Goal: Information Seeking & Learning: Learn about a topic

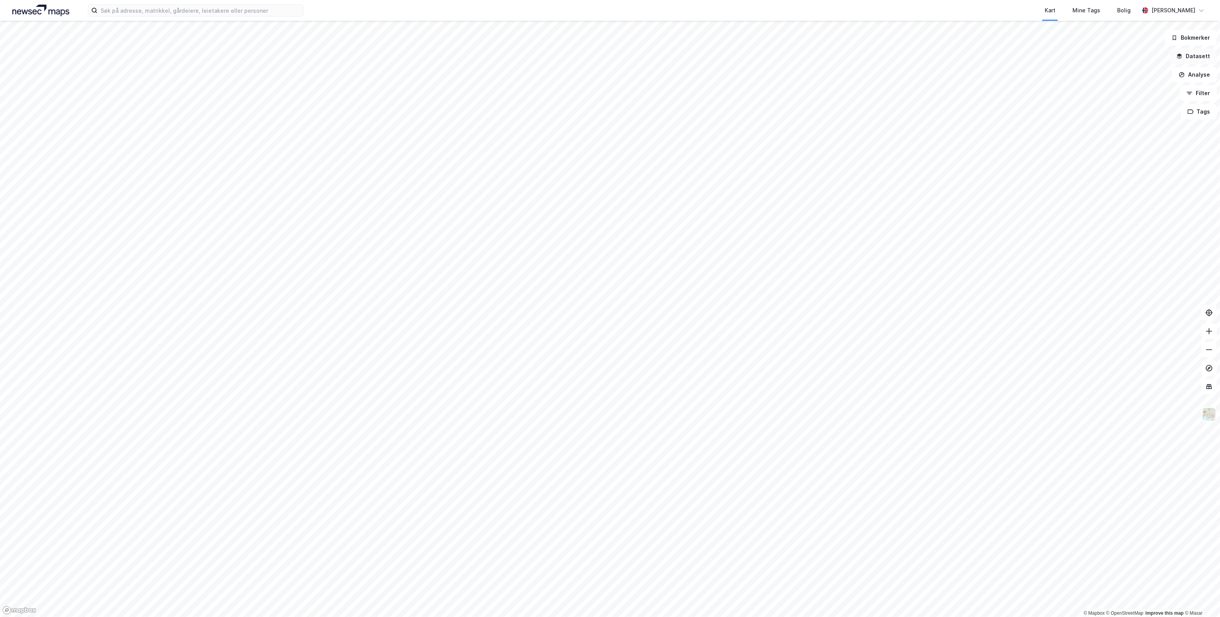
click at [1194, 57] on button "Datasett" at bounding box center [1193, 56] width 47 height 15
click at [1198, 40] on button at bounding box center [1204, 36] width 12 height 12
click at [1202, 78] on button "Analyse" at bounding box center [1194, 74] width 45 height 15
click at [1206, 78] on button "Analyse" at bounding box center [1194, 74] width 45 height 15
click at [1200, 91] on button "Filter" at bounding box center [1198, 92] width 37 height 15
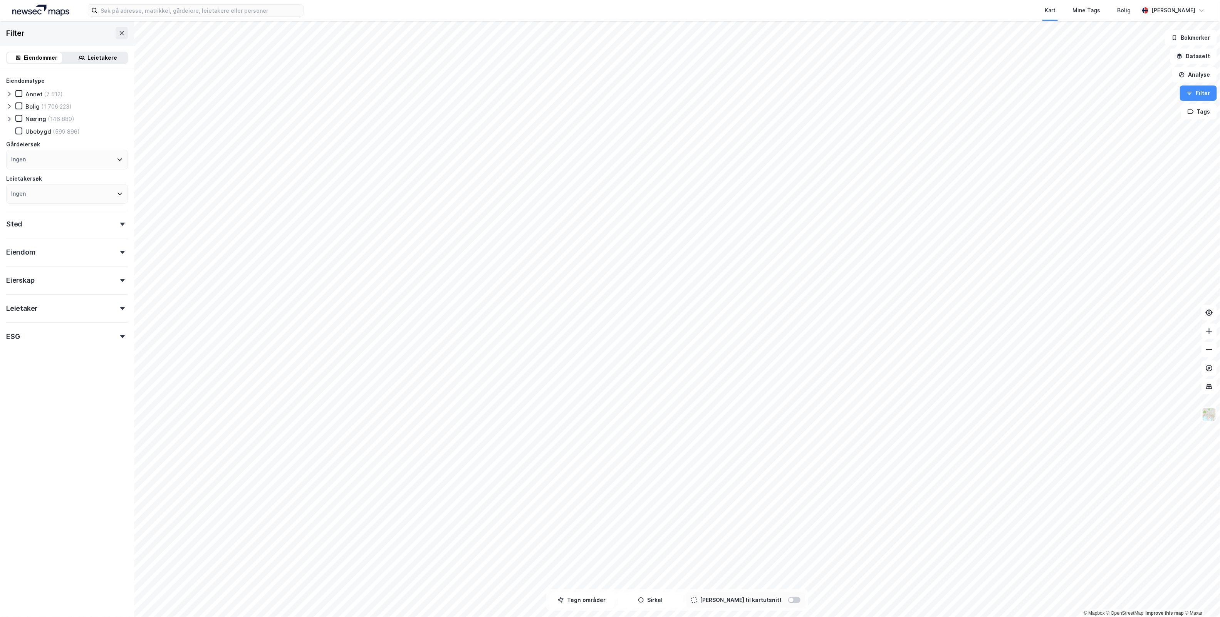
click at [97, 58] on div "Leietakere" at bounding box center [103, 57] width 30 height 9
click at [64, 104] on div "(16 676)" at bounding box center [64, 106] width 23 height 7
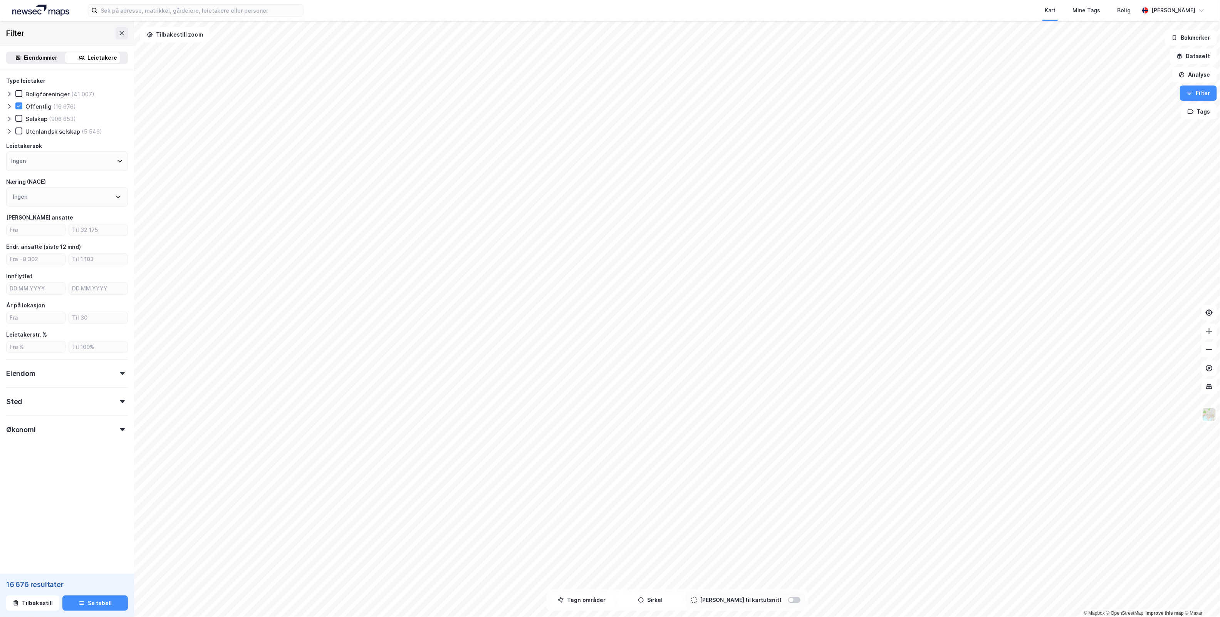
click at [120, 372] on icon at bounding box center [122, 373] width 5 height 3
click at [120, 400] on icon at bounding box center [122, 401] width 5 height 3
click at [115, 437] on icon at bounding box center [118, 435] width 6 height 6
type input "roga"
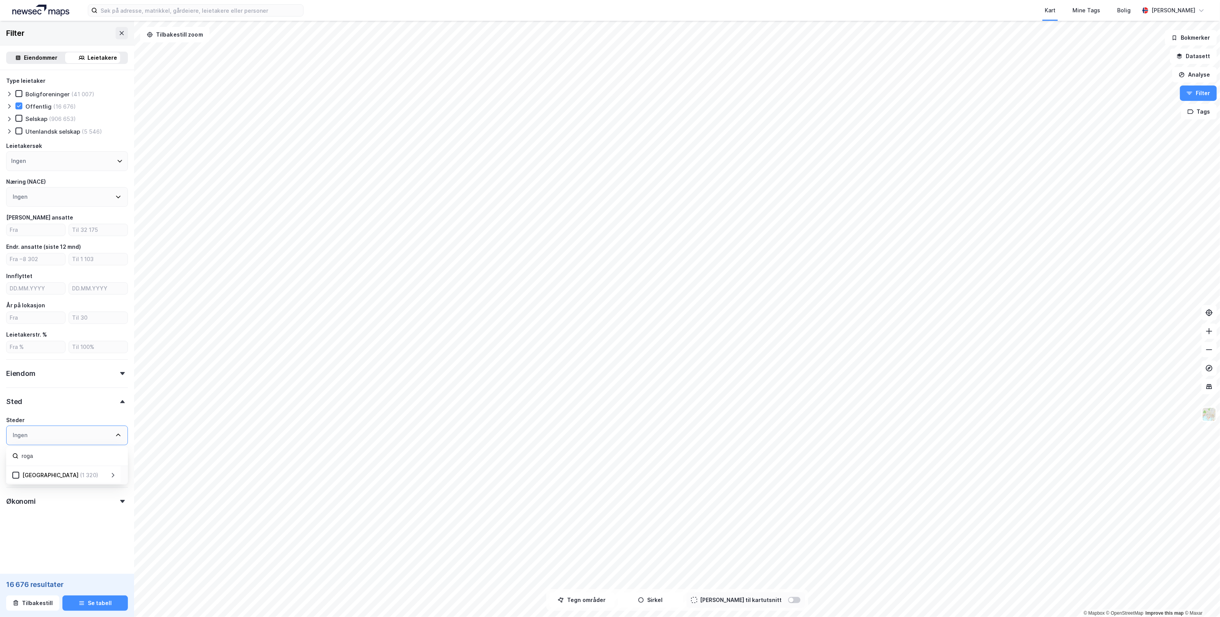
click at [68, 471] on div "[GEOGRAPHIC_DATA] (1 320)" at bounding box center [64, 475] width 91 height 9
click at [17, 473] on icon at bounding box center [15, 475] width 5 height 5
click at [68, 531] on form "Type leietaker Boligforeninger (3 205) Offentlig (1 320) Selskap (70 386) Utenl…" at bounding box center [67, 311] width 122 height 471
click at [20, 104] on icon at bounding box center [18, 105] width 5 height 5
click at [115, 196] on icon at bounding box center [118, 197] width 6 height 6
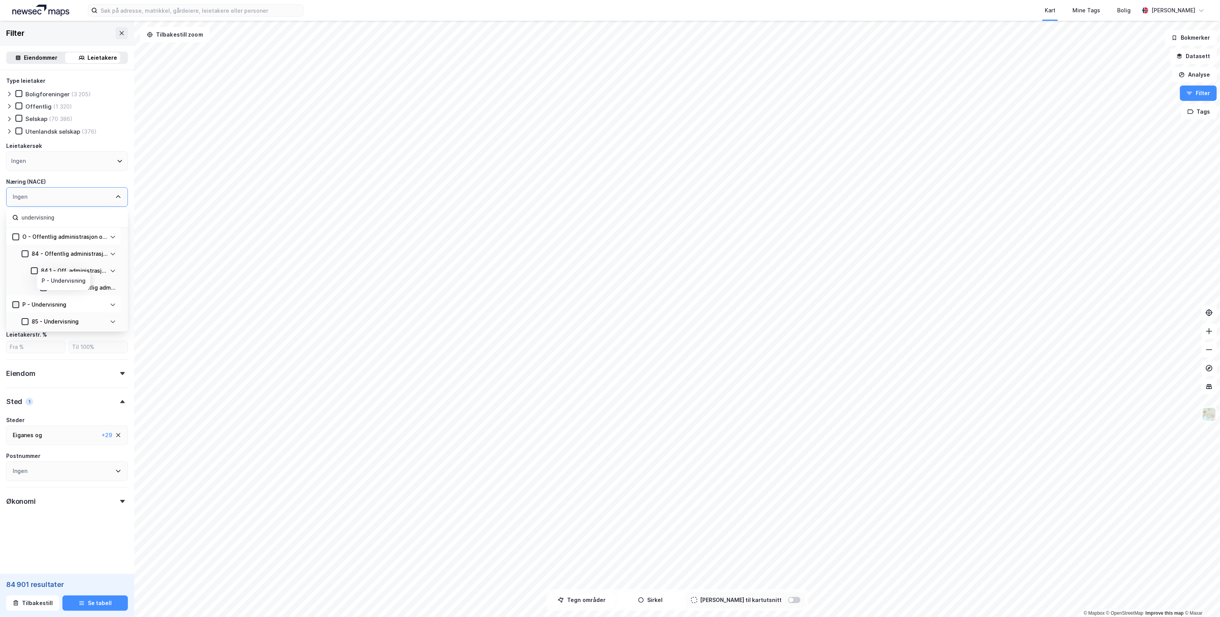
type input "undervisning"
click at [13, 302] on icon at bounding box center [15, 304] width 5 height 5
click at [22, 384] on div "Type leietaker Boligforeninger Offentlig (303) Selskap (2 461) Utenlandsk selsk…" at bounding box center [67, 292] width 122 height 433
click at [104, 603] on button "Se tabell" at bounding box center [94, 602] width 65 height 15
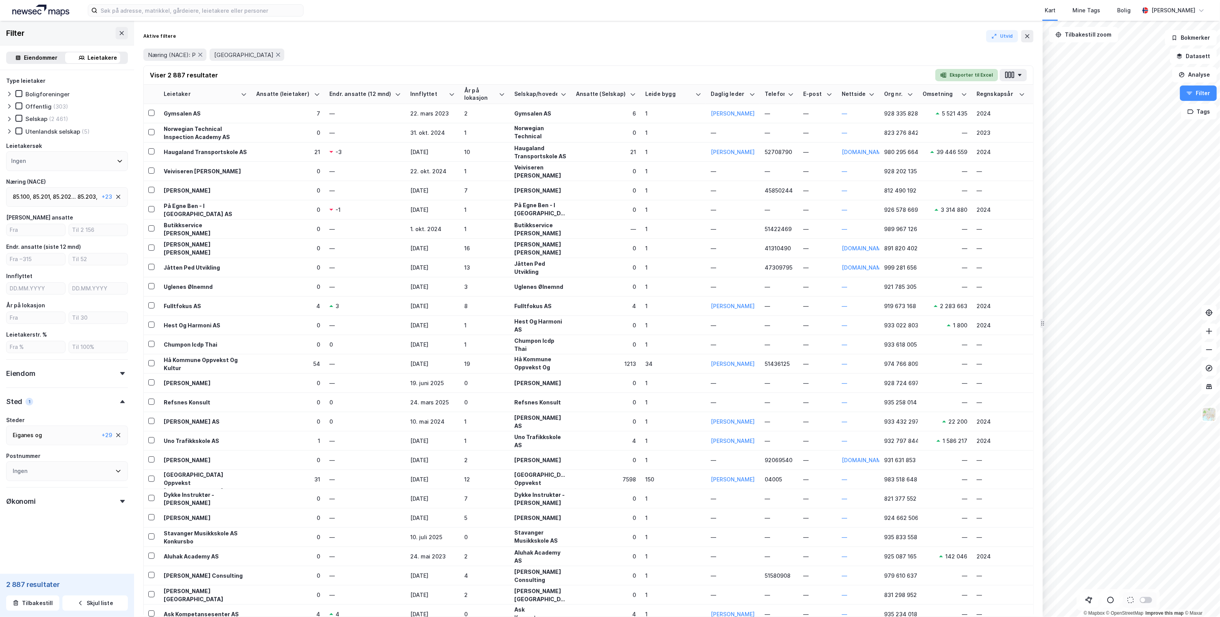
click at [965, 76] on button "Eksporter til Excel" at bounding box center [966, 75] width 63 height 12
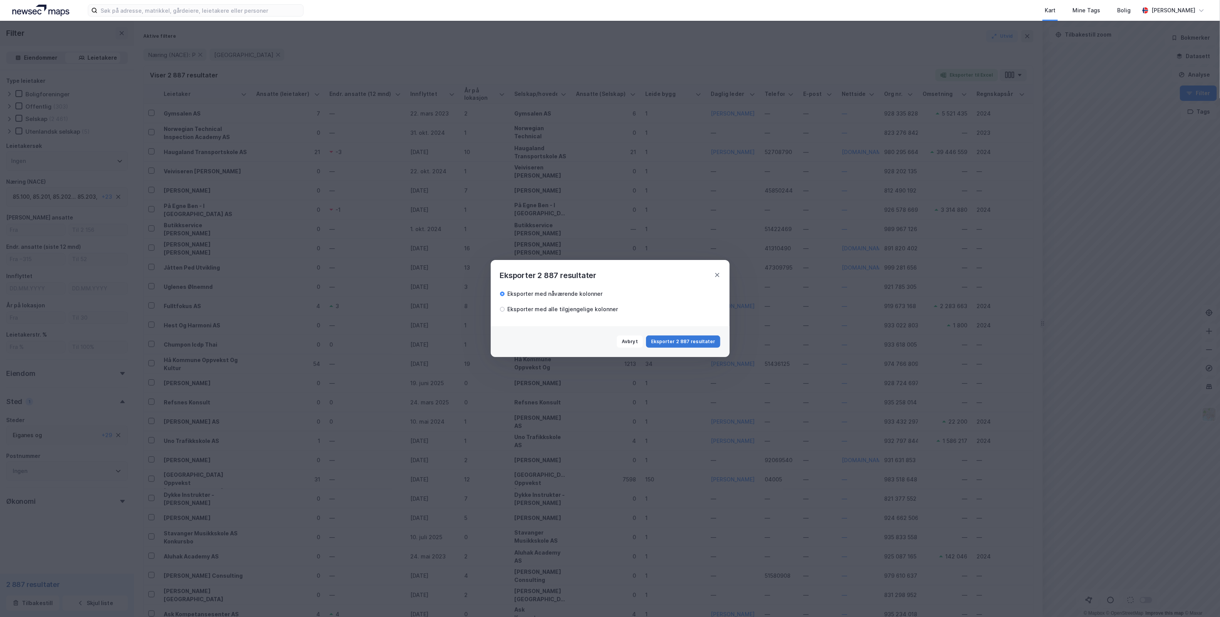
click at [700, 338] on button "Eksporter 2 887 resultater" at bounding box center [683, 341] width 74 height 12
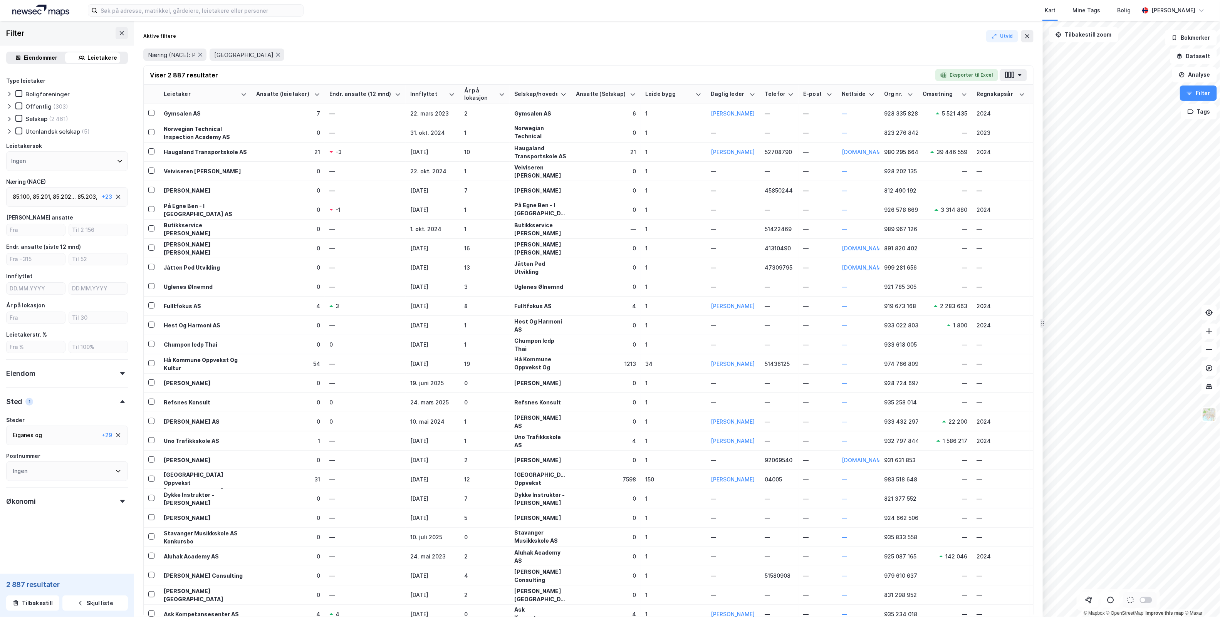
click at [41, 107] on div "Offentlig" at bounding box center [38, 106] width 26 height 7
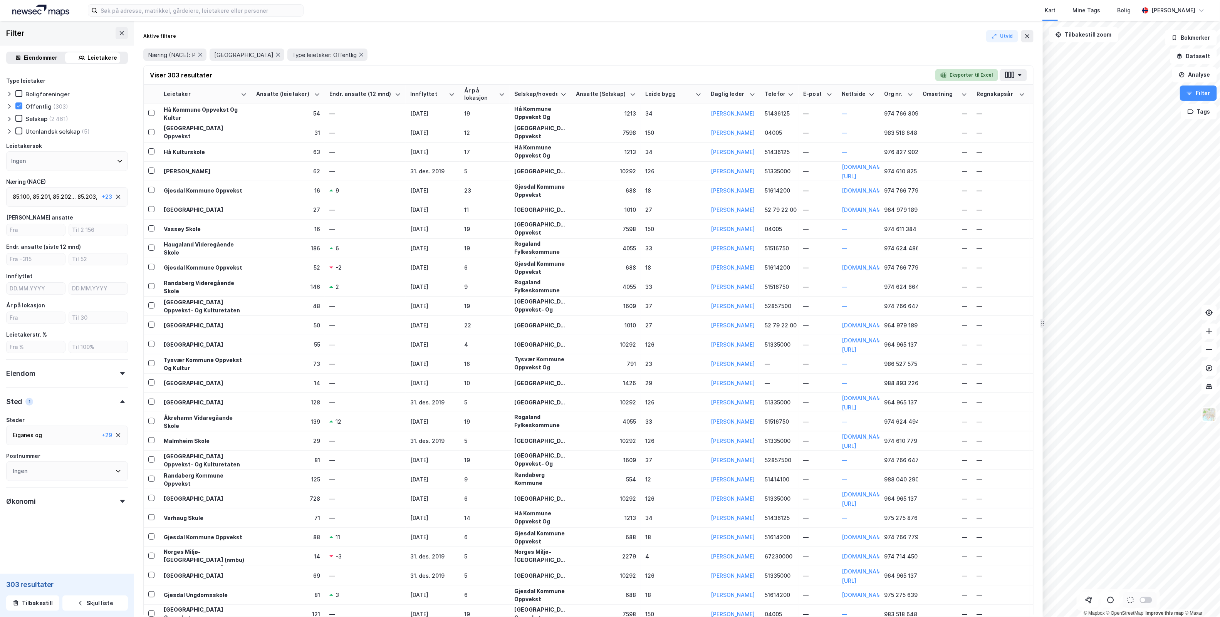
click at [969, 77] on button "Eksporter til Excel" at bounding box center [966, 75] width 63 height 12
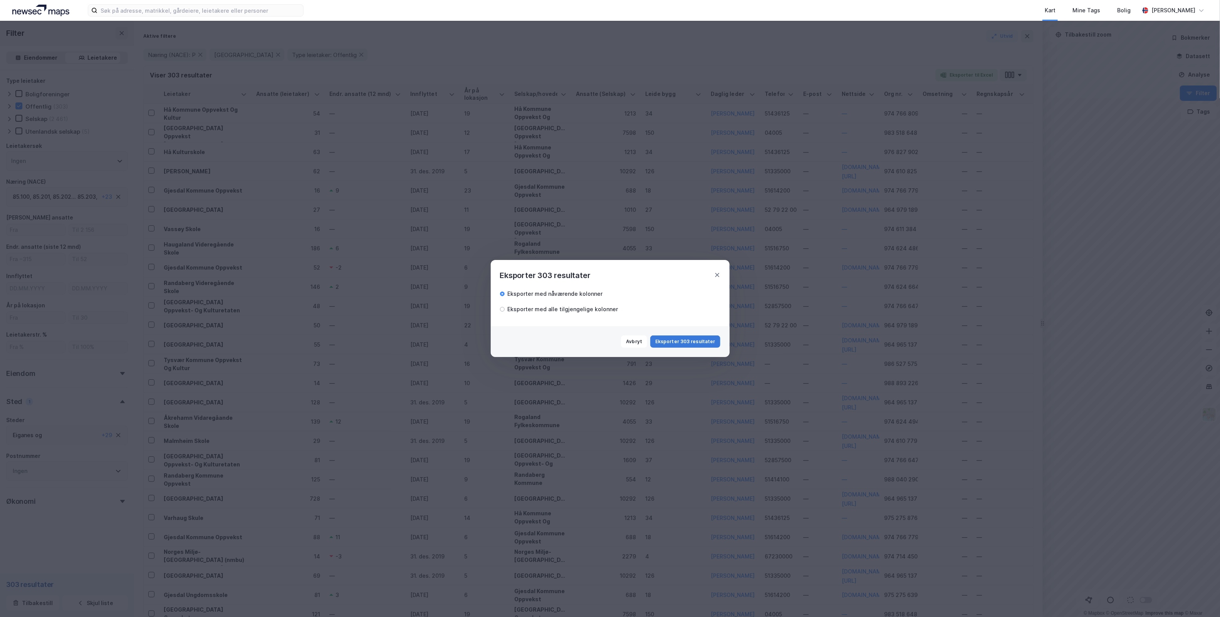
click at [699, 338] on button "Eksporter 303 resultater" at bounding box center [685, 341] width 70 height 12
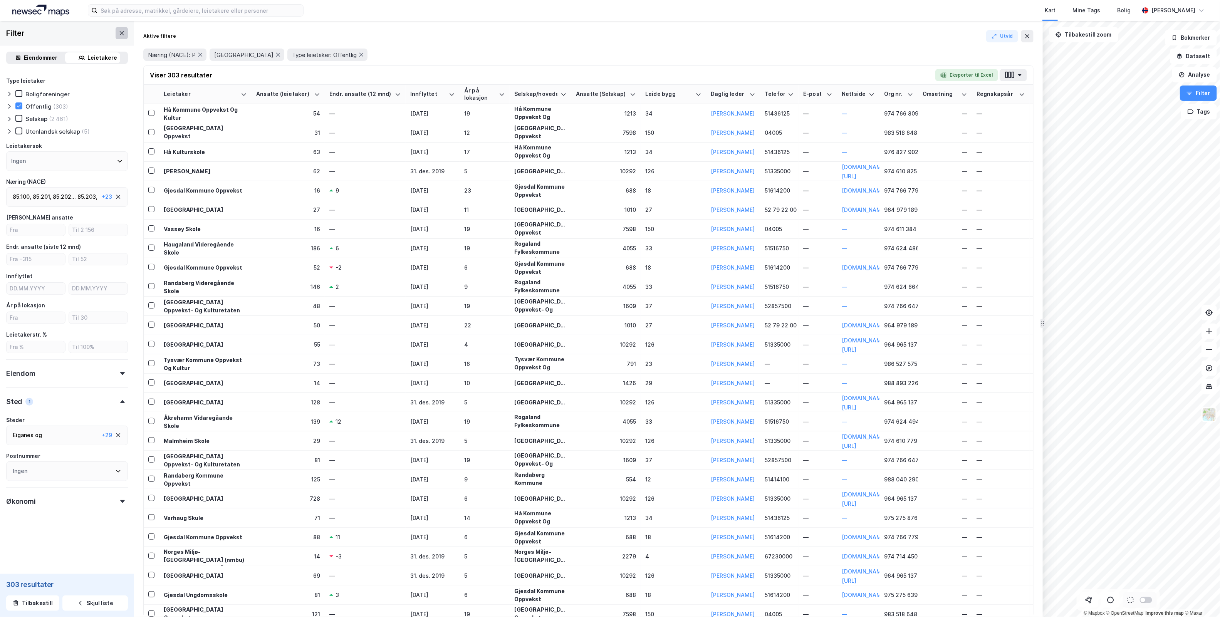
click at [119, 33] on icon at bounding box center [122, 33] width 6 height 6
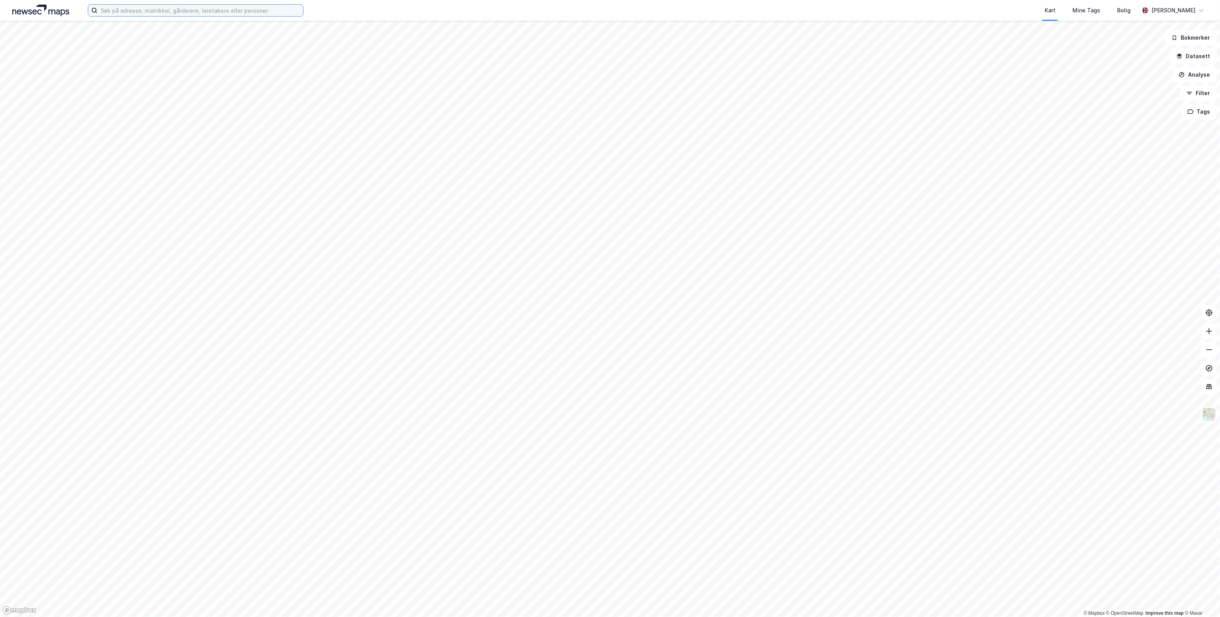
click at [135, 12] on input at bounding box center [200, 11] width 206 height 12
paste input "[STREET_ADDRESS]"
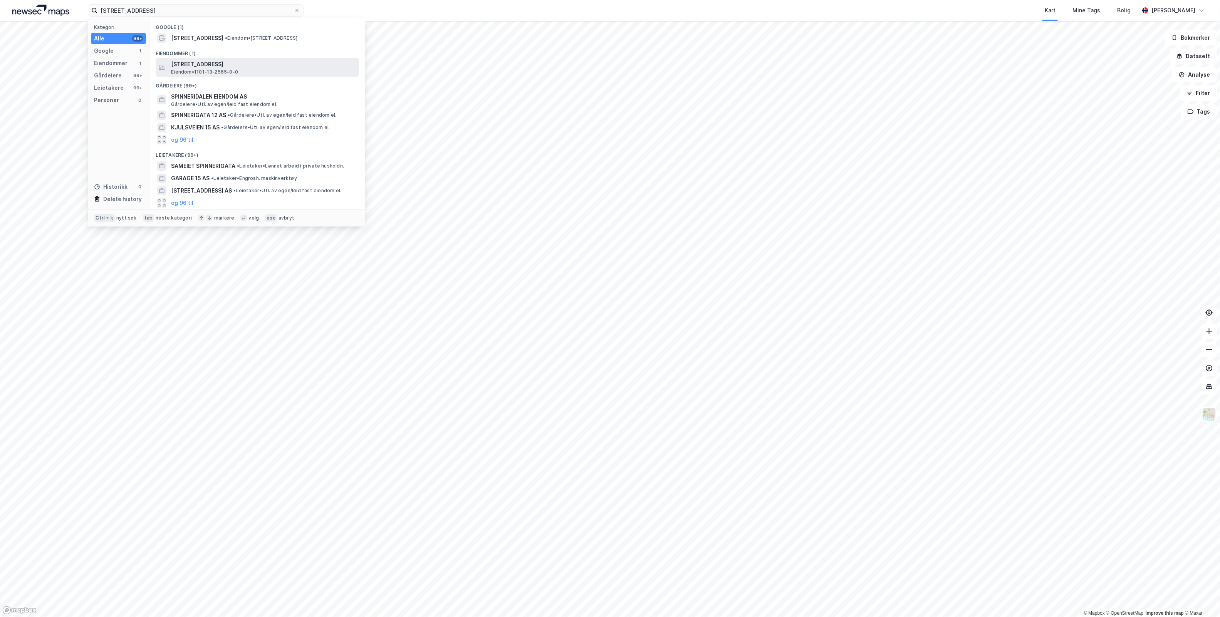
click at [237, 65] on span "[STREET_ADDRESS]" at bounding box center [263, 64] width 185 height 9
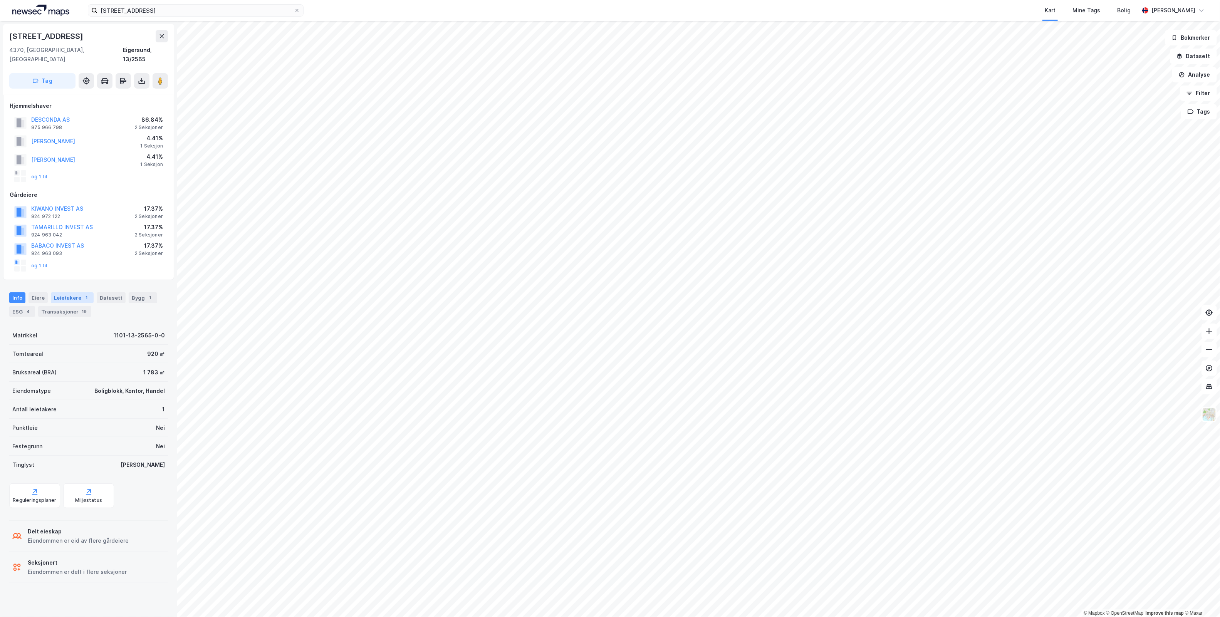
click at [67, 292] on div "Leietakere 1" at bounding box center [72, 297] width 43 height 11
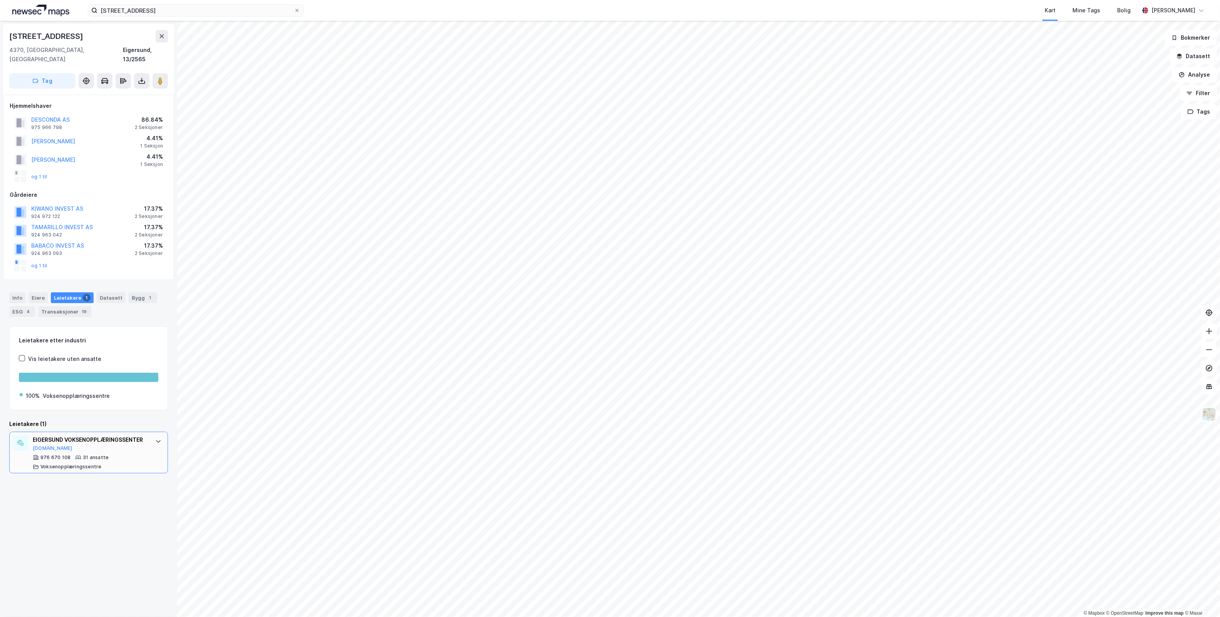
click at [155, 438] on icon at bounding box center [158, 441] width 6 height 6
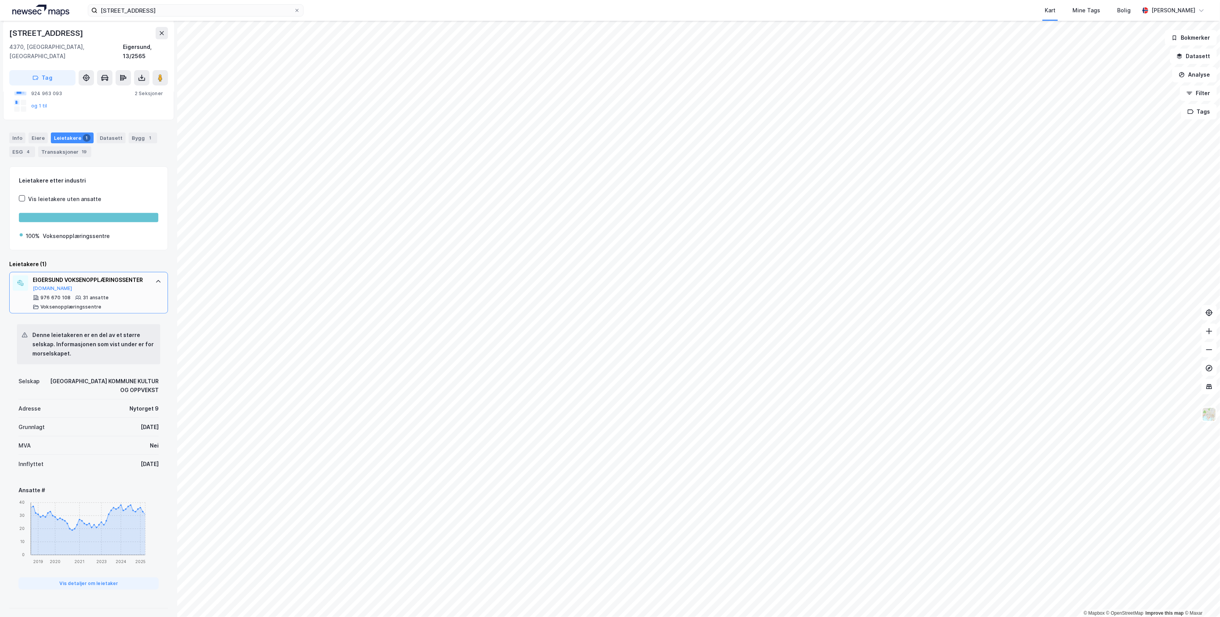
scroll to position [161, 0]
click at [162, 74] on image at bounding box center [160, 78] width 5 height 8
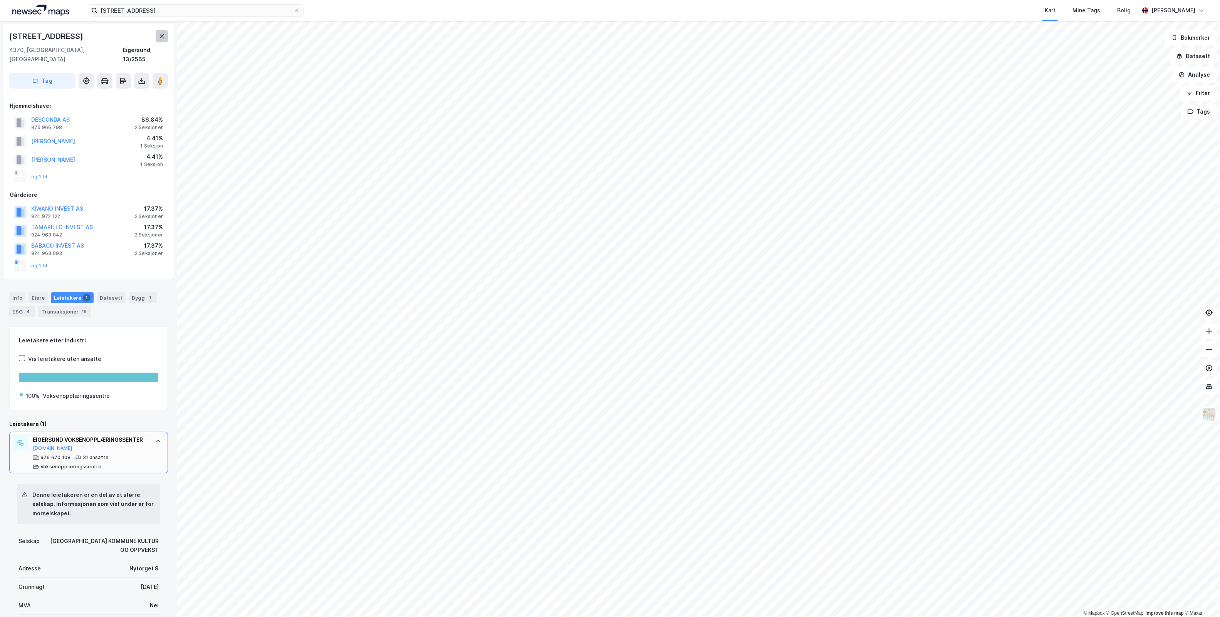
click at [157, 39] on button at bounding box center [162, 36] width 12 height 12
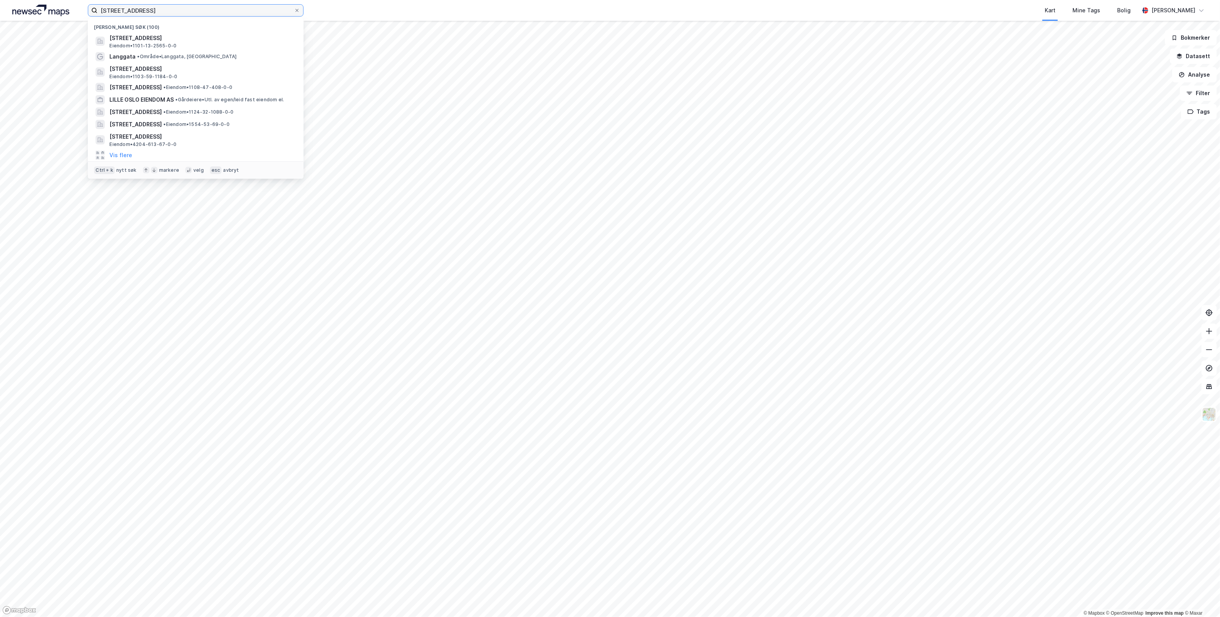
drag, startPoint x: 158, startPoint y: 10, endPoint x: -13, endPoint y: 18, distance: 171.6
click at [0, 18] on html "Spinnerigaten 15 Nylige søk (100) [STREET_ADDRESS], EIGERSUND Eiendom • 1101-13…" at bounding box center [610, 308] width 1220 height 617
paste input "[STREET_ADDRESS]"
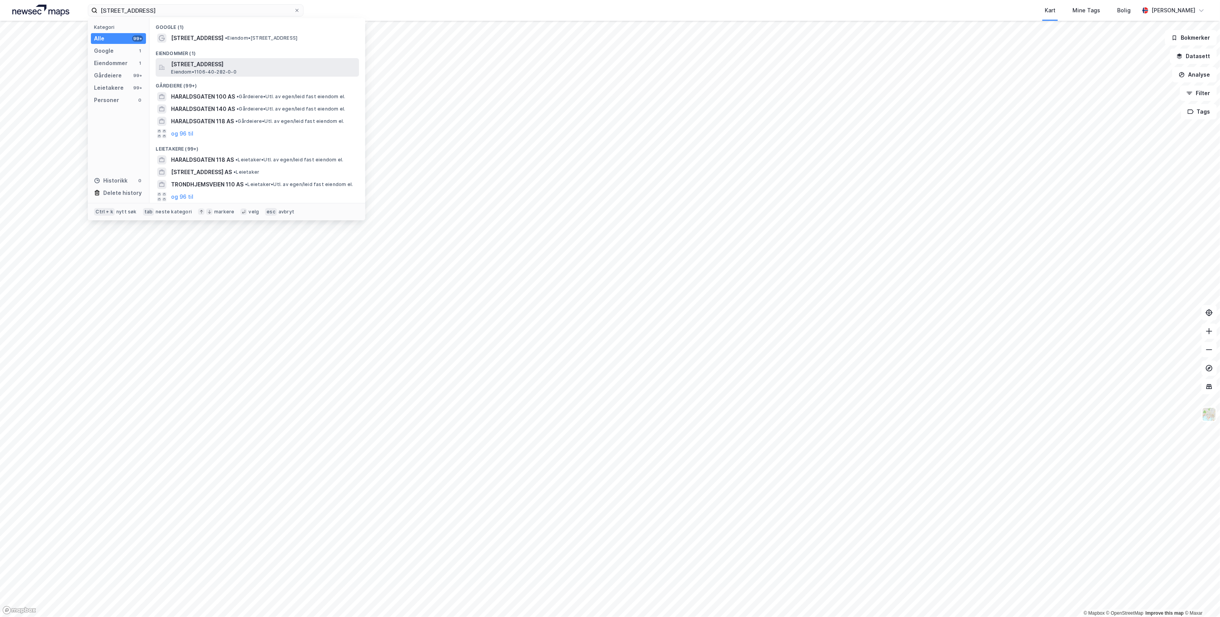
click at [268, 66] on span "[STREET_ADDRESS]" at bounding box center [263, 64] width 185 height 9
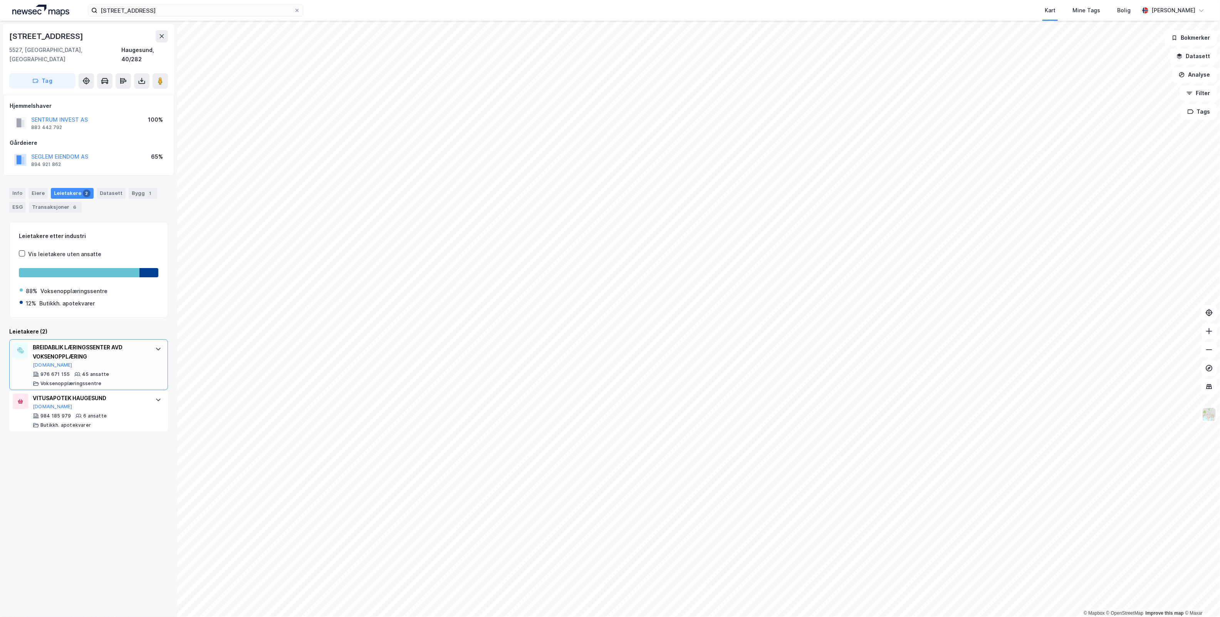
click at [147, 349] on div "BREIDABLIK LÆRINGSSENTER AVD VOKSENOPPLÆRING [DOMAIN_NAME] 976 671 155 45 ansat…" at bounding box center [88, 364] width 159 height 51
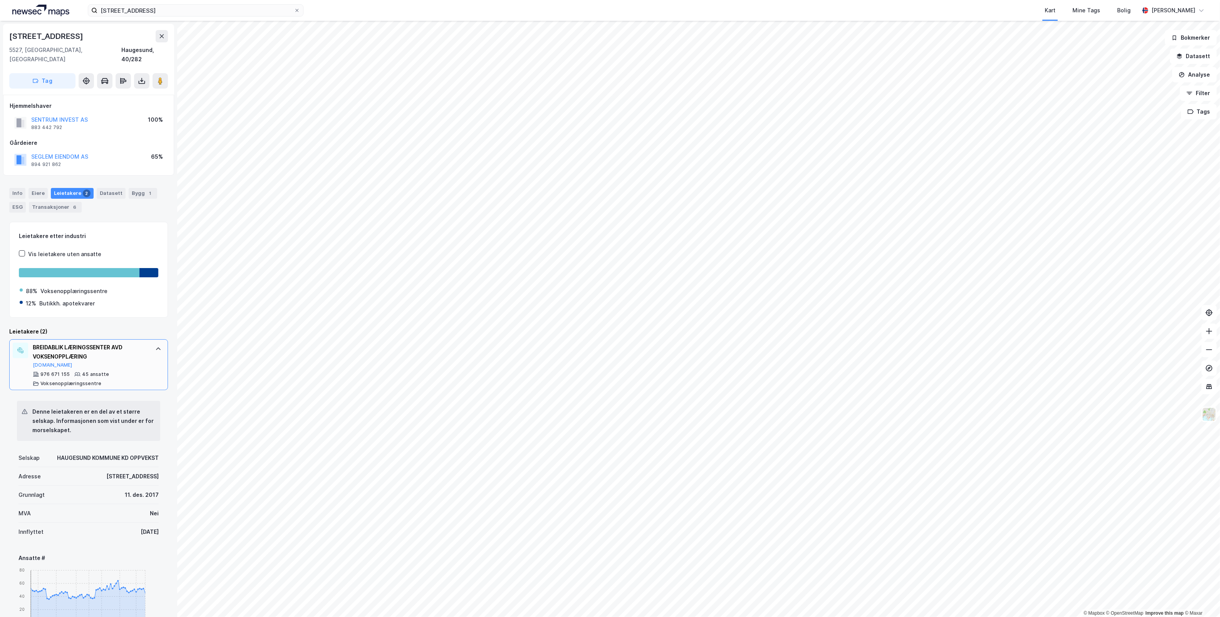
click at [152, 345] on div at bounding box center [158, 349] width 12 height 12
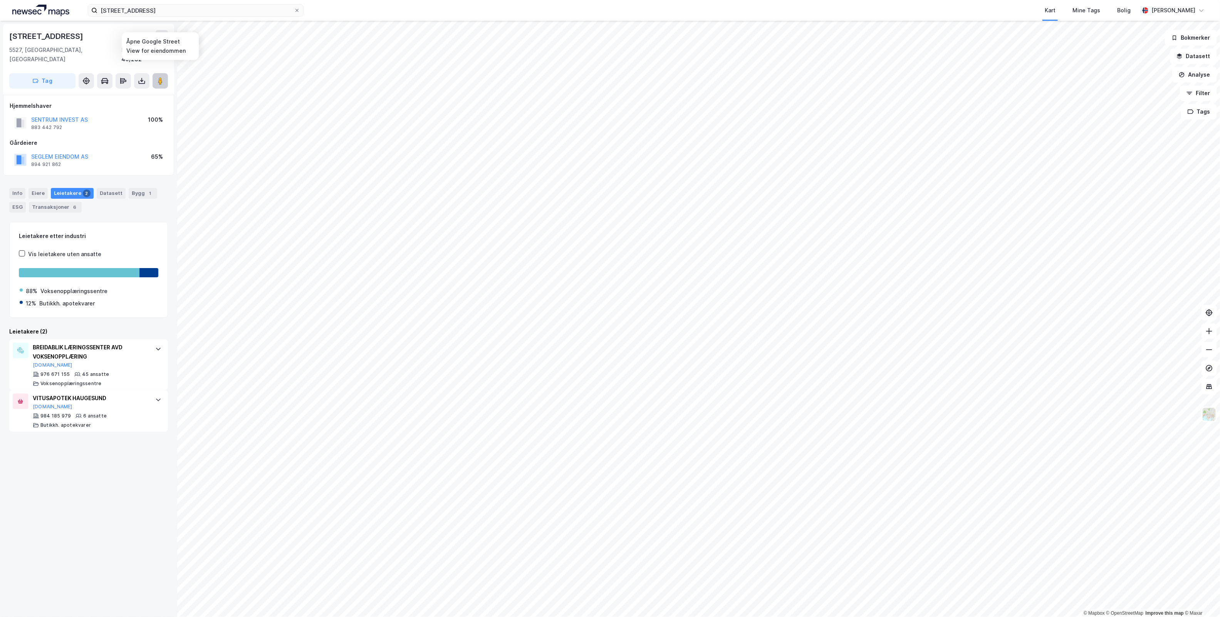
click at [160, 77] on image at bounding box center [160, 81] width 5 height 8
drag, startPoint x: 159, startPoint y: 11, endPoint x: -29, endPoint y: 12, distance: 187.9
click at [0, 12] on html "[STREET_ADDRESS] Kart Mine Tags Bolig [PERSON_NAME] © Mapbox © OpenStreetMap Im…" at bounding box center [610, 308] width 1220 height 617
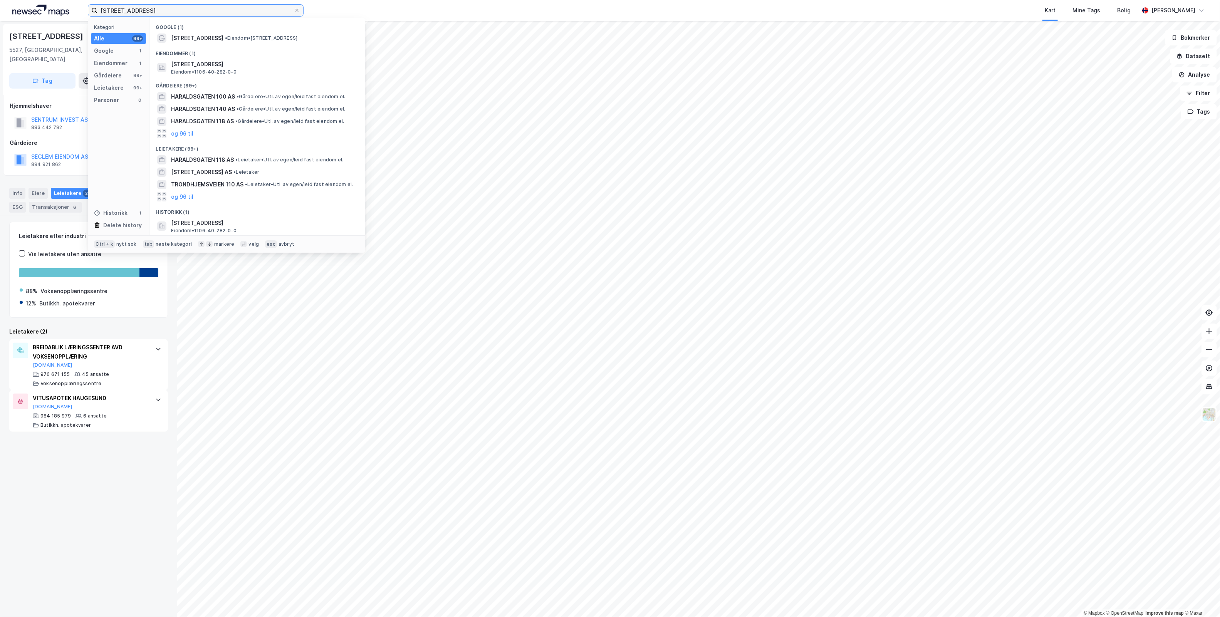
paste input "Blåsjøvegen 63"
click at [207, 63] on span "[STREET_ADDRESS]" at bounding box center [197, 64] width 52 height 9
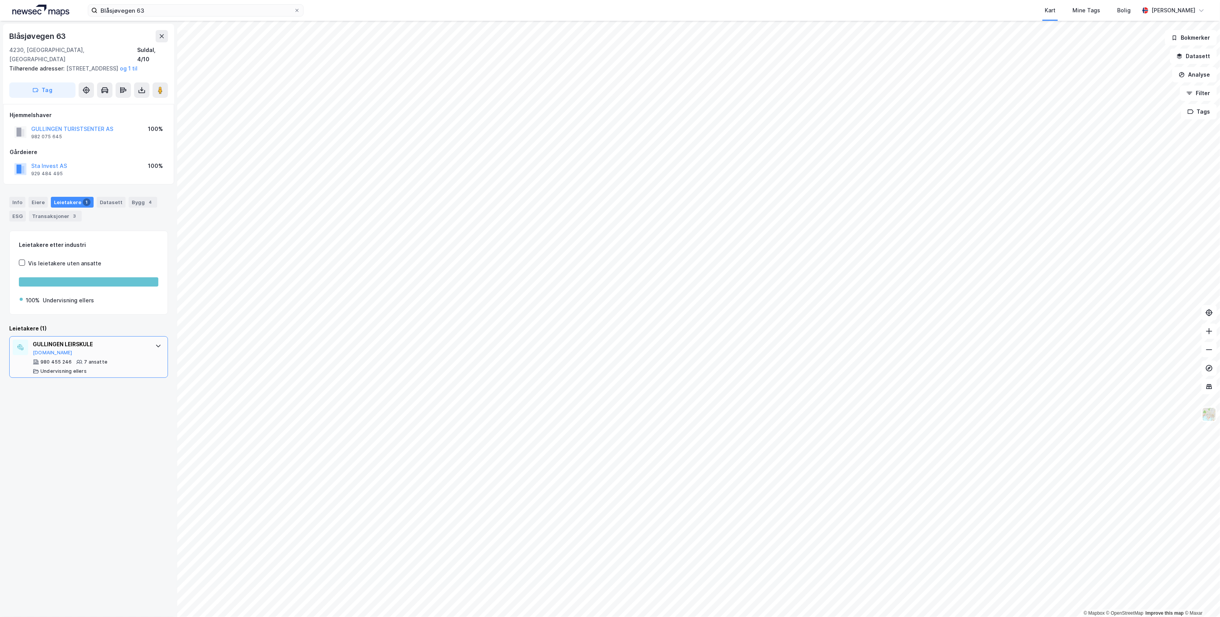
click at [126, 353] on div "GULLINGEN LEIRSKULE [DOMAIN_NAME]" at bounding box center [90, 348] width 115 height 16
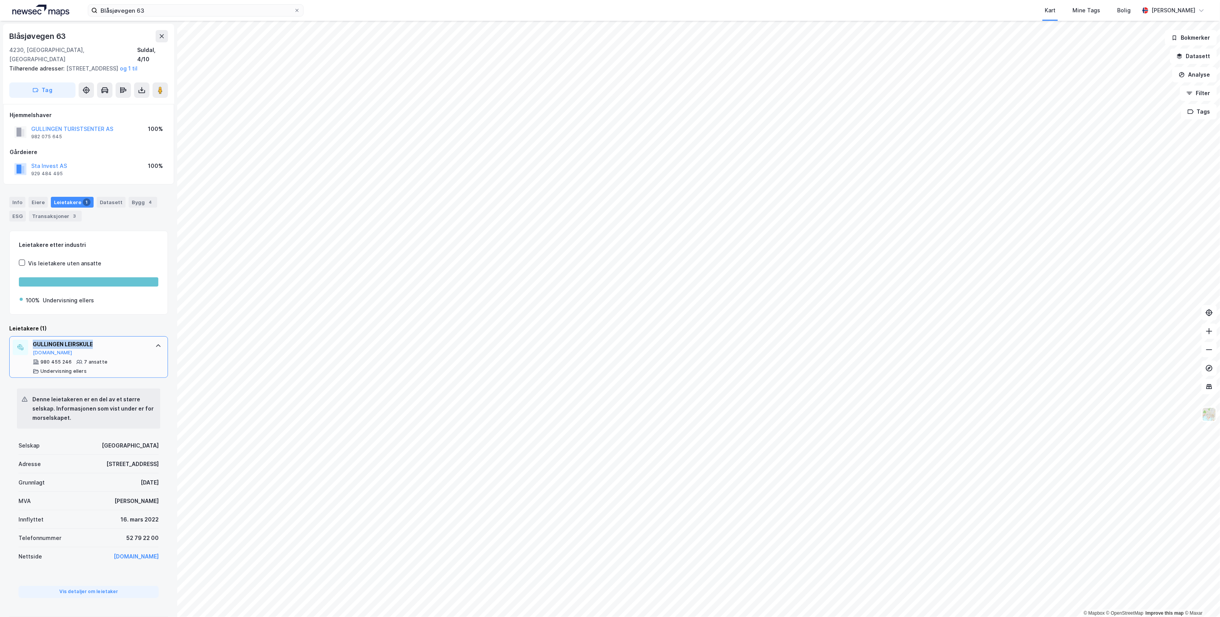
drag, startPoint x: 103, startPoint y: 346, endPoint x: 34, endPoint y: 342, distance: 69.4
click at [34, 342] on div "GULLINGEN LEIRSKULE" at bounding box center [90, 344] width 115 height 9
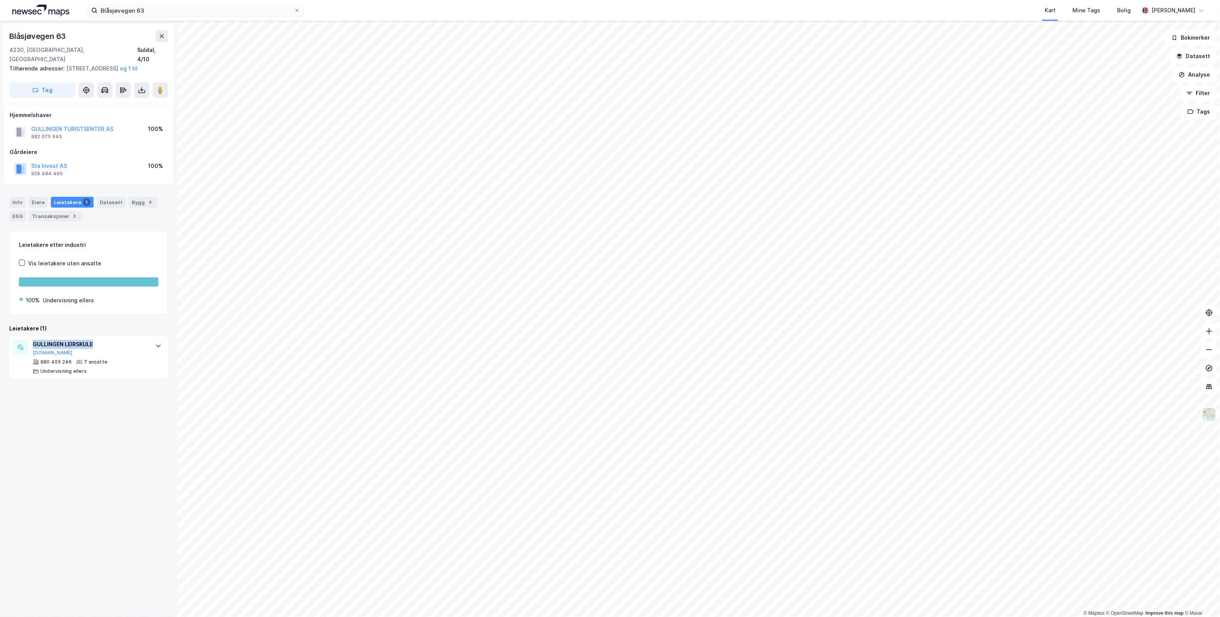
copy div "GULLINGEN LEIRSKULE"
drag, startPoint x: 162, startPoint y: 10, endPoint x: -40, endPoint y: 16, distance: 202.3
click at [0, 16] on html "Blåsjøvegen 63 Kart Mine Tags Bolig [PERSON_NAME] © Mapbox © OpenStreetMap Impr…" at bounding box center [610, 308] width 1220 height 617
paste input "Rådhusgata"
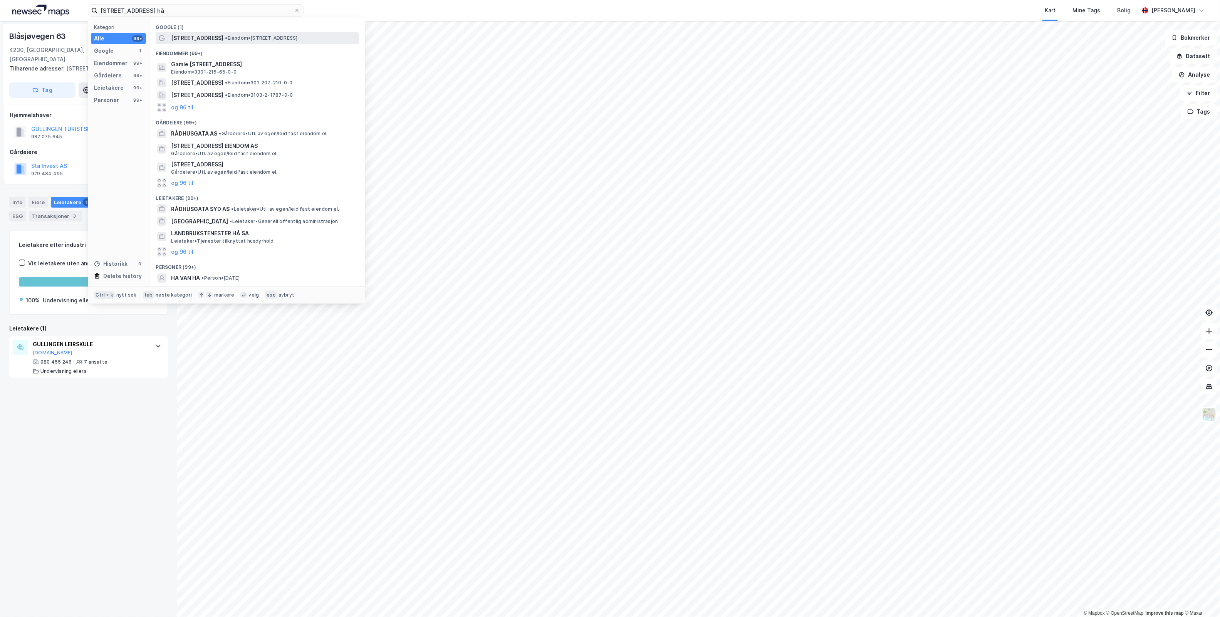
click at [297, 35] on span "• Eiendom • [STREET_ADDRESS]" at bounding box center [261, 38] width 72 height 6
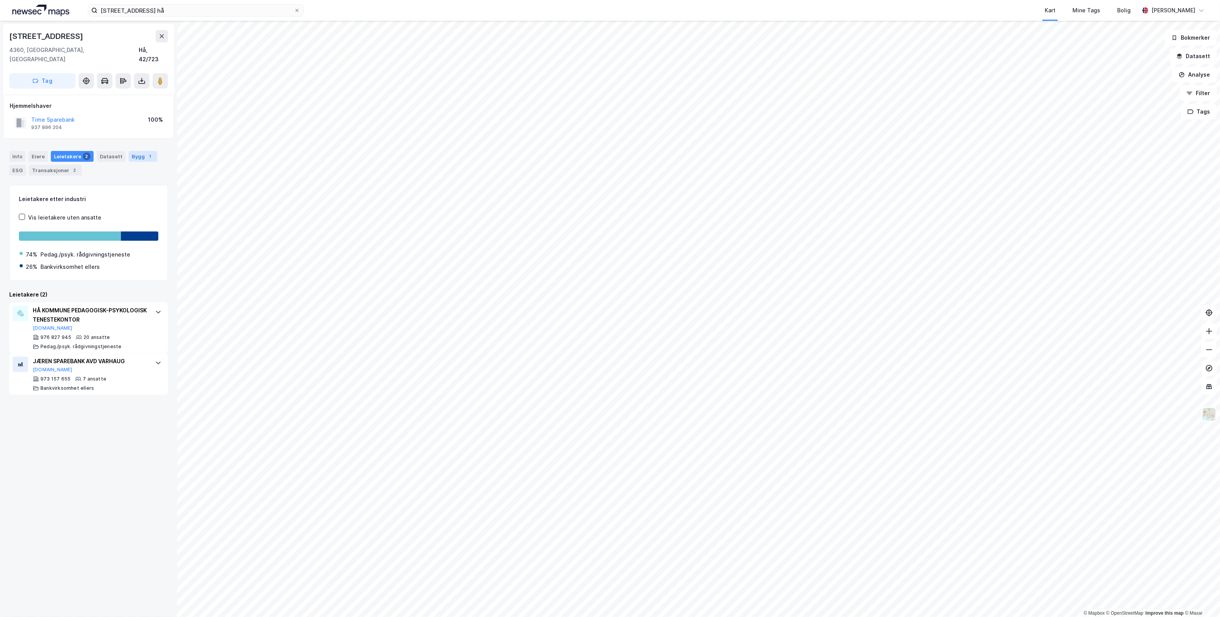
click at [143, 151] on div "Bygg 1" at bounding box center [143, 156] width 28 height 11
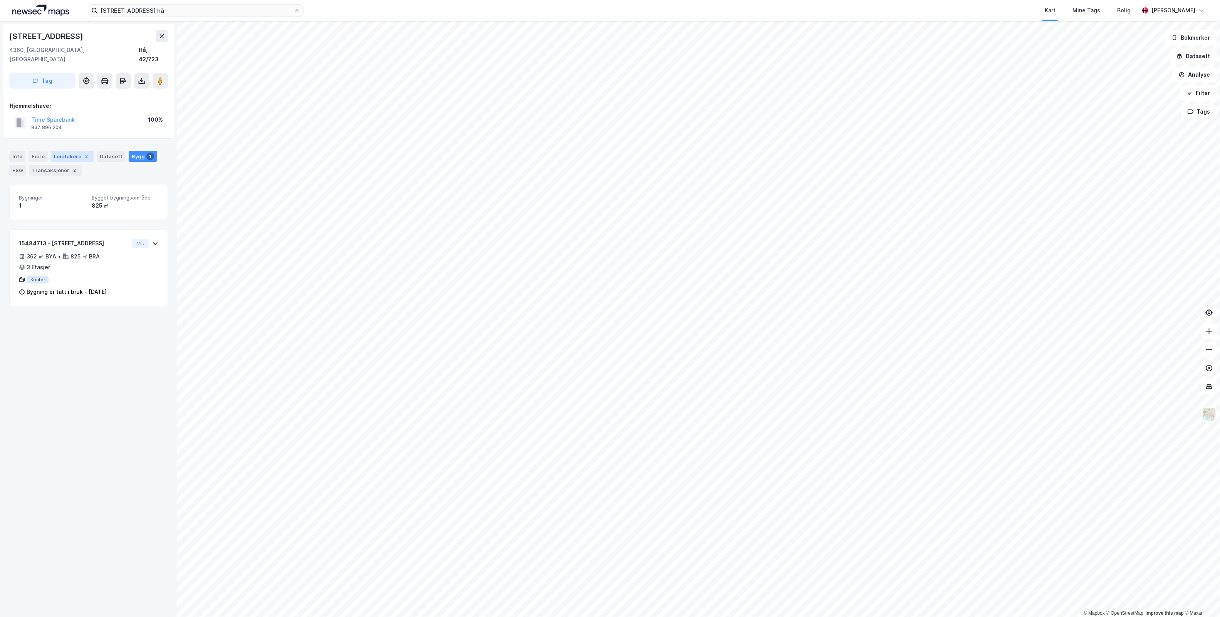
click at [56, 151] on div "Leietakere 2" at bounding box center [72, 156] width 43 height 11
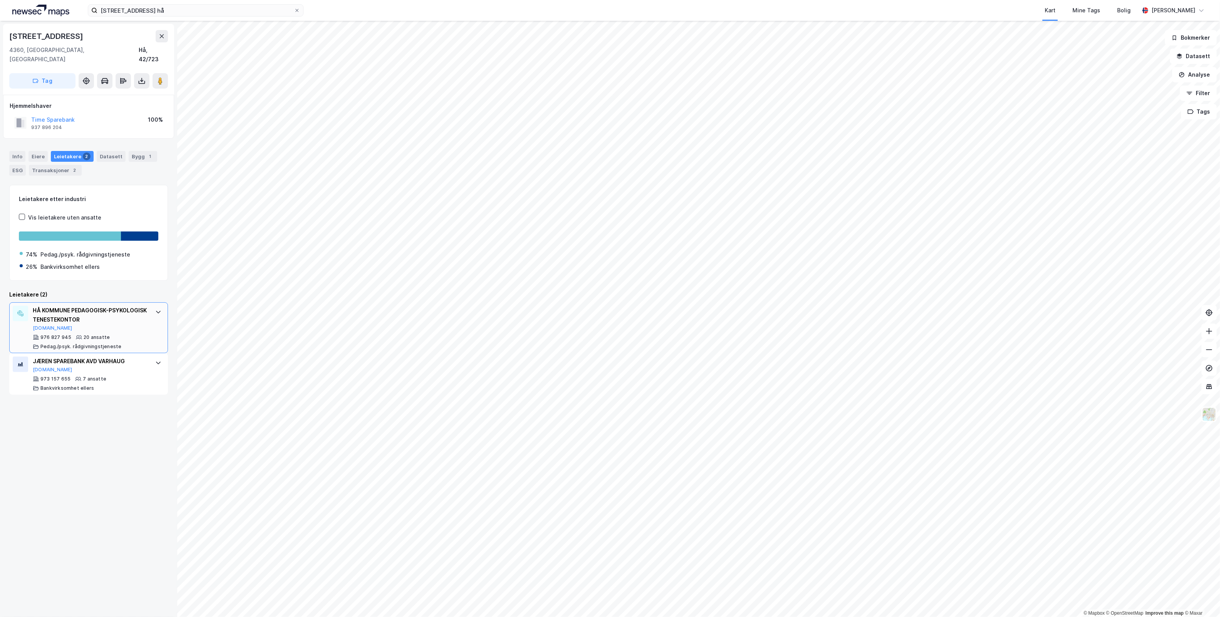
click at [155, 309] on icon at bounding box center [158, 312] width 6 height 6
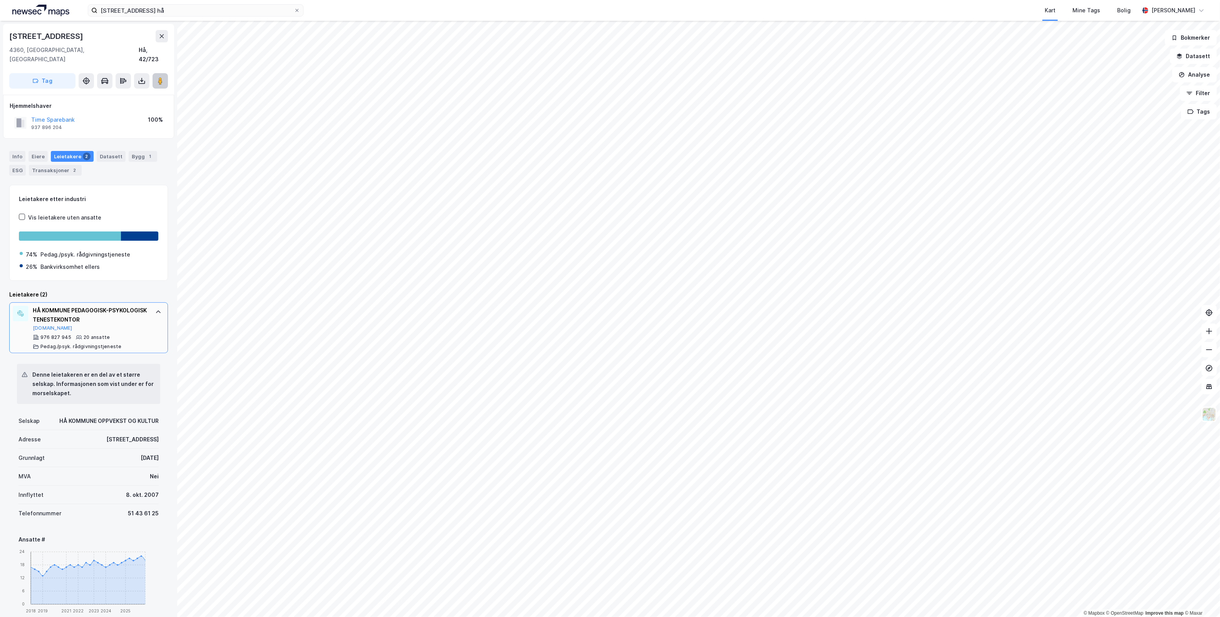
click at [161, 77] on image at bounding box center [160, 81] width 5 height 8
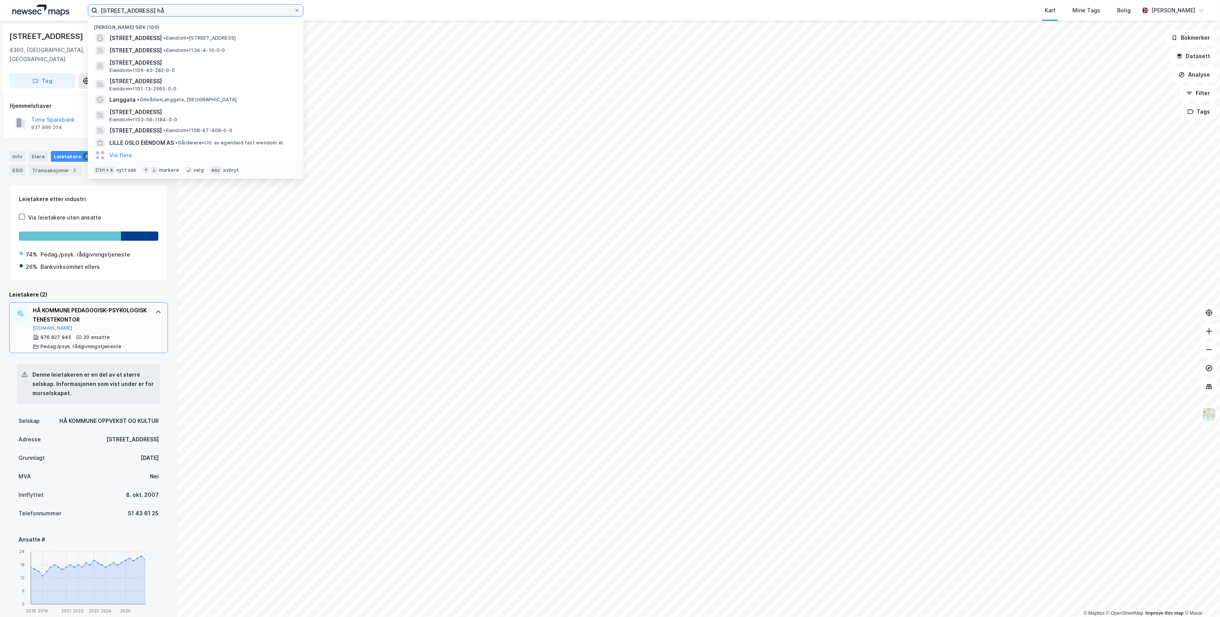
drag, startPoint x: 224, startPoint y: 10, endPoint x: -9, endPoint y: 17, distance: 233.5
click at [0, 17] on html "[STREET_ADDRESS] hå Nylige søk (100) [STREET_ADDRESS] • Eiendom • [STREET_ADDRE…" at bounding box center [610, 308] width 1220 height 617
paste input "Sørhauggata 111"
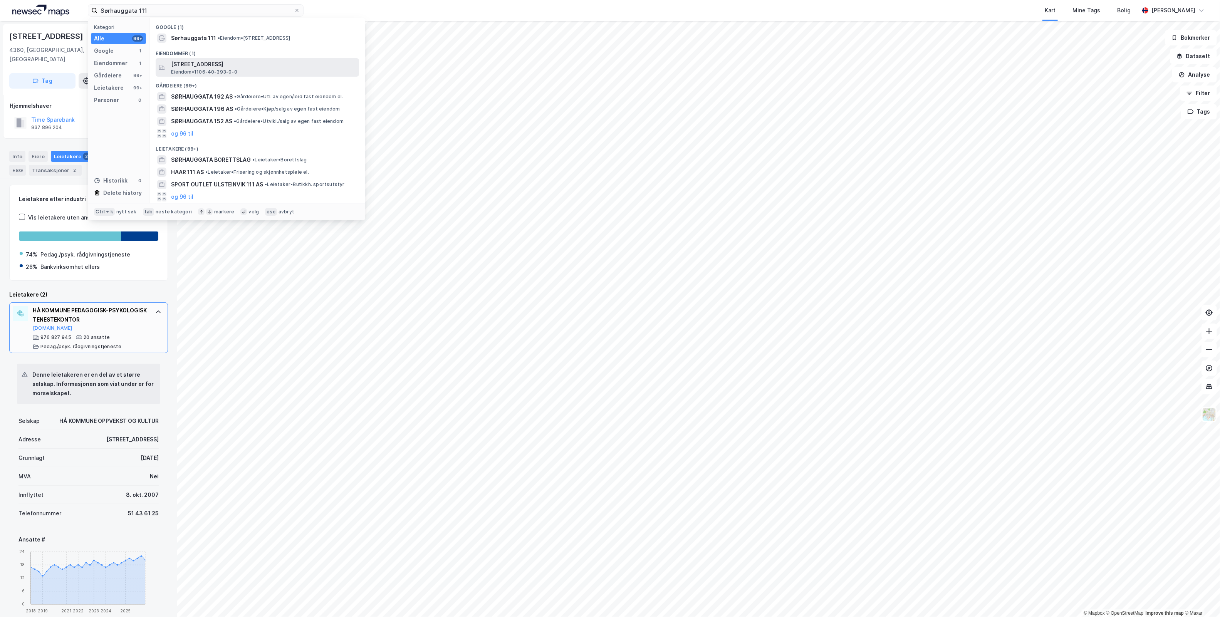
click at [274, 65] on span "[STREET_ADDRESS]" at bounding box center [263, 64] width 185 height 9
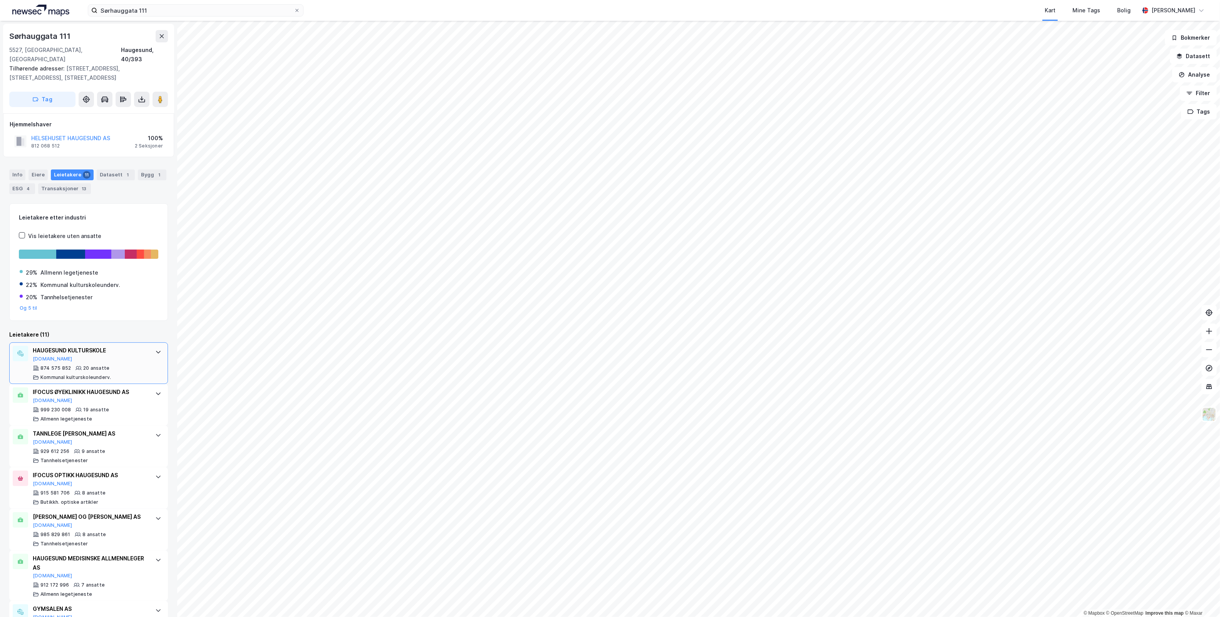
click at [155, 350] on div "[GEOGRAPHIC_DATA][DOMAIN_NAME] 874 575 852 20 ansatte Kommunal kulturskoleunder…" at bounding box center [88, 363] width 159 height 42
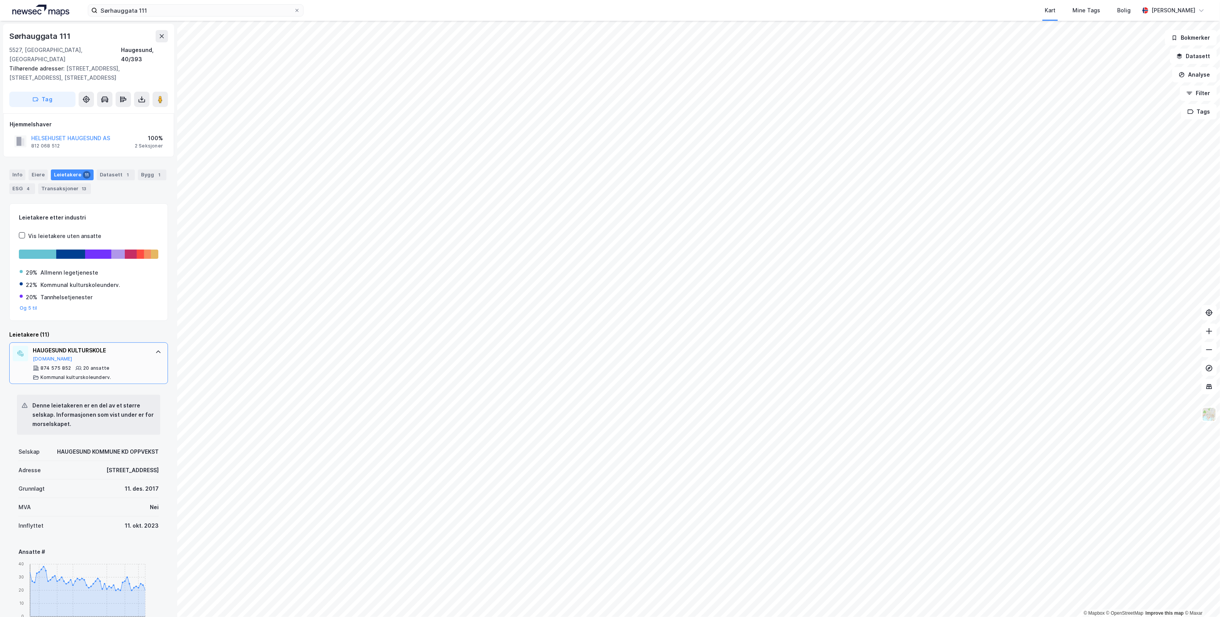
click at [155, 350] on div "[GEOGRAPHIC_DATA][DOMAIN_NAME] 874 575 852 20 ansatte Kommunal kulturskoleunder…" at bounding box center [88, 363] width 159 height 42
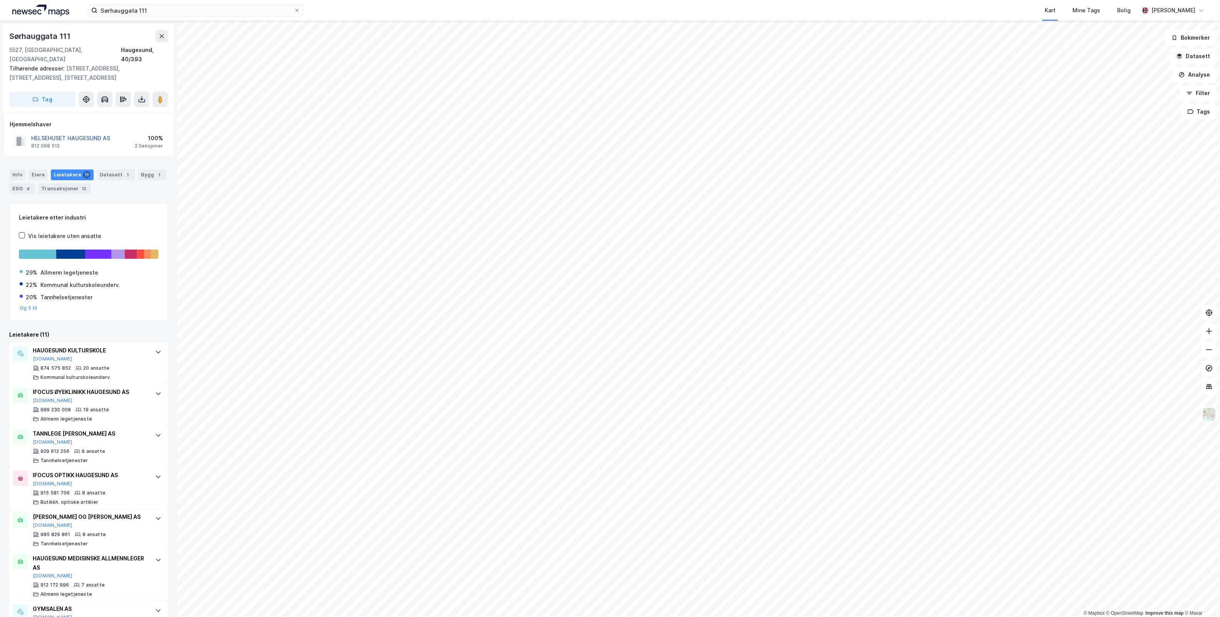
click at [0, 0] on button "HELSEHUSET HAUGESUND AS" at bounding box center [0, 0] width 0 height 0
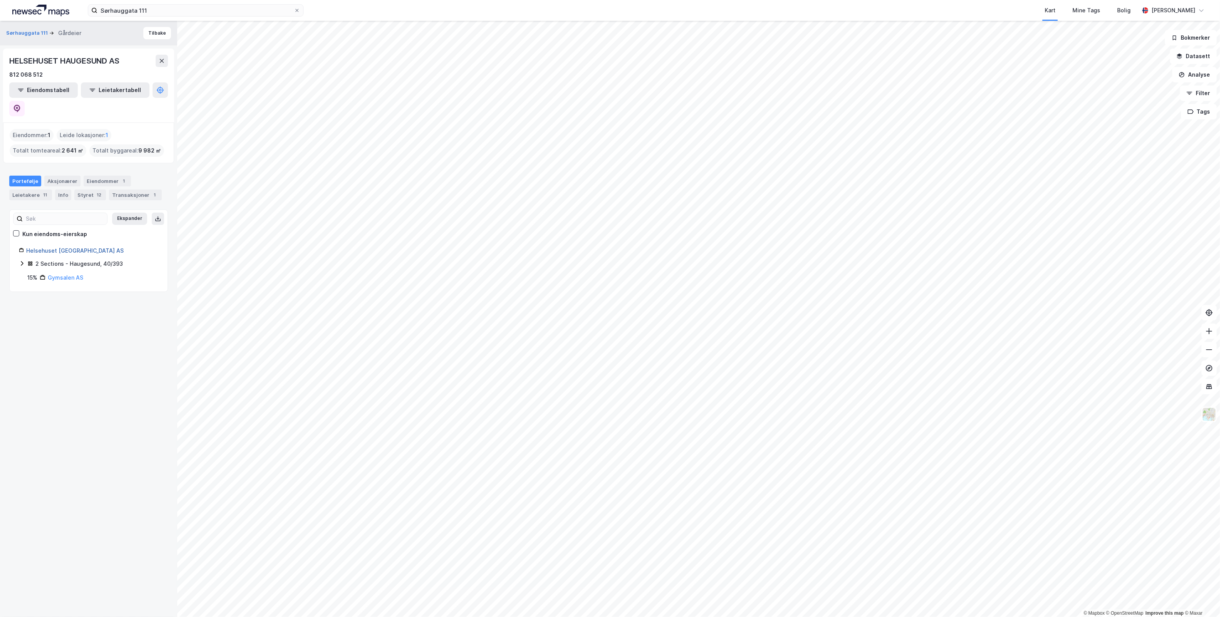
click at [53, 247] on link "Helsehuset [GEOGRAPHIC_DATA] AS" at bounding box center [74, 250] width 97 height 7
click at [20, 105] on icon at bounding box center [17, 109] width 7 height 8
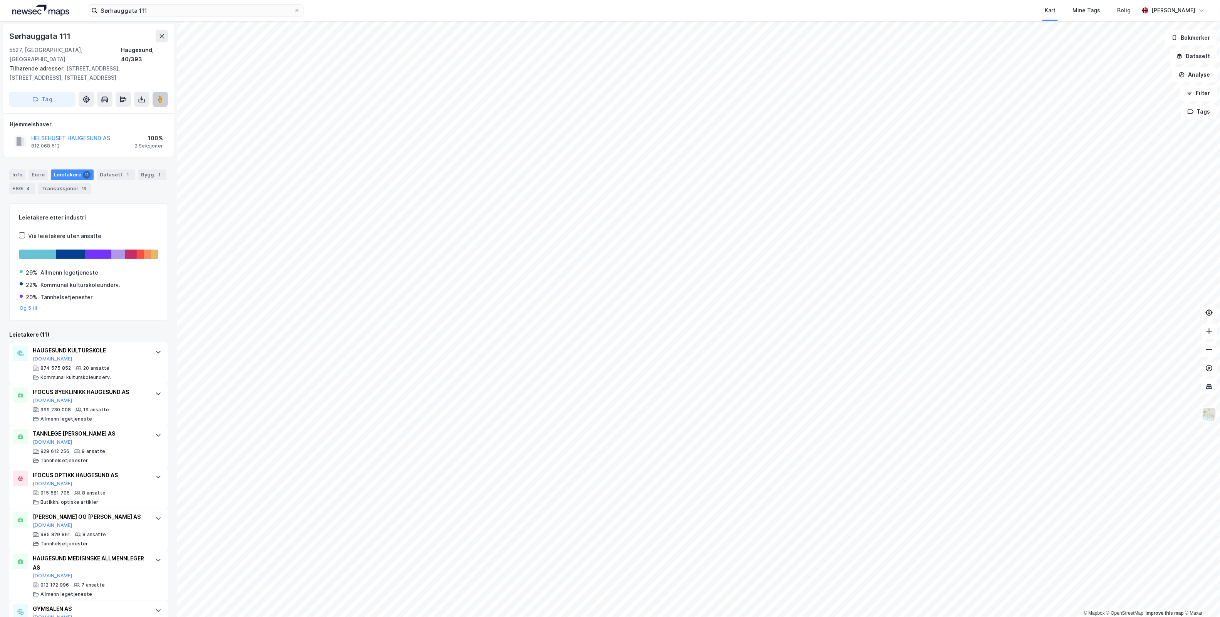
click at [160, 96] on image at bounding box center [160, 100] width 5 height 8
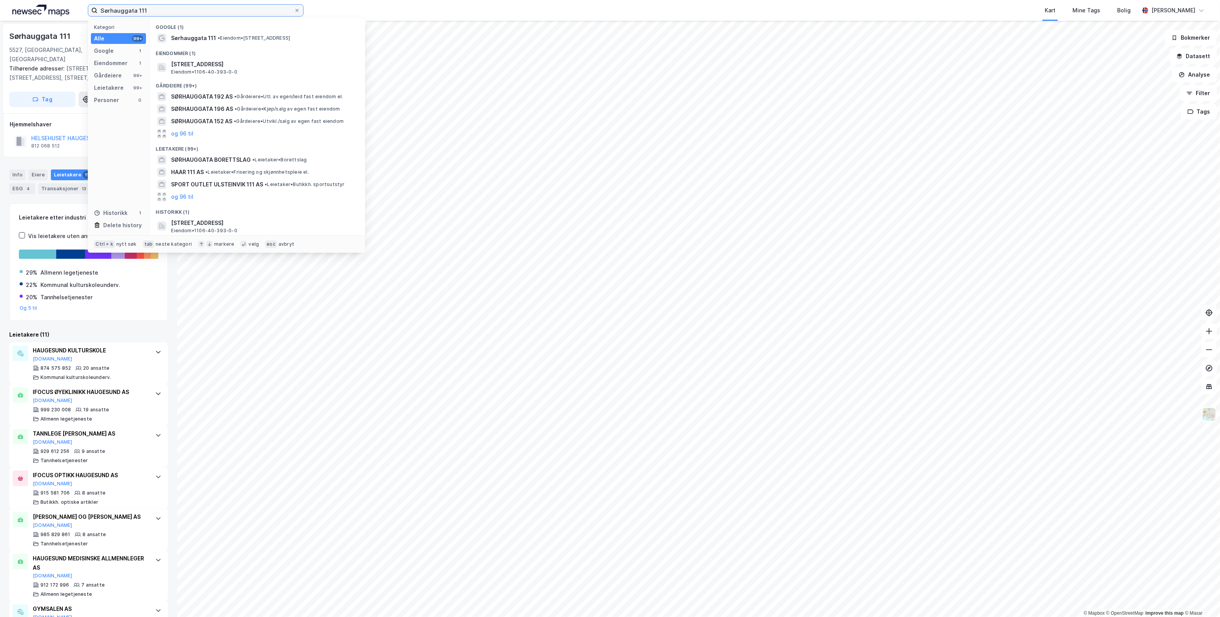
drag, startPoint x: 161, startPoint y: 4, endPoint x: -64, endPoint y: 22, distance: 225.6
click at [0, 22] on html "Sørhauggata 111 Kategori Alle 99+ Google 1 Eiendommer 1 Gårdeiere 99+ Leietaker…" at bounding box center [610, 308] width 1220 height 617
paste input "[STREET_ADDRESS]"
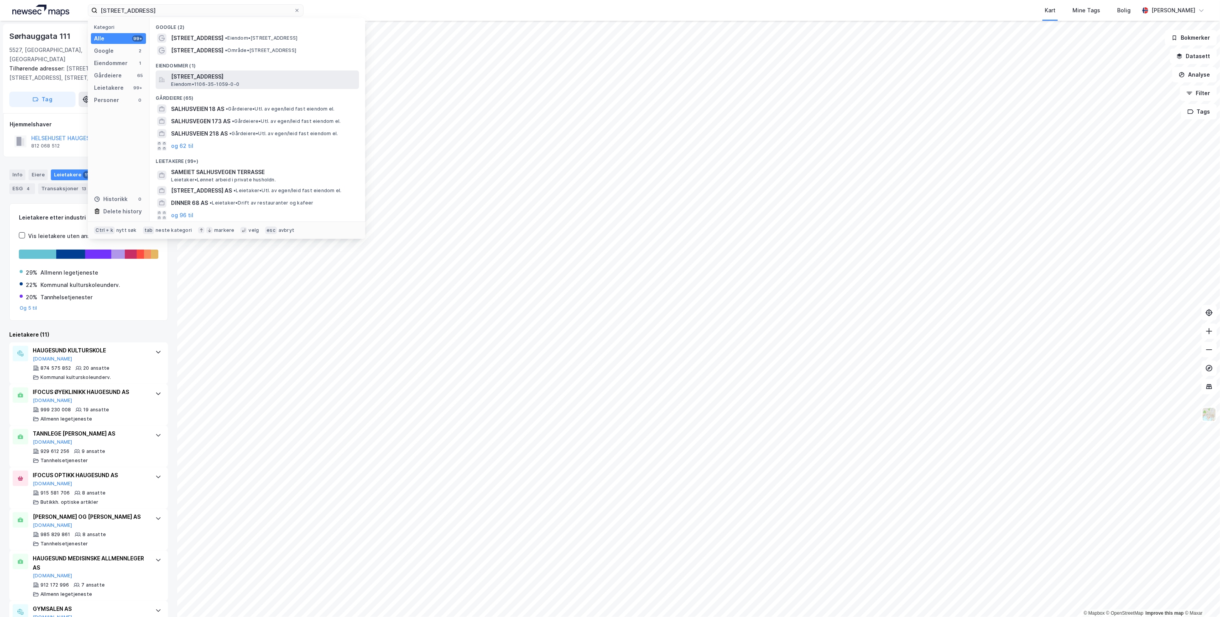
click at [277, 81] on div "[STREET_ADDRESS] Eiendom • 1106-35-1059-0-0" at bounding box center [264, 79] width 186 height 15
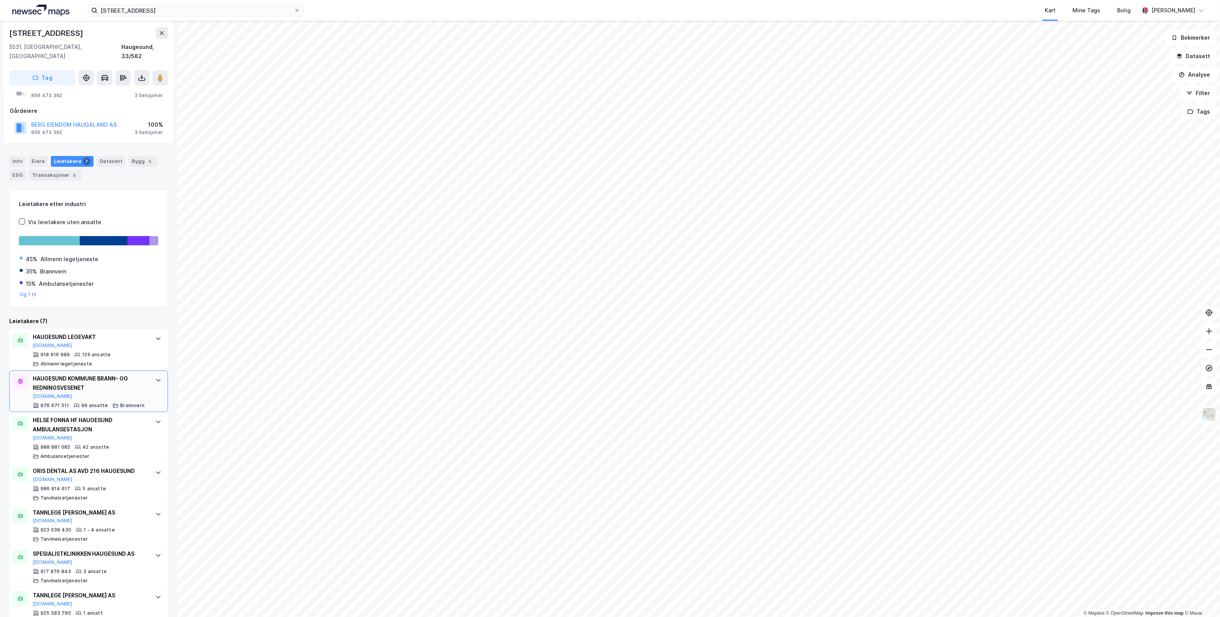
scroll to position [44, 0]
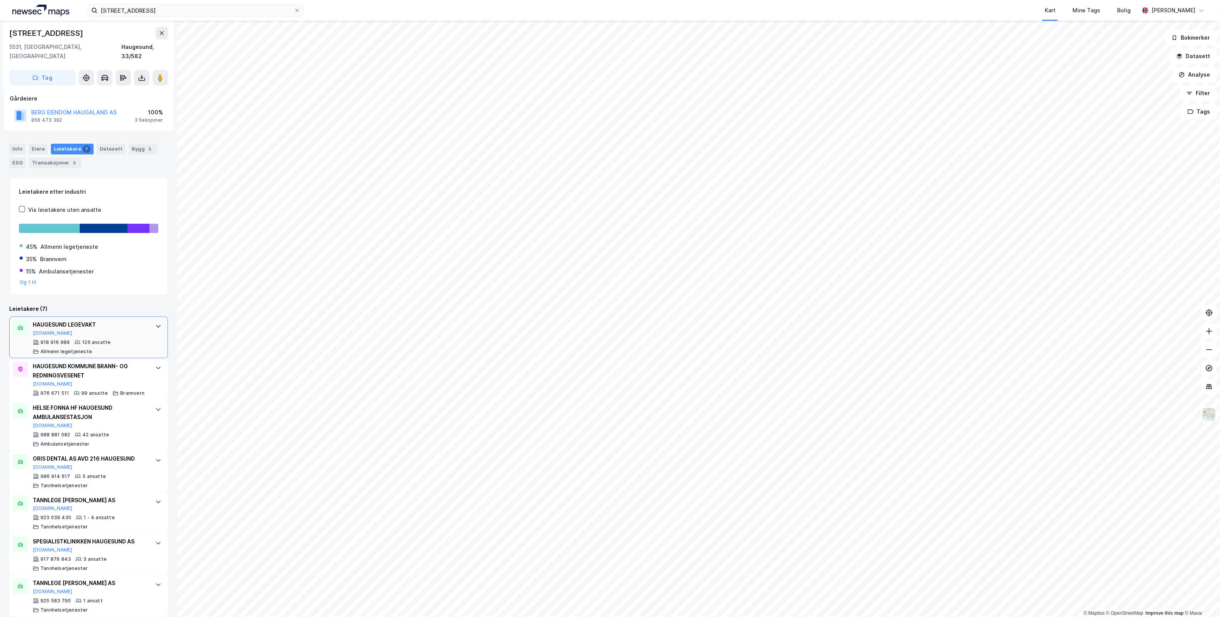
click at [152, 322] on div at bounding box center [158, 326] width 12 height 12
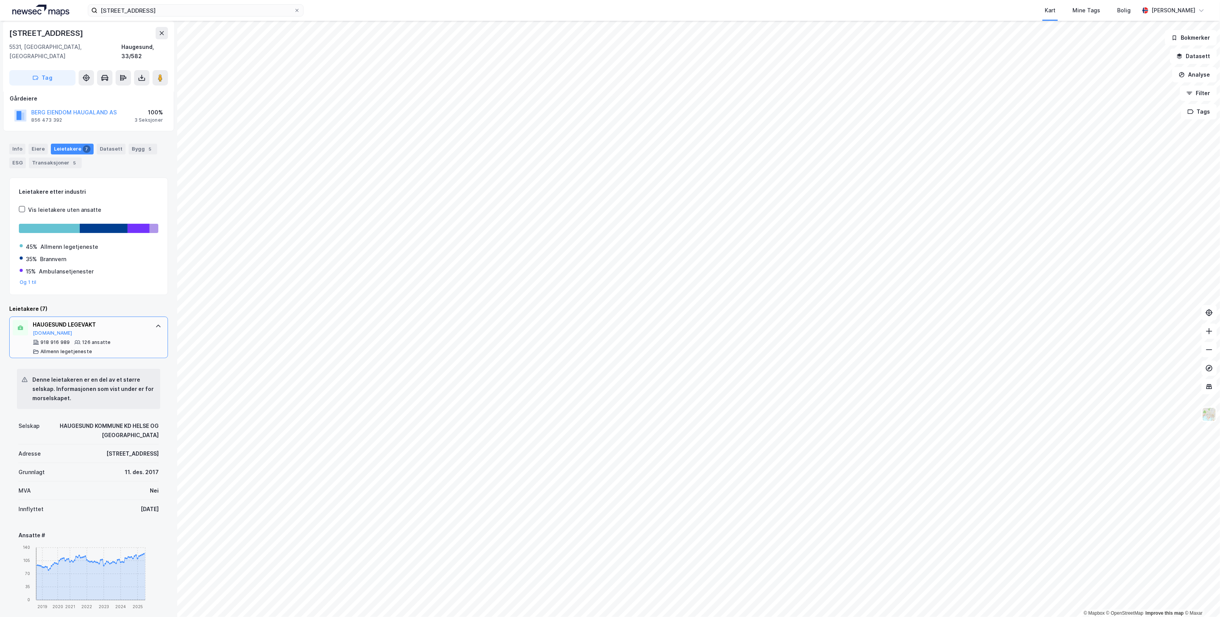
click at [152, 322] on div at bounding box center [158, 326] width 12 height 12
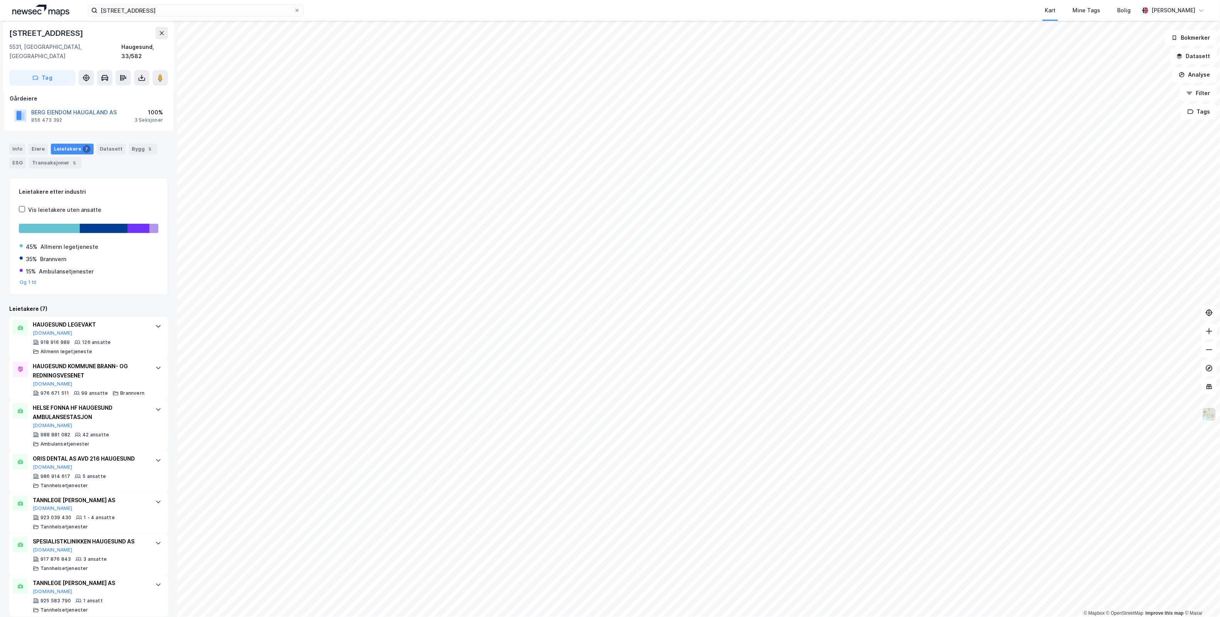
click at [0, 0] on button "BERG EIENDOM HAUGALAND AS" at bounding box center [0, 0] width 0 height 0
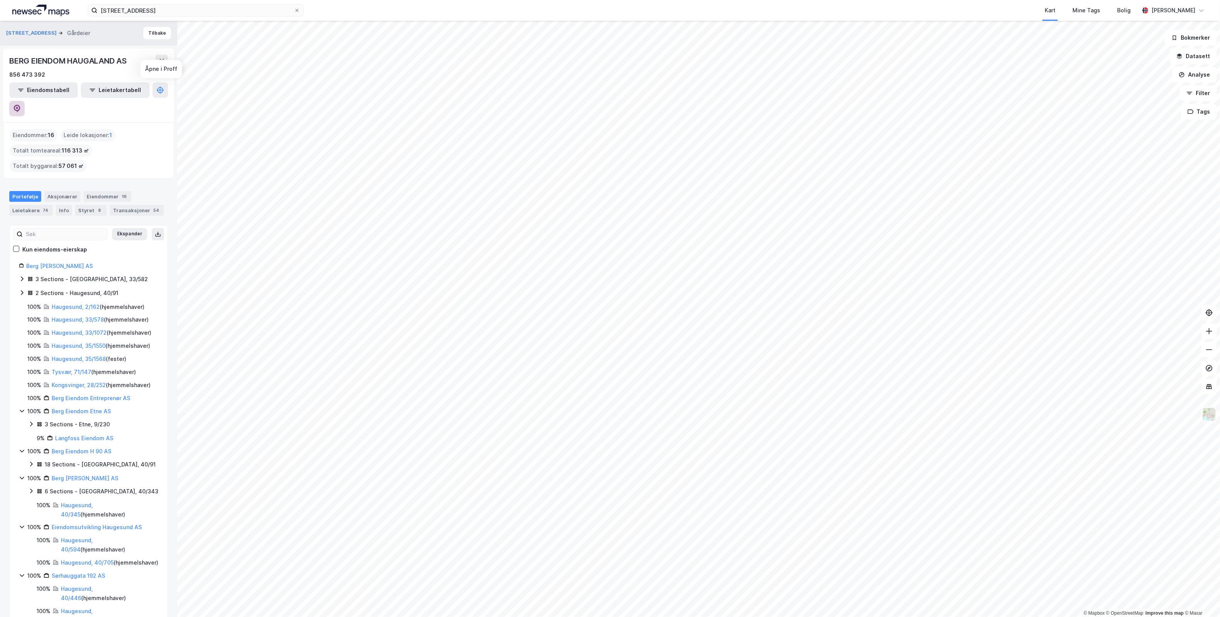
click at [21, 105] on icon at bounding box center [17, 109] width 8 height 8
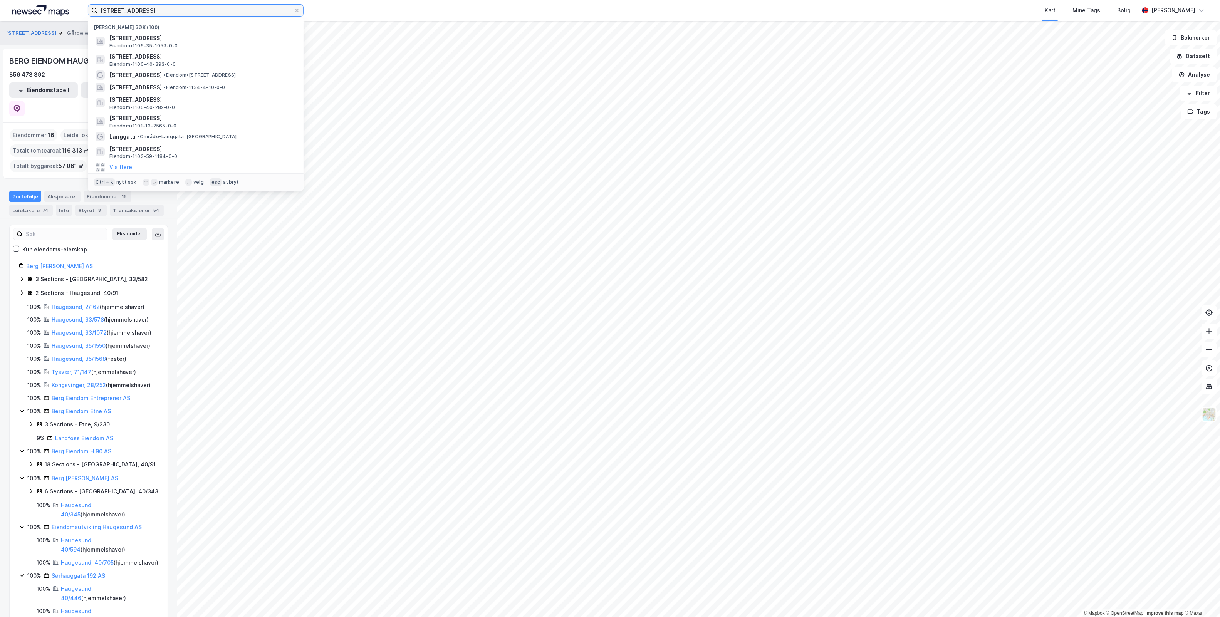
drag, startPoint x: 234, startPoint y: 8, endPoint x: -79, endPoint y: -6, distance: 312.7
click at [0, 0] on html "Salhusvegen 68 Nylige søk (100) [STREET_ADDRESS], HAUGESUND Eiendom • 1106-35-1…" at bounding box center [610, 308] width 1220 height 617
paste input "[STREET_ADDRESS]"
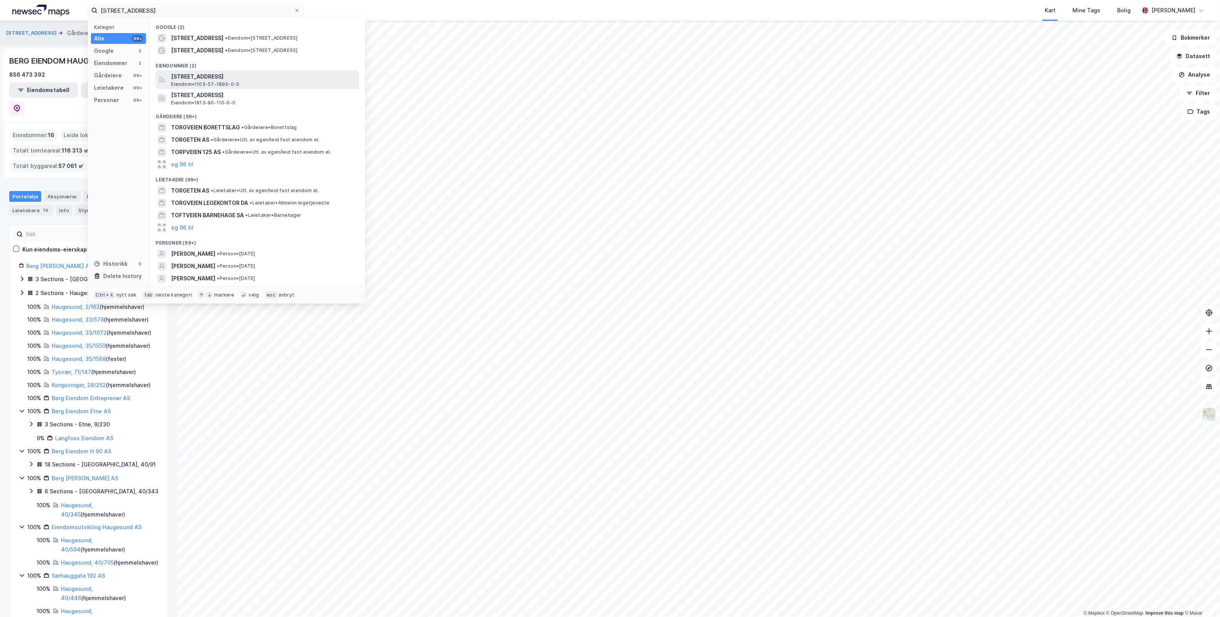
click at [308, 79] on span "[STREET_ADDRESS]" at bounding box center [263, 76] width 185 height 9
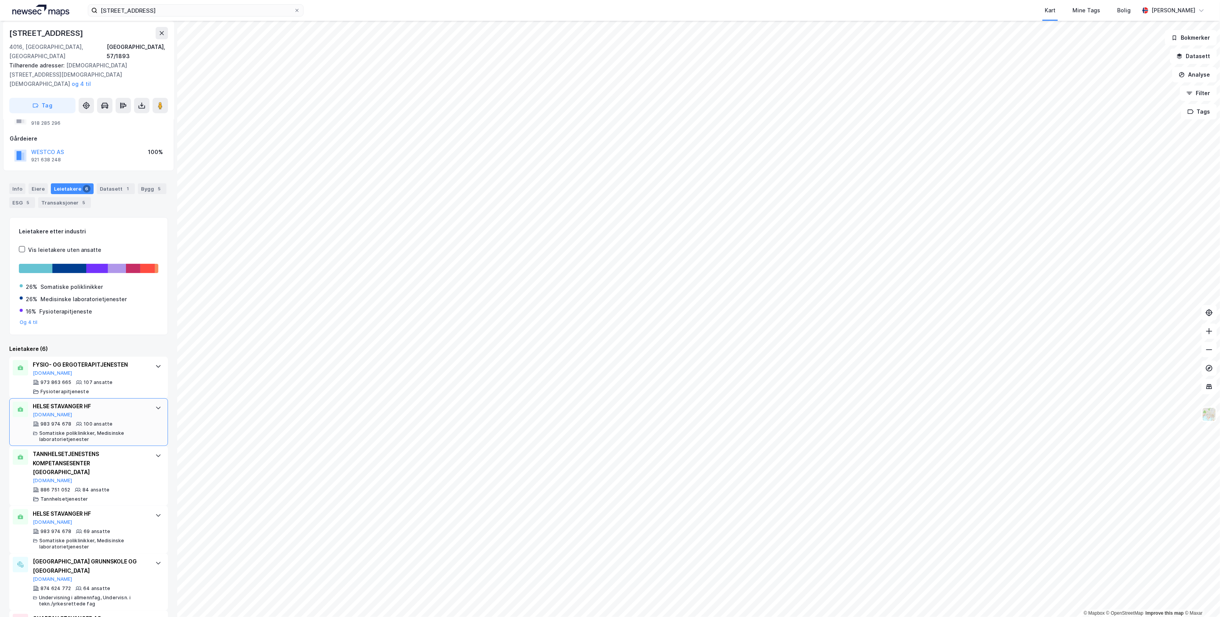
scroll to position [58, 0]
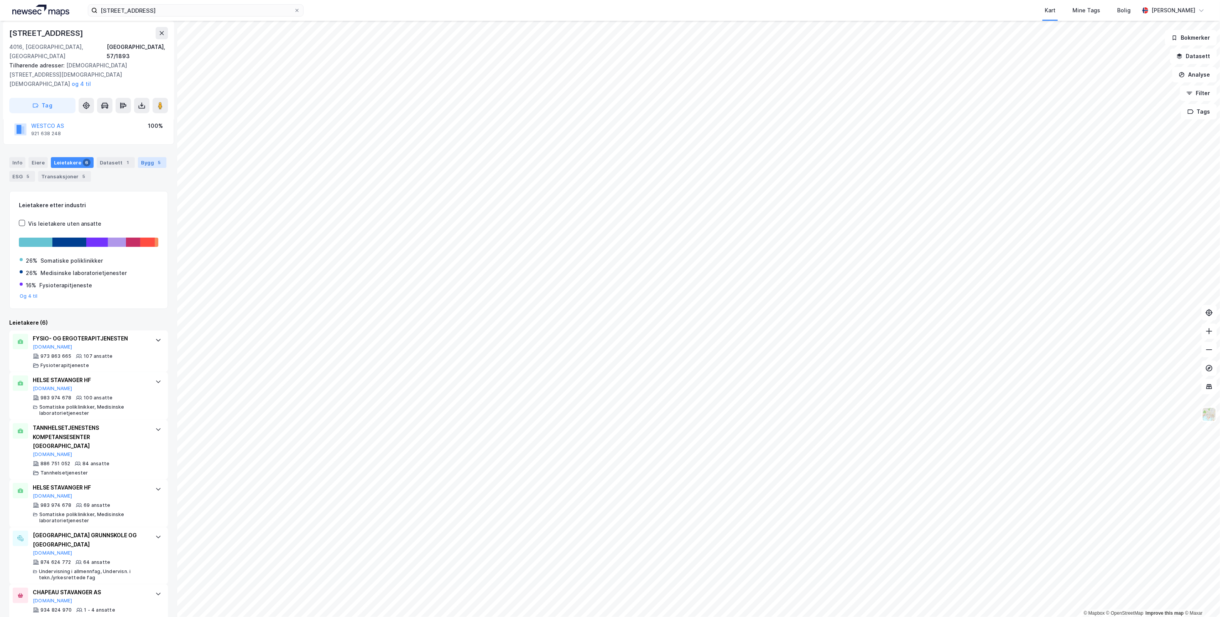
click at [142, 157] on div "Bygg 5" at bounding box center [152, 162] width 28 height 11
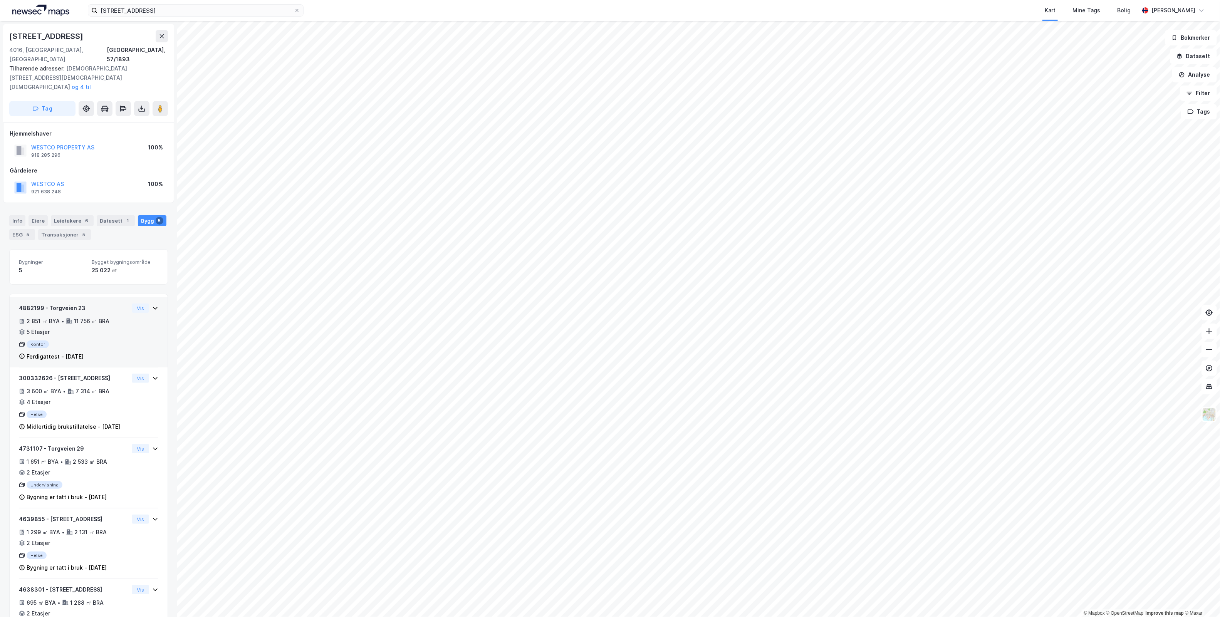
scroll to position [45, 0]
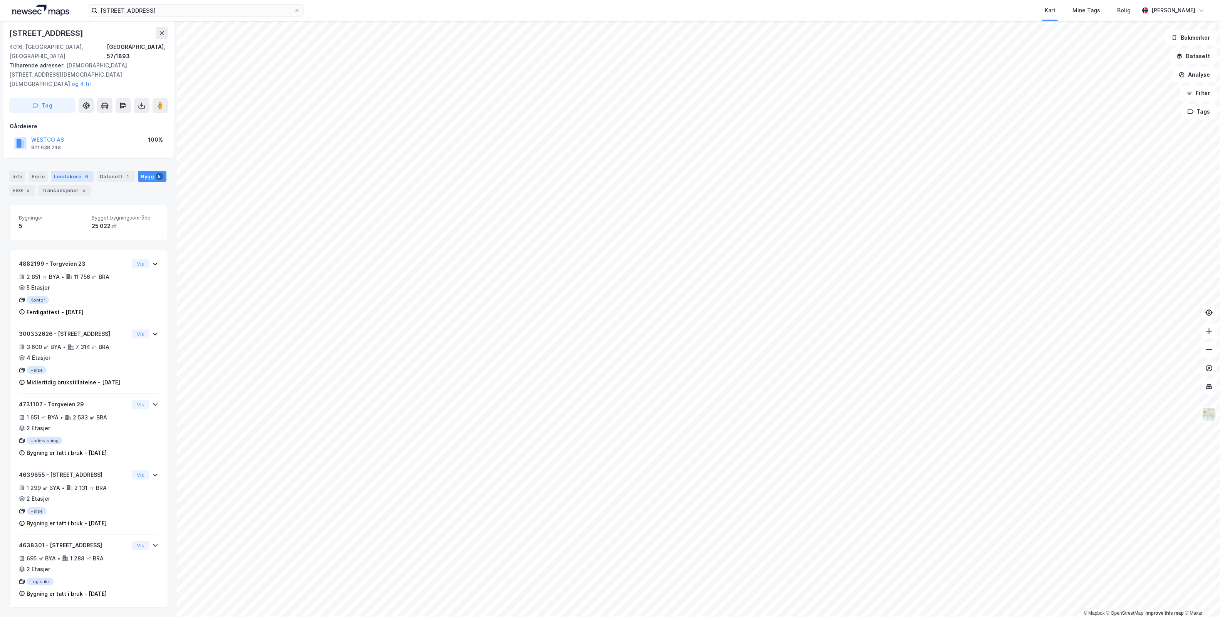
click at [60, 171] on div "Leietakere 6" at bounding box center [72, 176] width 43 height 11
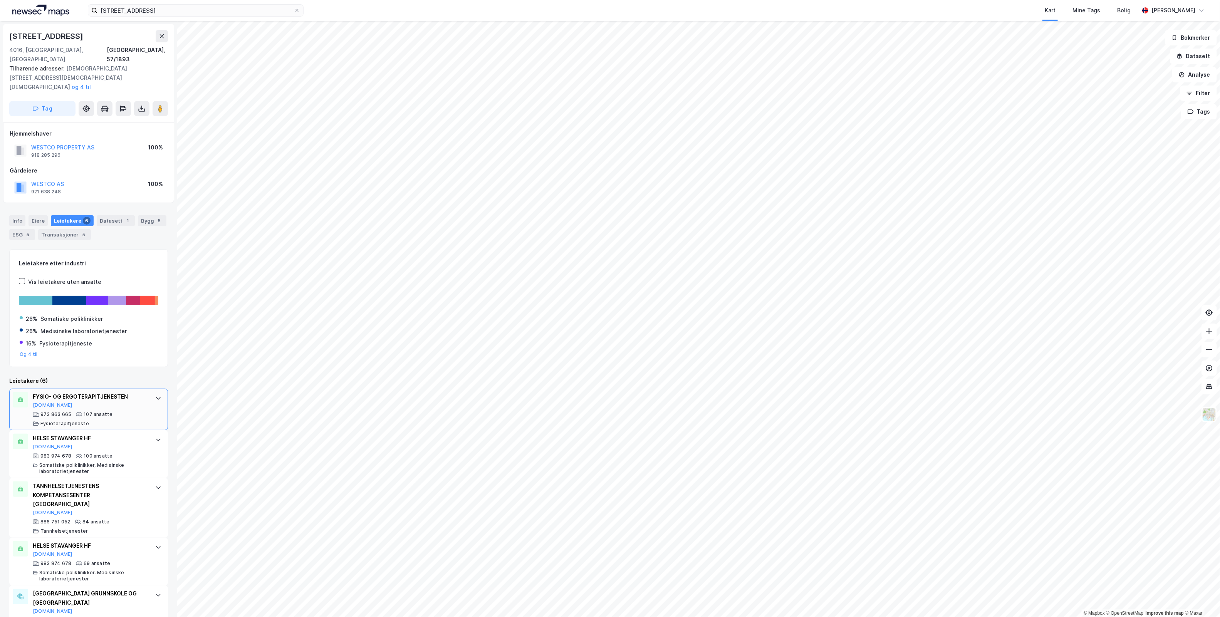
click at [120, 392] on div "FYSIO- OG ERGOTERAPITJENESTEN [DOMAIN_NAME]" at bounding box center [90, 400] width 115 height 16
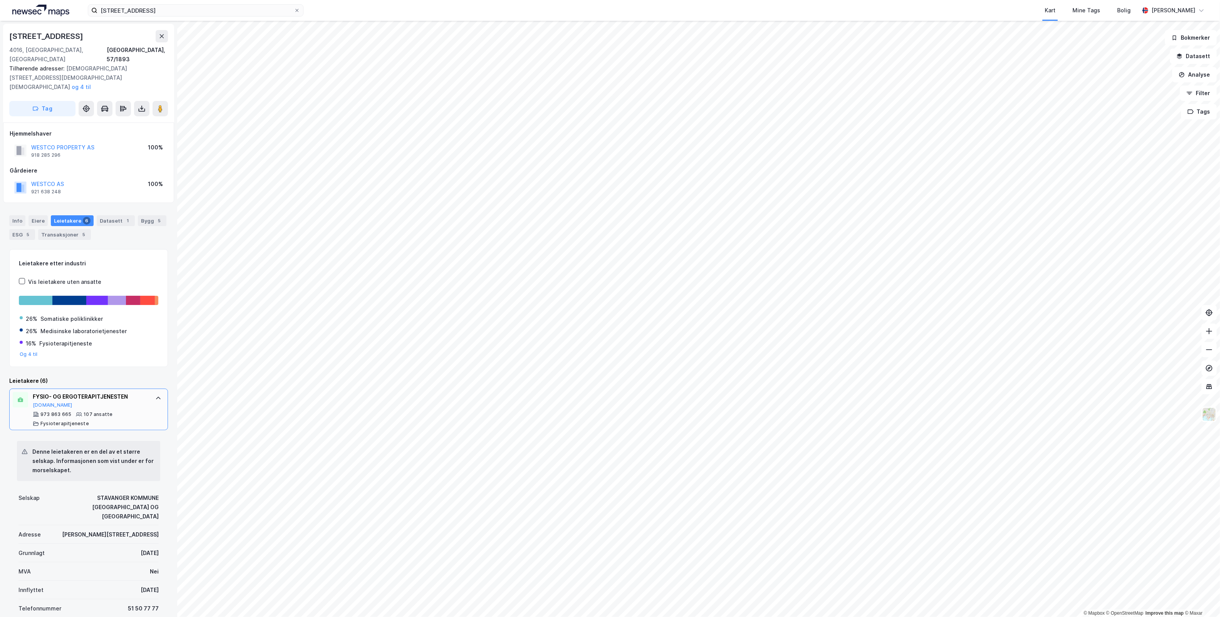
scroll to position [256, 0]
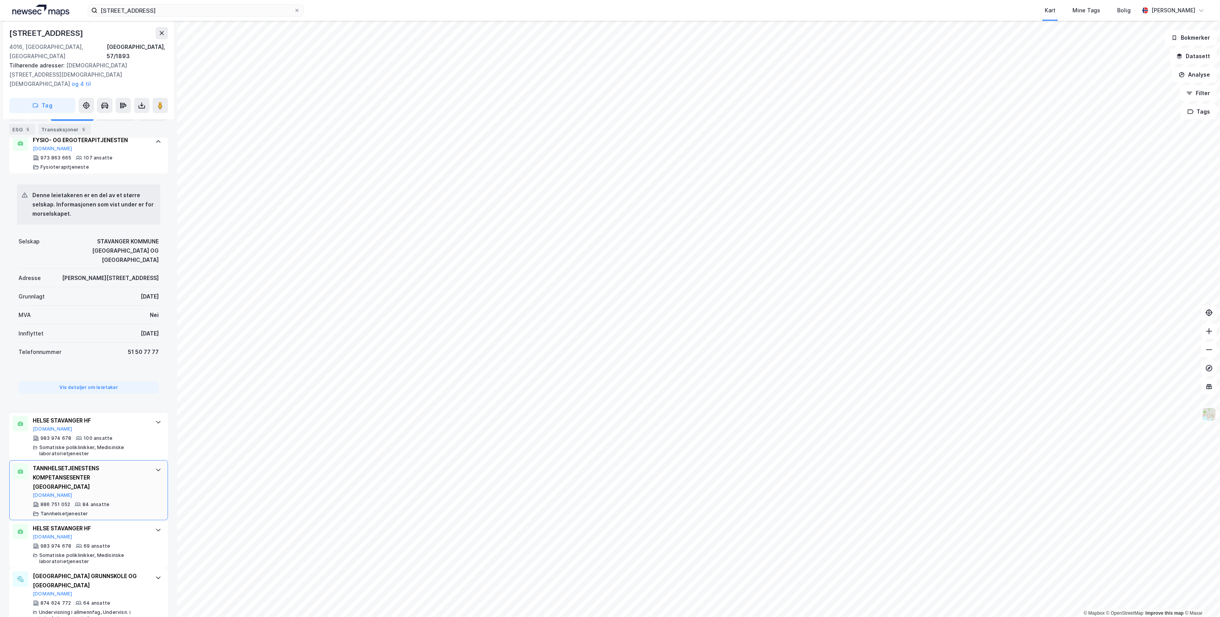
click at [132, 464] on div "TANNHELSETJENESTENS KOMPETANSESENTER [GEOGRAPHIC_DATA]" at bounding box center [90, 478] width 115 height 28
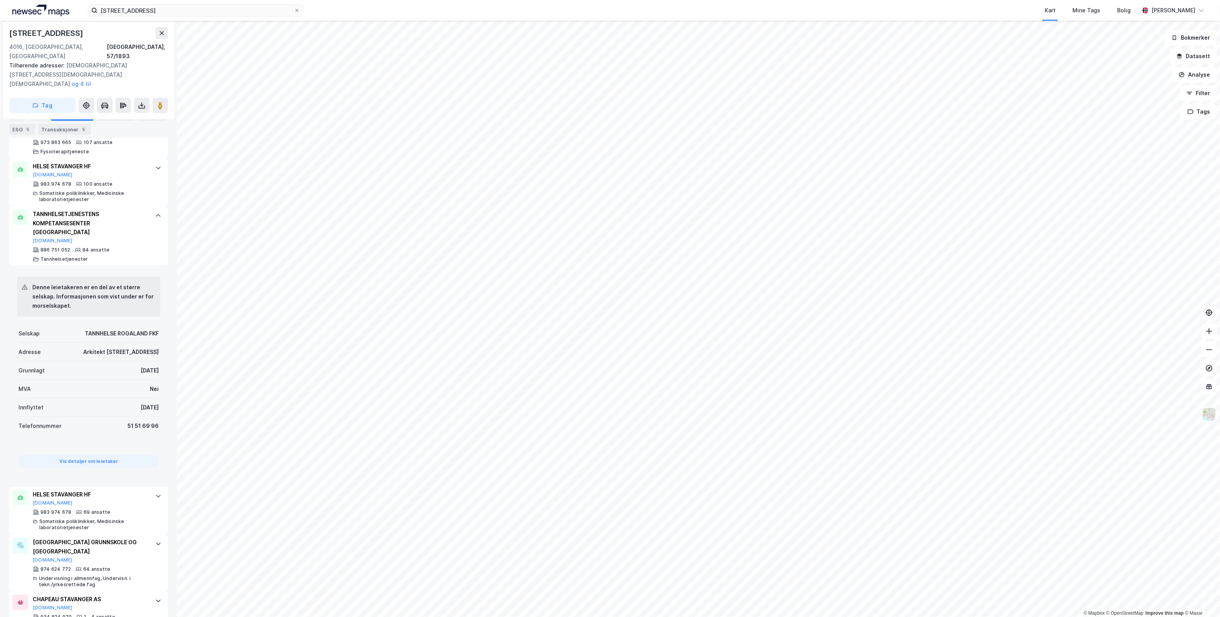
scroll to position [278, 0]
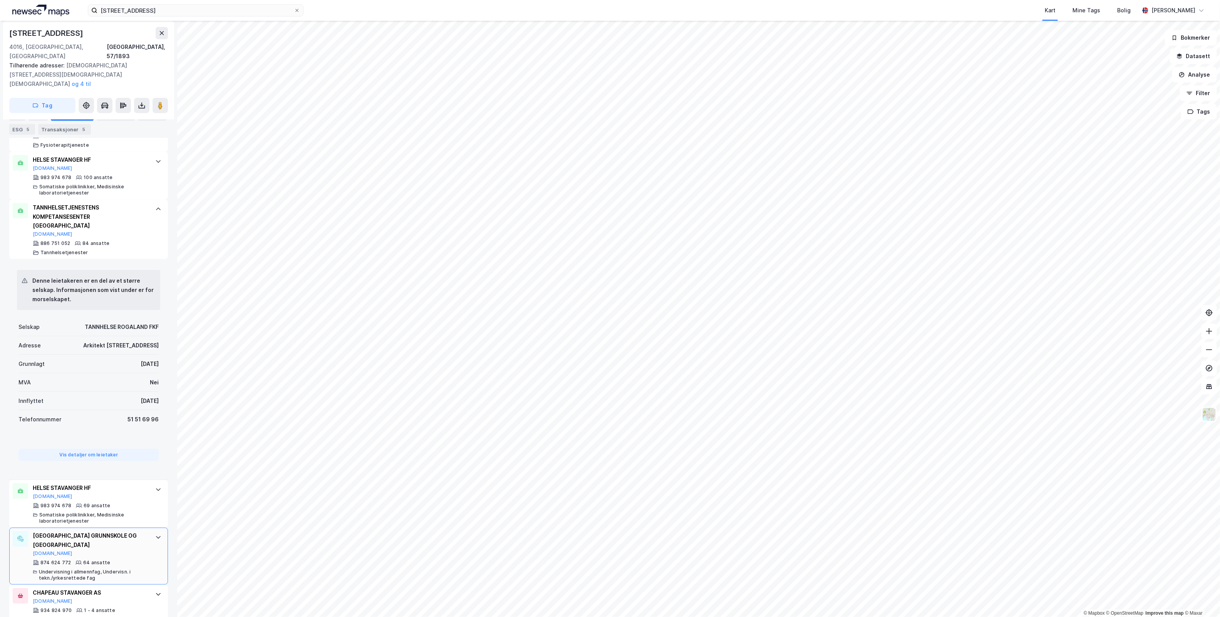
click at [111, 531] on div "[GEOGRAPHIC_DATA] GRUNNSKOLE OG [GEOGRAPHIC_DATA]" at bounding box center [90, 540] width 115 height 18
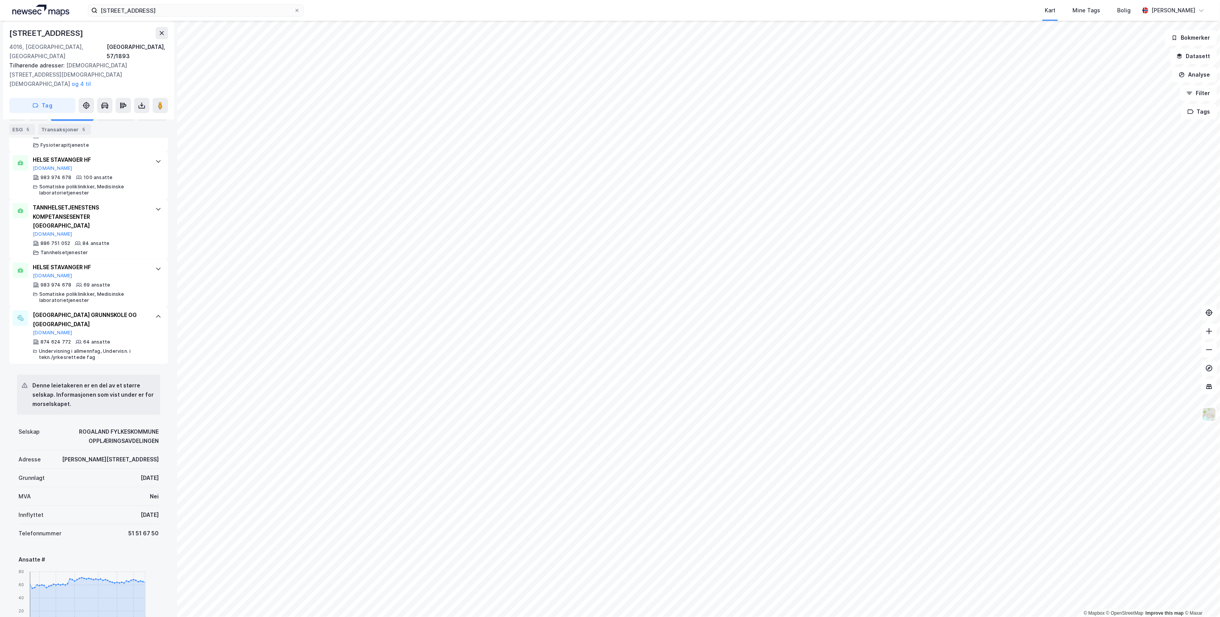
scroll to position [372, 0]
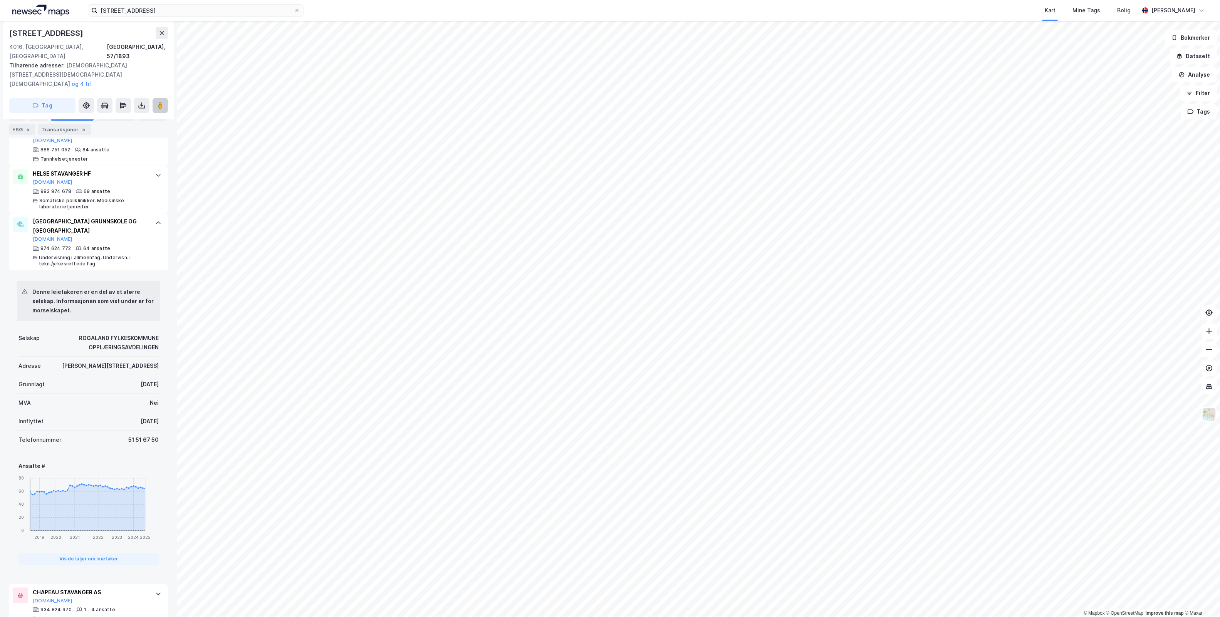
click at [160, 102] on image at bounding box center [160, 106] width 5 height 8
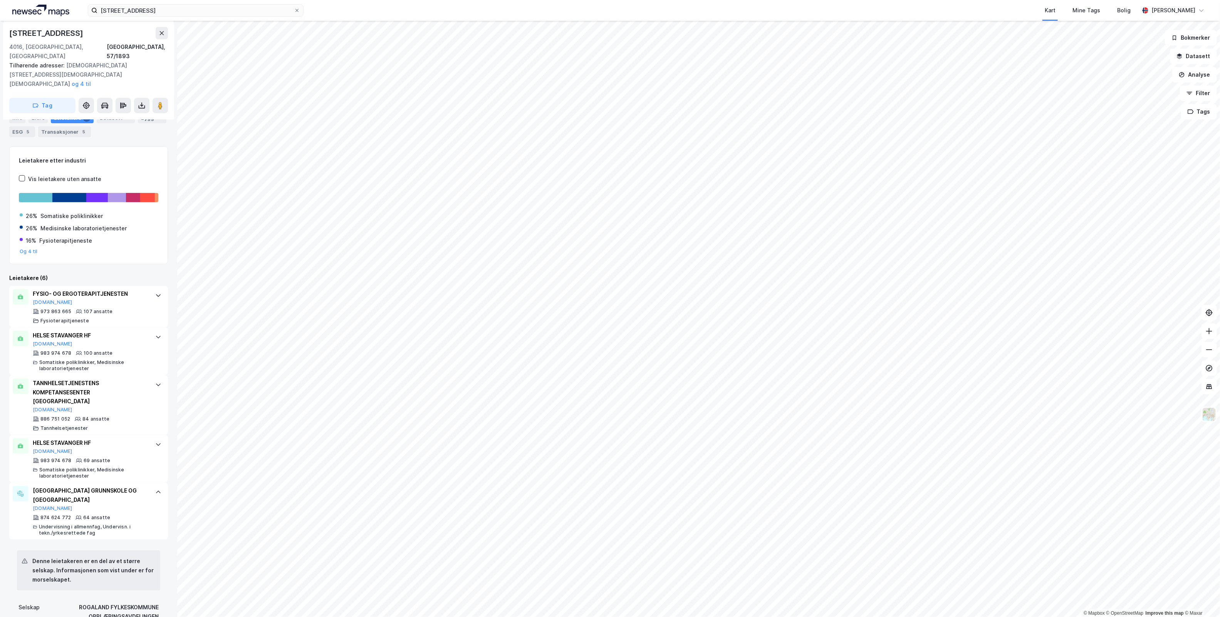
scroll to position [0, 0]
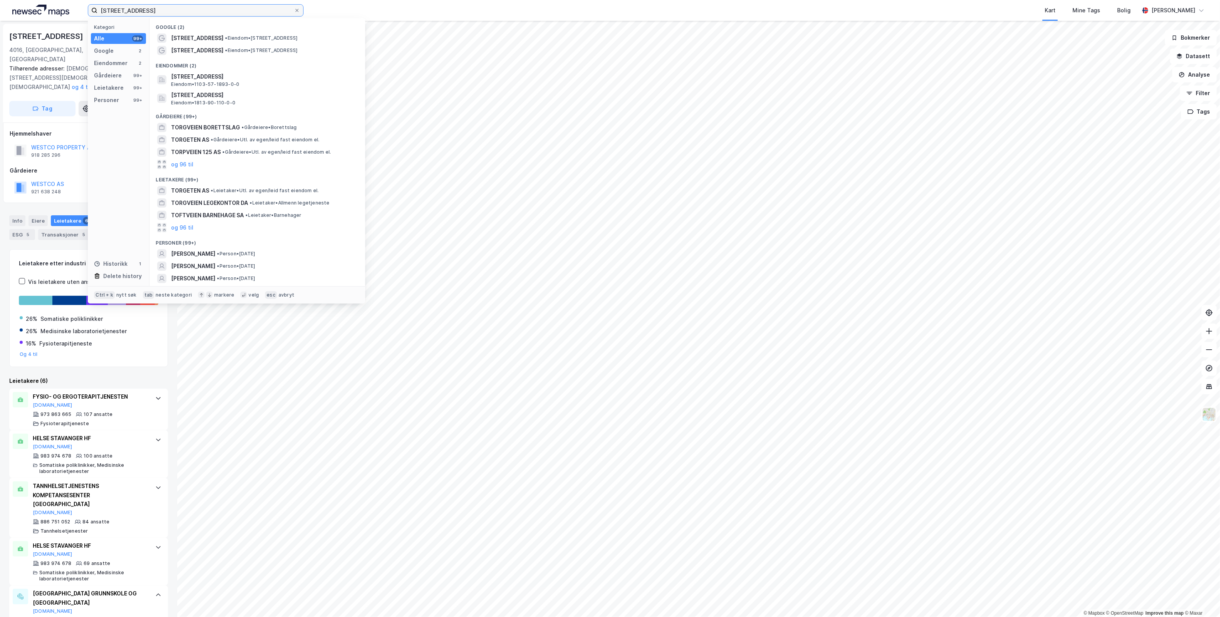
drag, startPoint x: 253, startPoint y: 8, endPoint x: -77, endPoint y: 1, distance: 330.1
click at [0, 1] on html "Torgveien 29 Kategori Alle 99+ Google 2 Eiendommer 2 Gårdeiere 99+ Leietakere 9…" at bounding box center [610, 308] width 1220 height 617
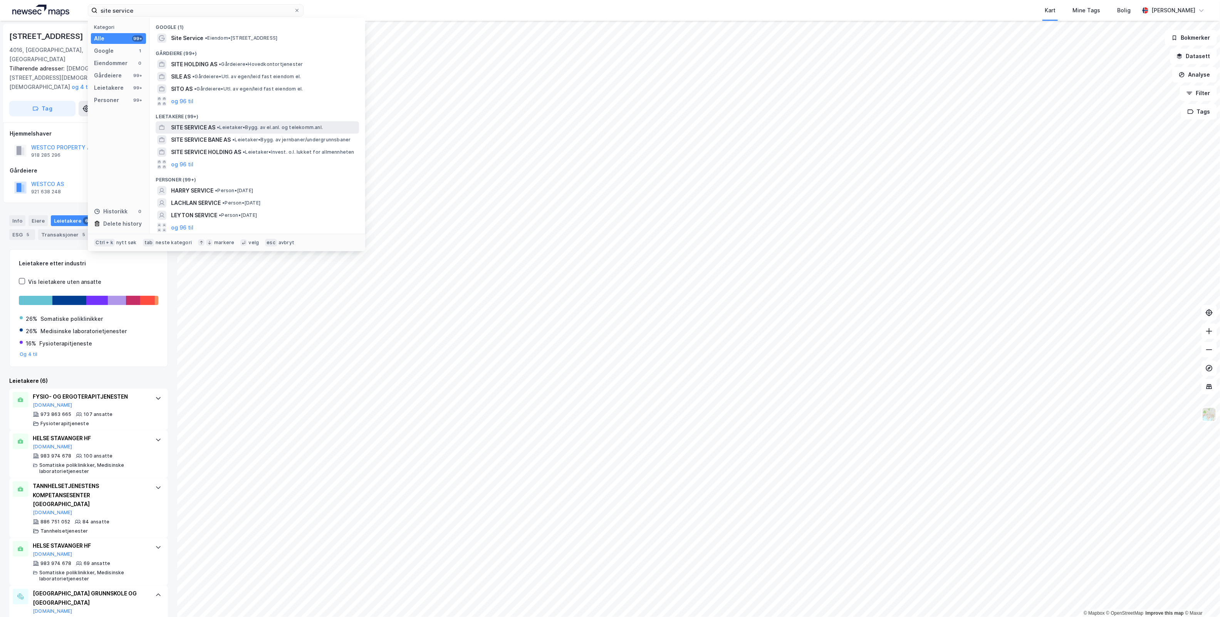
click at [284, 124] on span "• Leietaker • Bygg. av el.anl. og telekomm.anl." at bounding box center [270, 127] width 106 height 6
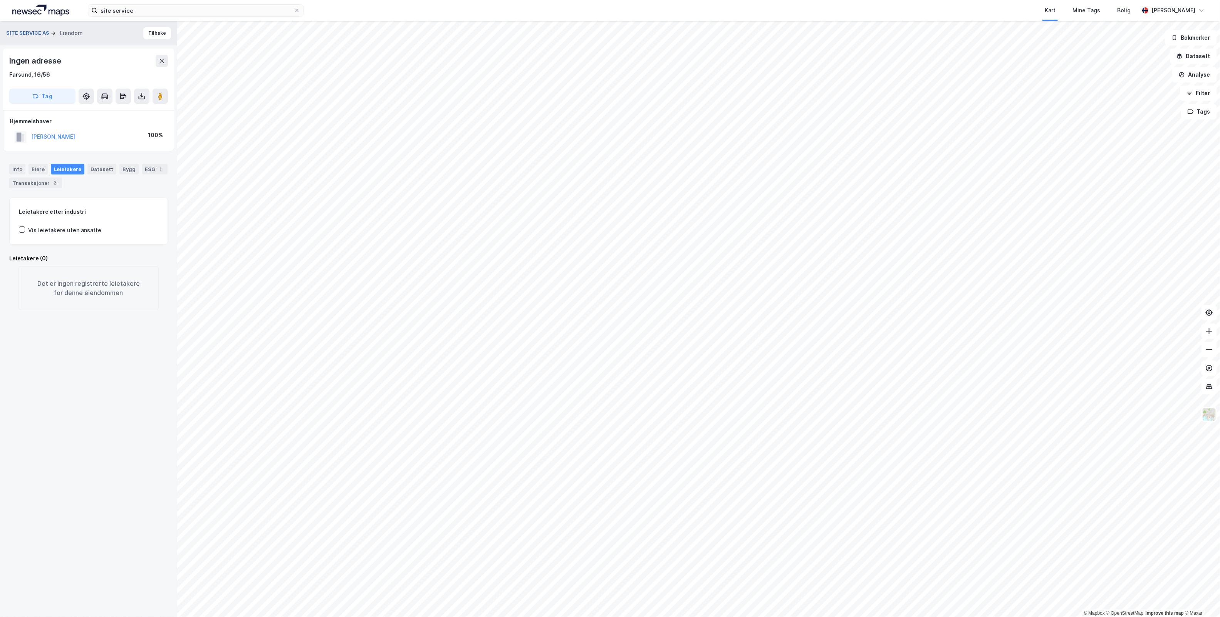
click at [29, 33] on button "SITE SERVICE AS" at bounding box center [28, 33] width 45 height 8
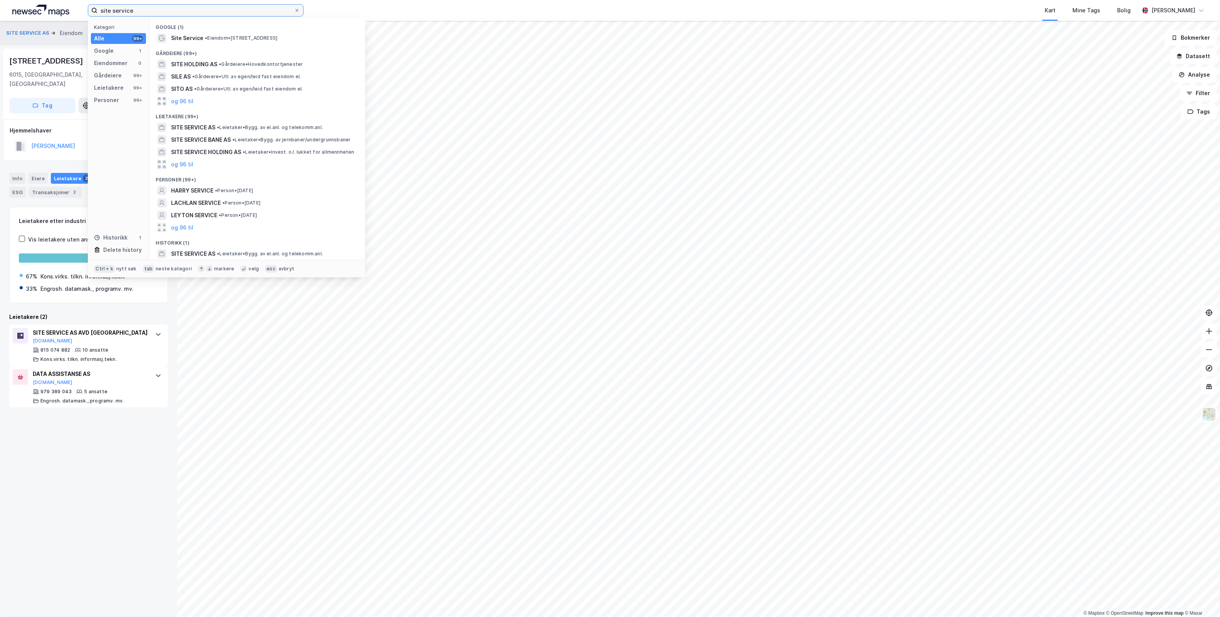
drag, startPoint x: 184, startPoint y: 11, endPoint x: -100, endPoint y: 25, distance: 283.8
click at [0, 25] on html "site service Kategori Alle 99+ Google 1 Eiendommer 0 Gårdeiere 99+ Leietakere 9…" at bounding box center [610, 308] width 1220 height 617
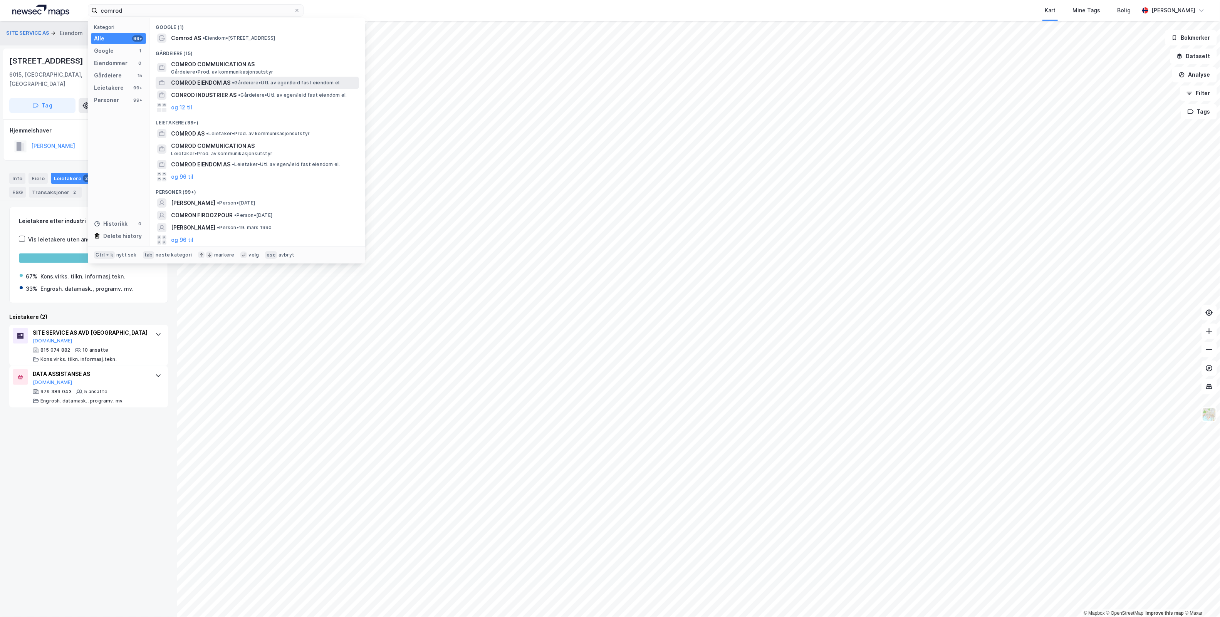
click at [295, 80] on span "• Gårdeiere • Utl. av egen/leid fast eiendom el." at bounding box center [286, 83] width 109 height 6
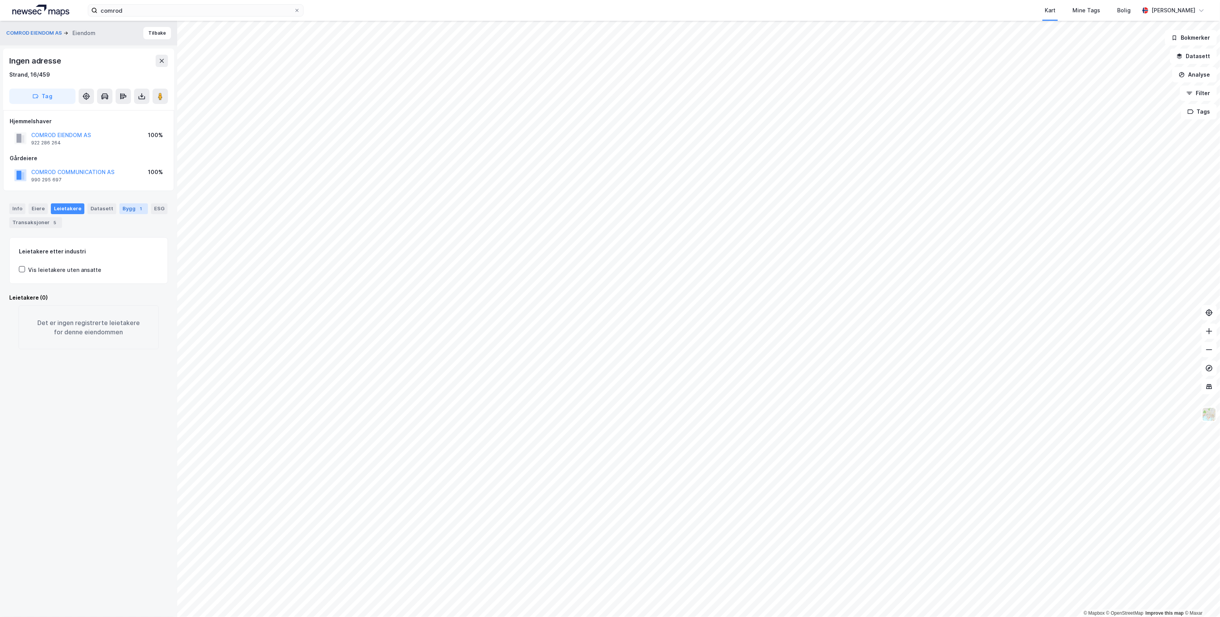
click at [124, 204] on div "Bygg 1" at bounding box center [133, 208] width 28 height 11
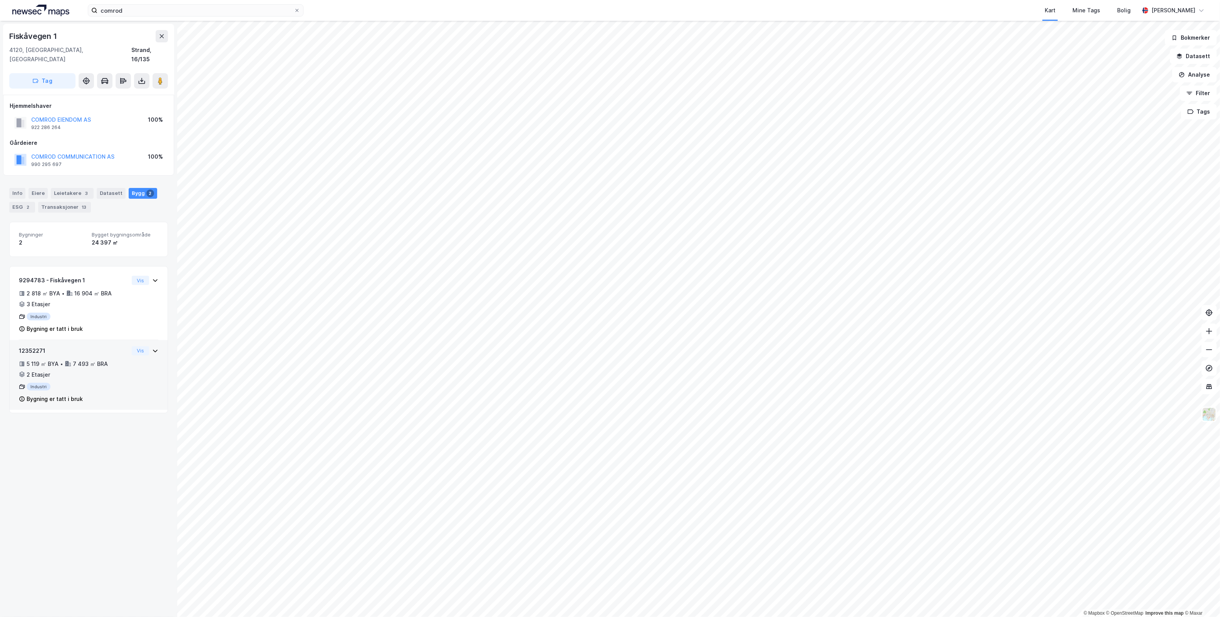
click at [152, 348] on icon at bounding box center [155, 351] width 6 height 6
click at [155, 272] on div "9294783 - Fiskåvegen 1 2 818 ㎡ BYA • 16 904 ㎡ BRA • 3 Etasjer Industri Bygning …" at bounding box center [89, 305] width 158 height 70
click at [70, 188] on div "Leietakere 3" at bounding box center [72, 193] width 43 height 11
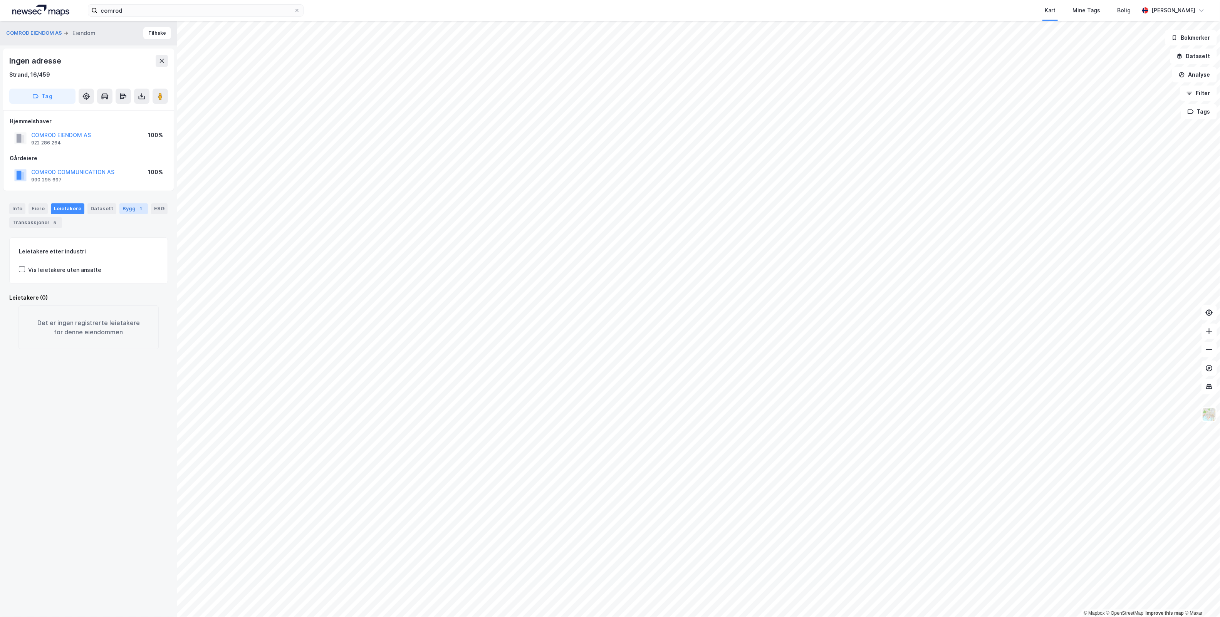
click at [122, 208] on div "Bygg 1" at bounding box center [133, 208] width 28 height 11
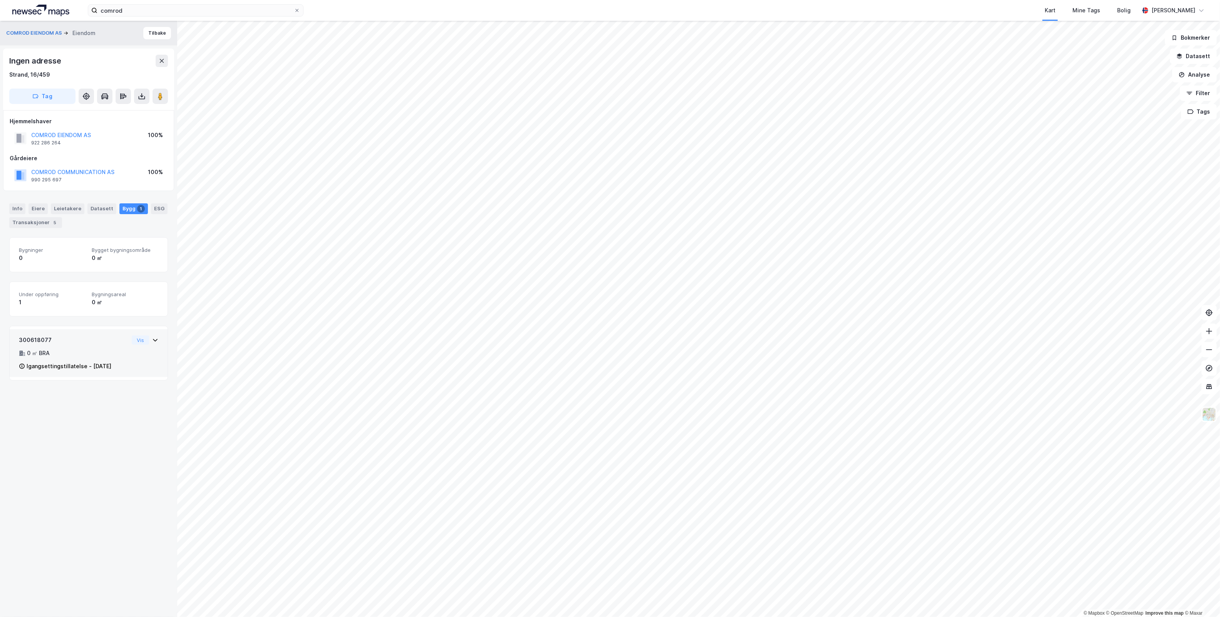
click at [148, 345] on div "Vis" at bounding box center [145, 339] width 27 height 9
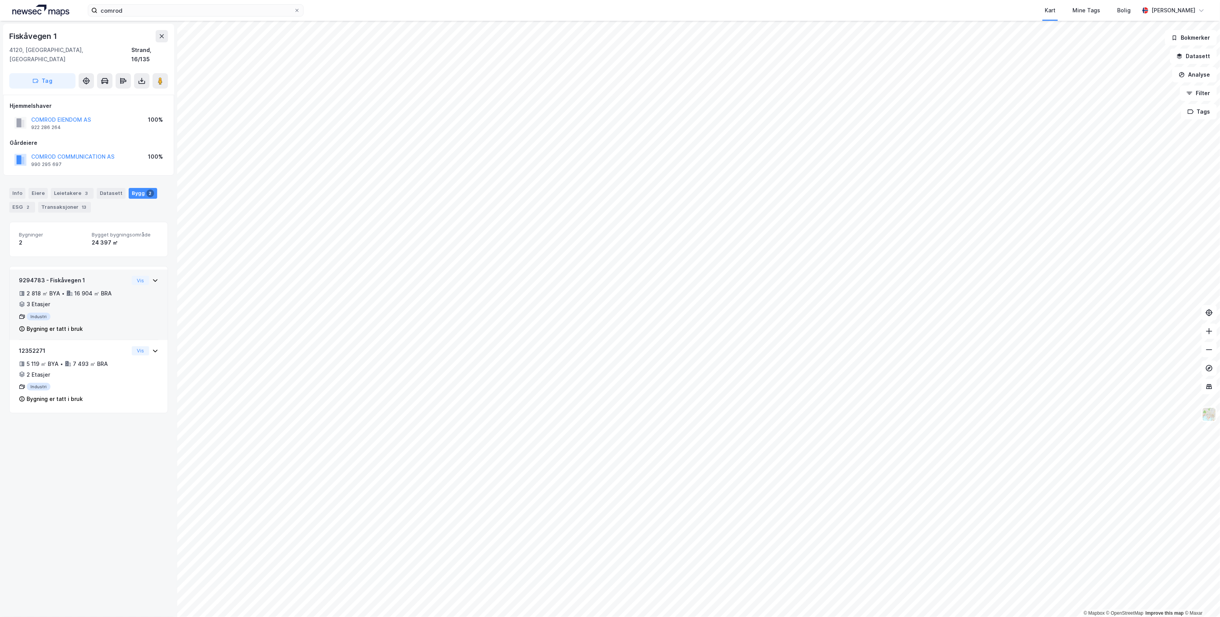
click at [149, 279] on div "9294783 - Fiskåvegen 1 2 818 ㎡ BYA • 16 904 ㎡ BRA • 3 Etasjer Industri Bygning …" at bounding box center [88, 308] width 139 height 64
click at [136, 276] on button "Vis" at bounding box center [140, 280] width 17 height 9
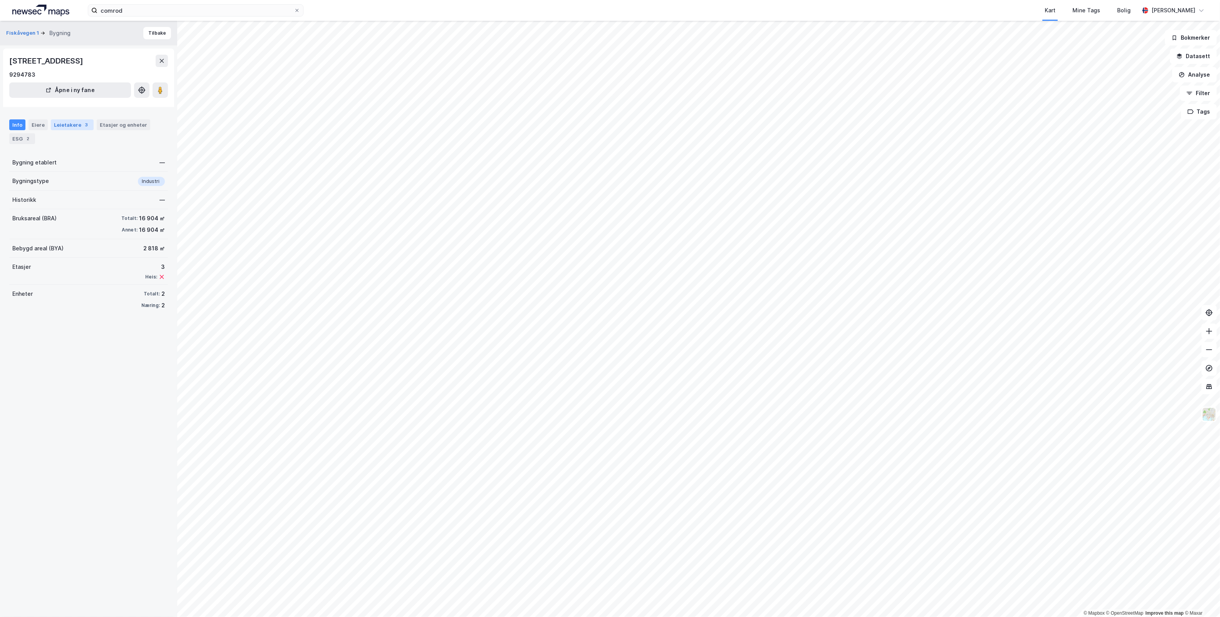
click at [83, 122] on div "3" at bounding box center [87, 125] width 8 height 8
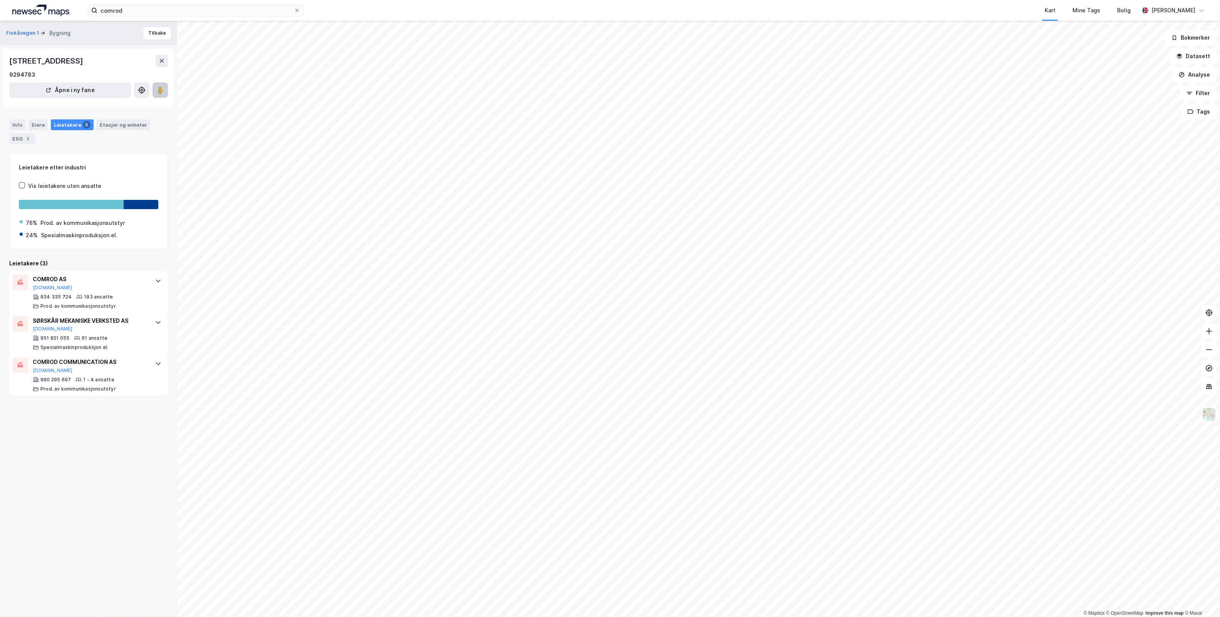
click at [163, 92] on icon at bounding box center [160, 90] width 8 height 8
click at [755, 617] on html "comrod Kart Mine Tags Bolig [PERSON_NAME] © Mapbox © OpenStreetMap Improve this…" at bounding box center [610, 308] width 1220 height 617
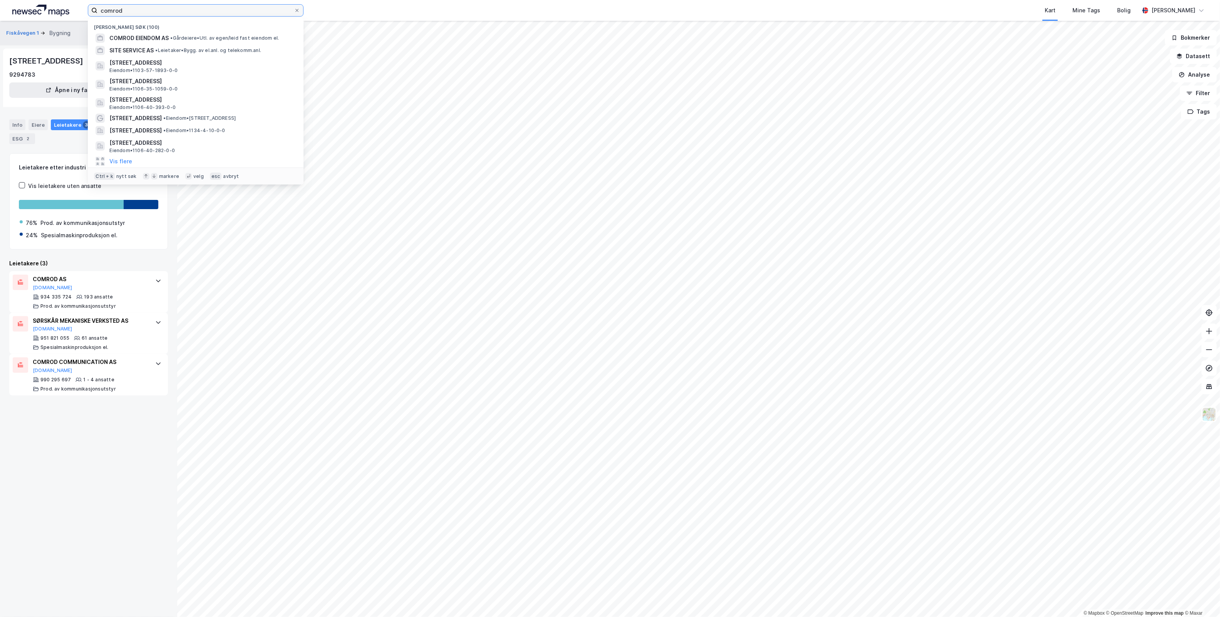
drag, startPoint x: 159, startPoint y: 12, endPoint x: -128, endPoint y: 24, distance: 287.2
click at [0, 24] on html "comrod Nylige søk (100) COMROD EIENDOM AS • Gårdeiere • Utl. av egen/leid fast …" at bounding box center [610, 308] width 1220 height 617
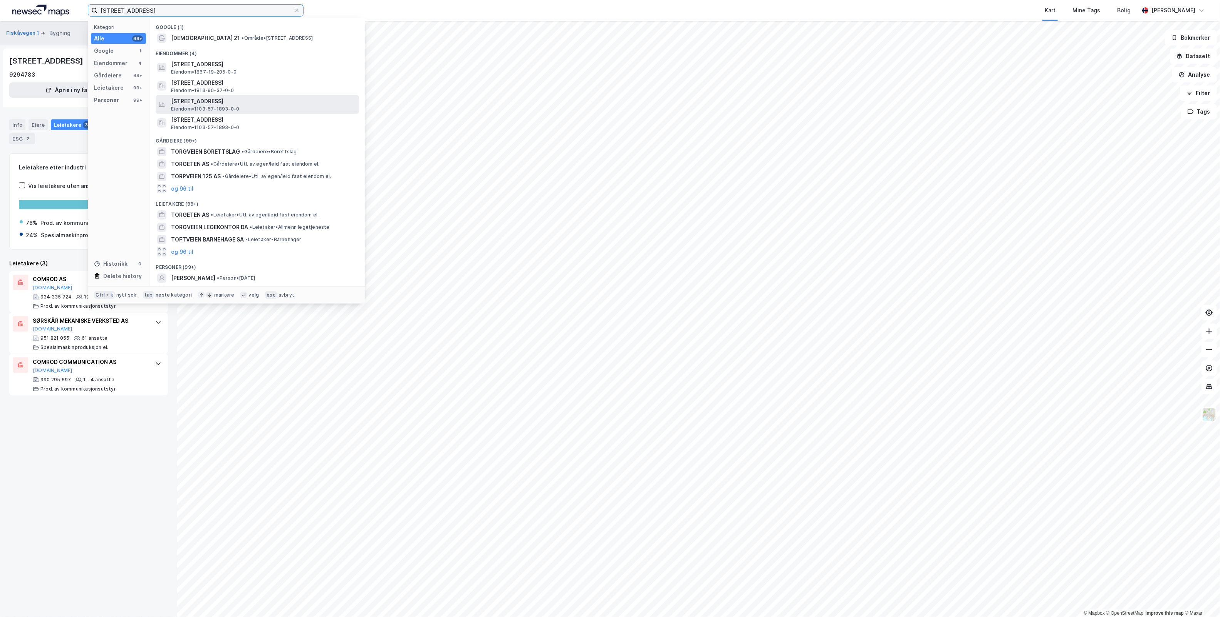
type input "[STREET_ADDRESS]"
click at [268, 97] on span "[STREET_ADDRESS]" at bounding box center [263, 101] width 185 height 9
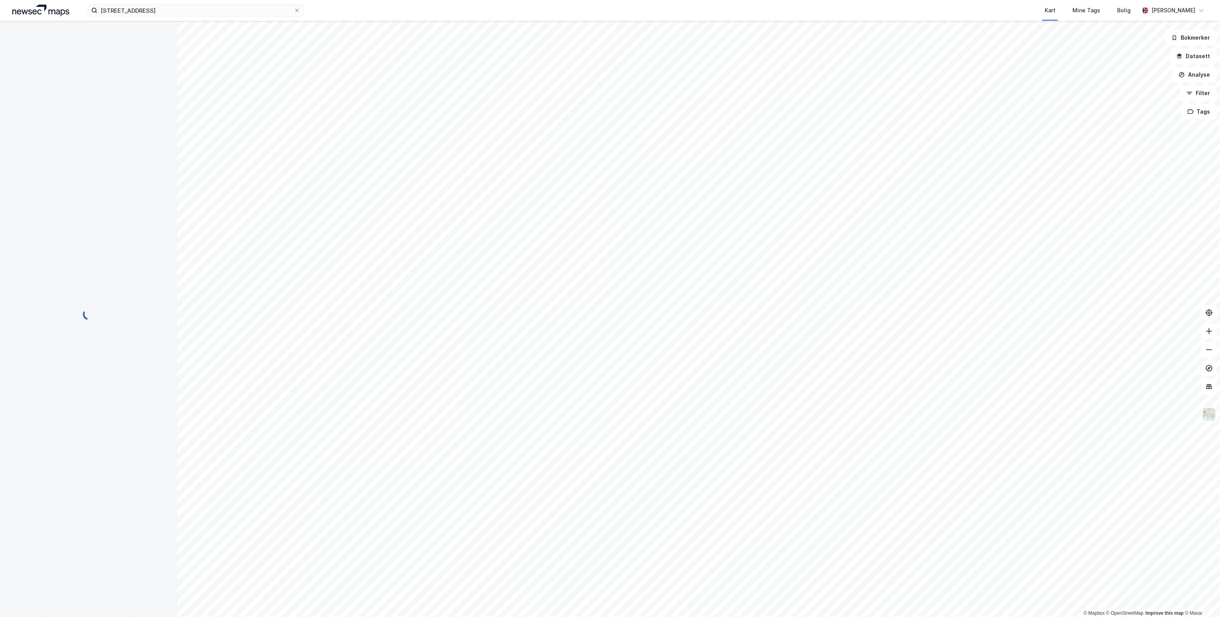
scroll to position [4, 0]
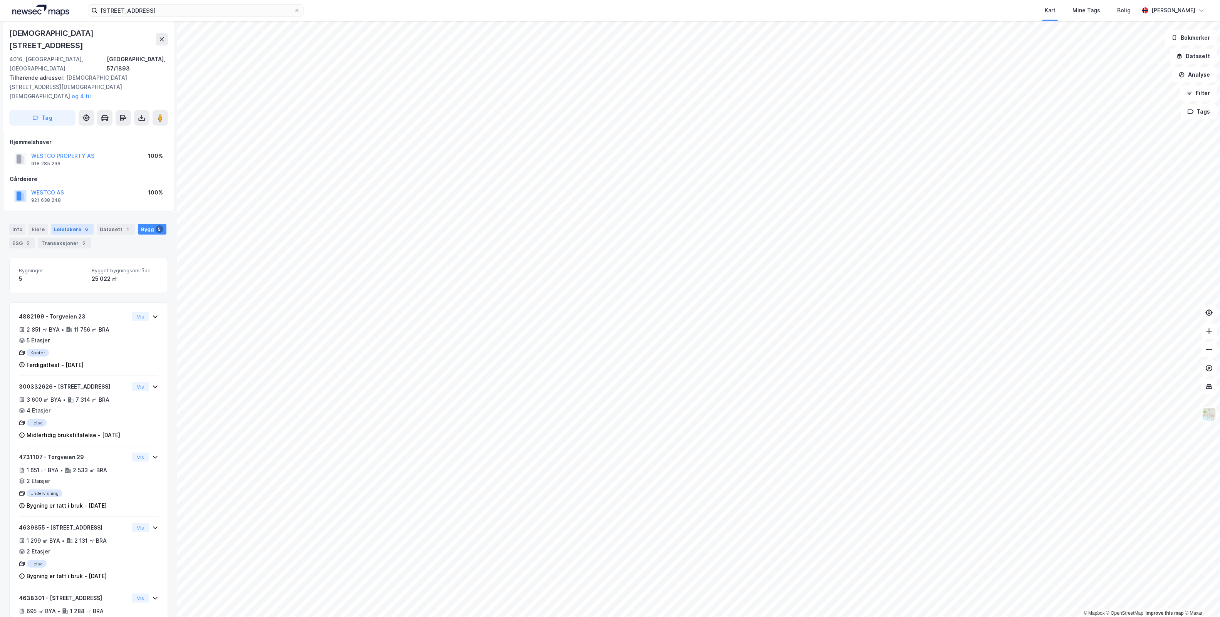
click at [64, 224] on div "Leietakere 6" at bounding box center [72, 229] width 43 height 11
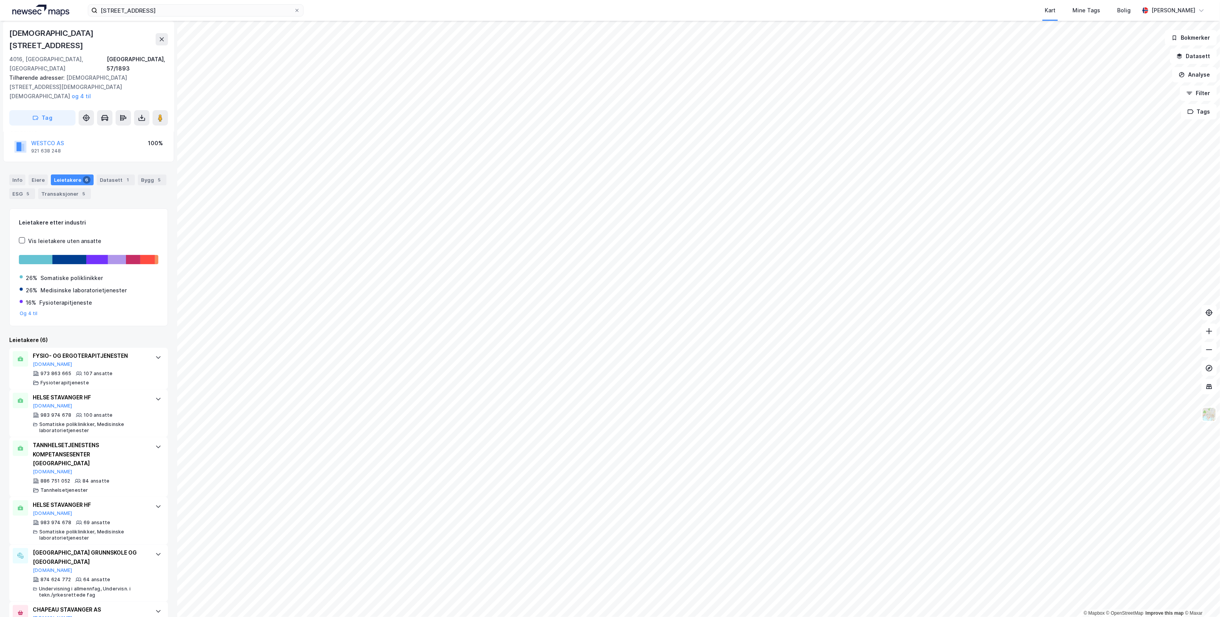
scroll to position [58, 0]
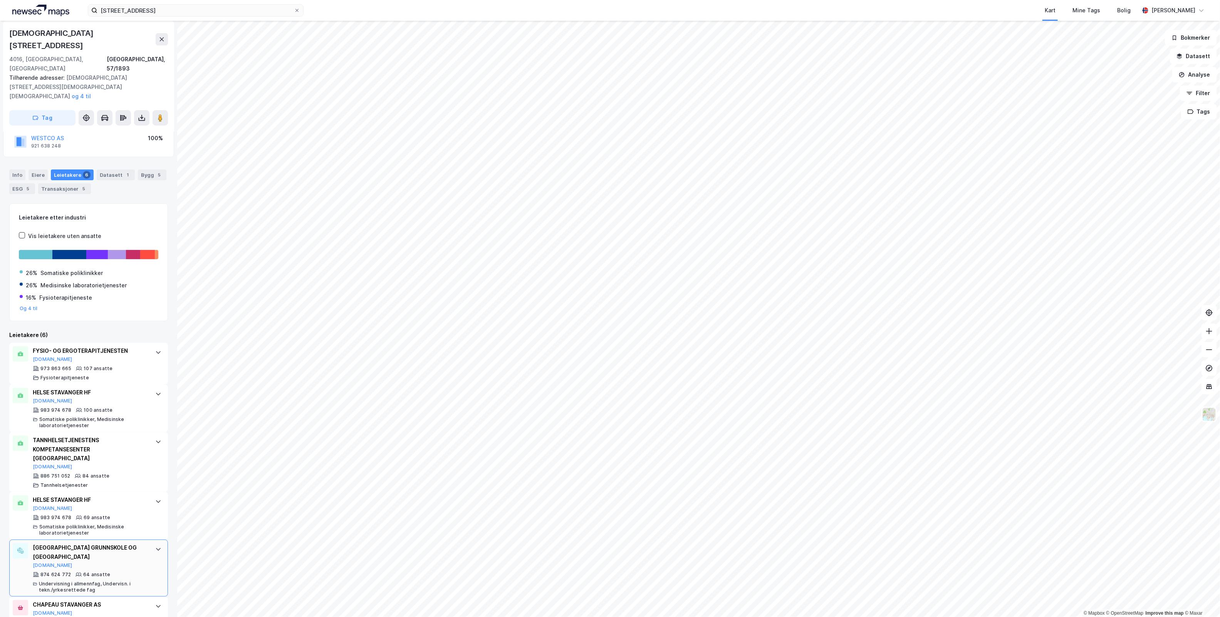
click at [155, 546] on icon at bounding box center [158, 549] width 6 height 6
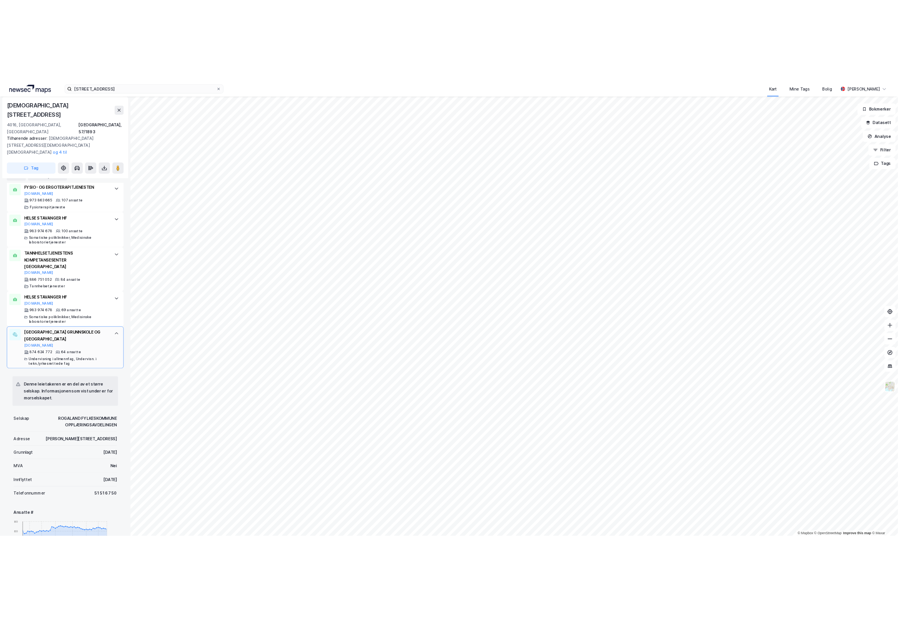
scroll to position [0, 0]
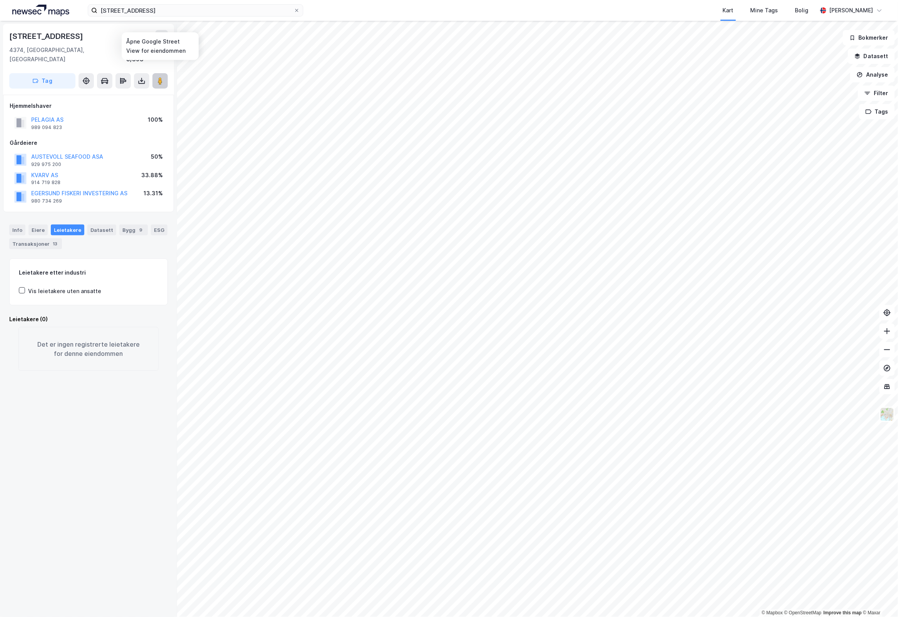
click at [164, 75] on button at bounding box center [160, 80] width 15 height 15
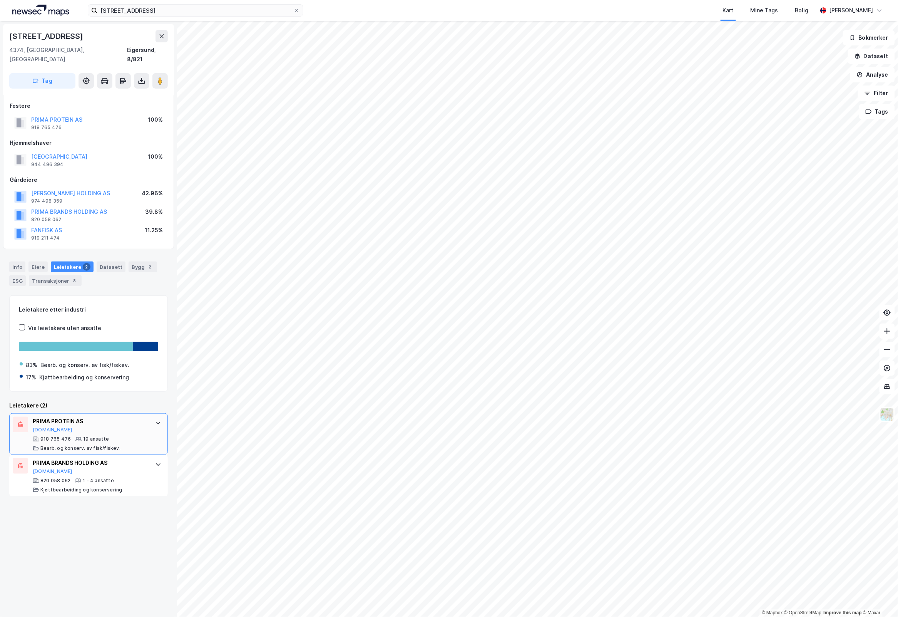
click at [154, 417] on div at bounding box center [158, 423] width 12 height 12
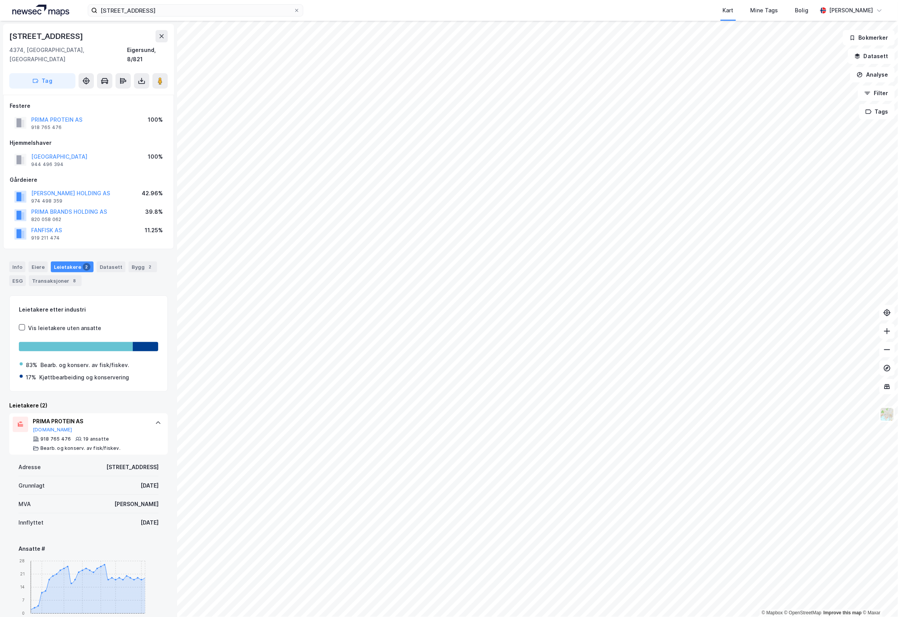
scroll to position [256, 0]
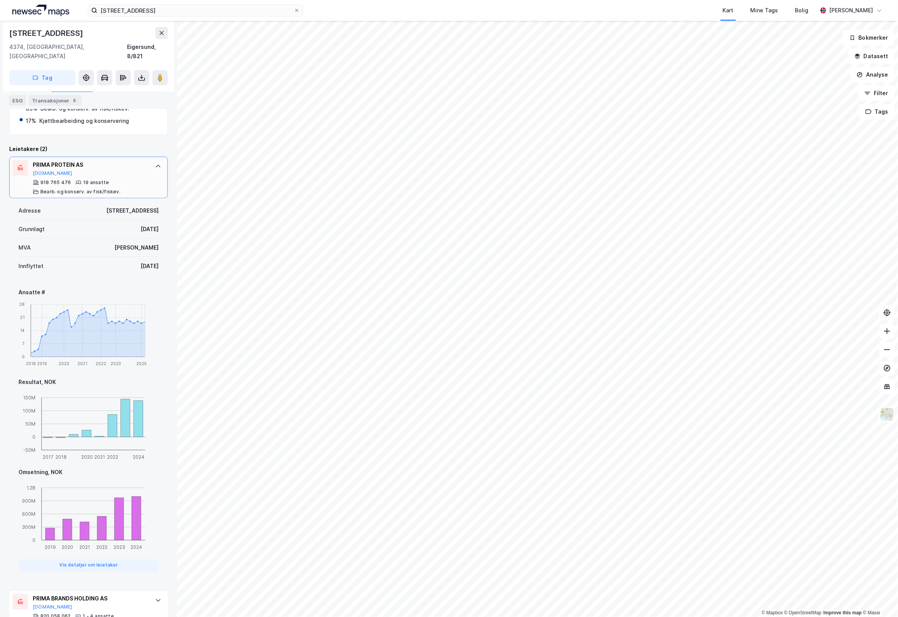
click at [152, 160] on div at bounding box center [158, 166] width 12 height 12
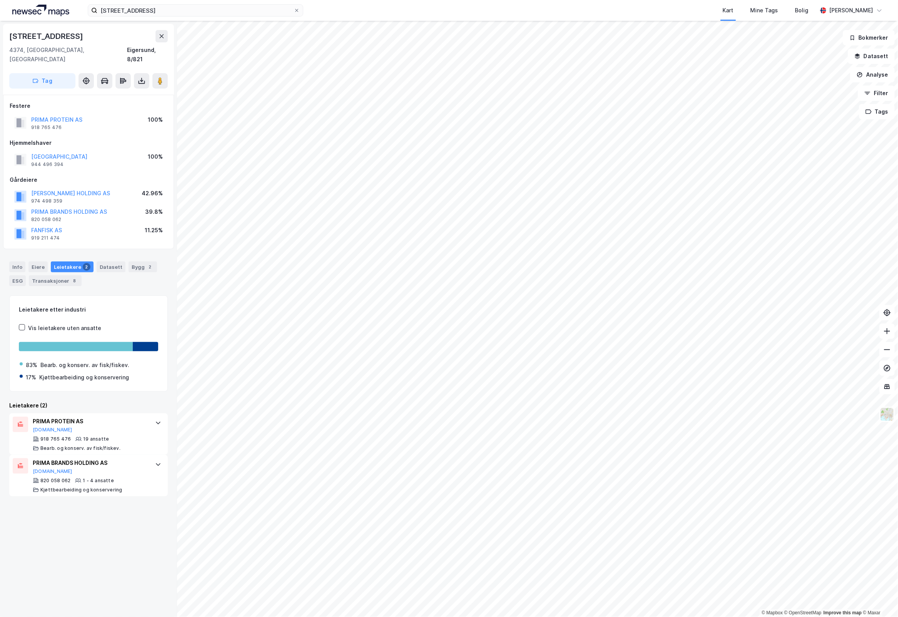
scroll to position [0, 0]
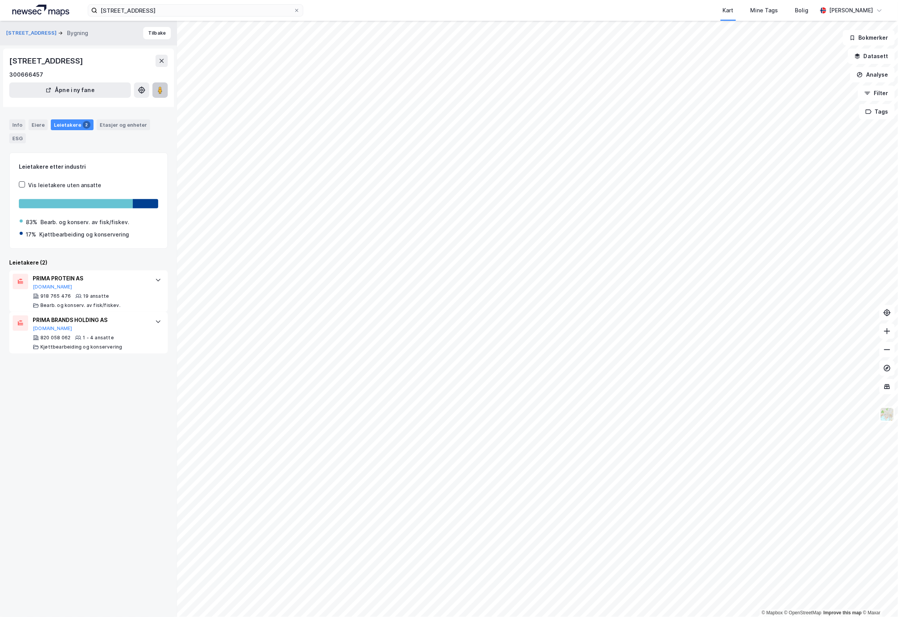
click at [164, 96] on button at bounding box center [160, 89] width 15 height 15
click at [112, 465] on div "[STREET_ADDRESS] Bygning Tilbake [STREET_ADDRESS] 300666457 Åpne i ny fane Info…" at bounding box center [88, 319] width 177 height 596
click at [21, 124] on div "Info" at bounding box center [17, 124] width 16 height 11
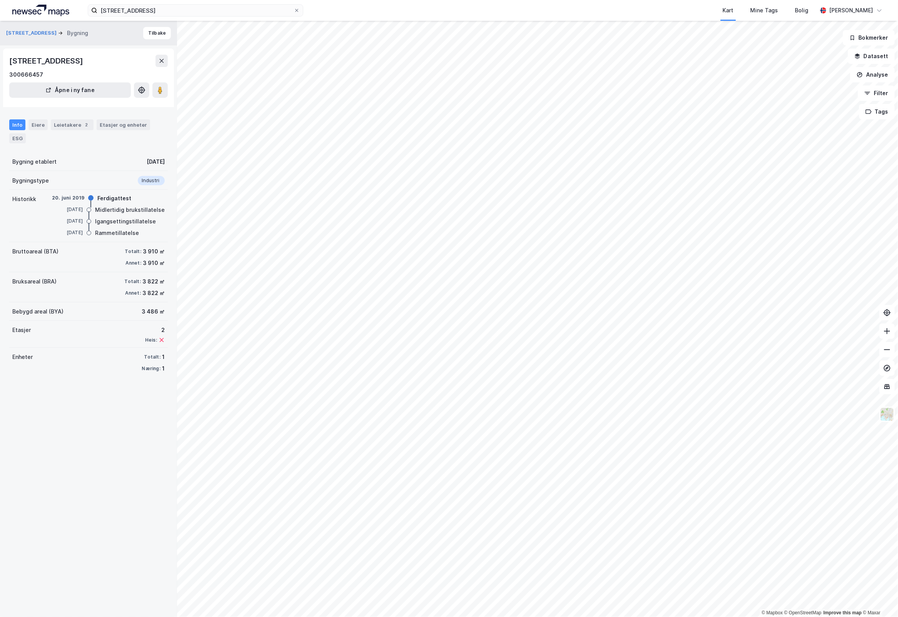
click at [20, 122] on div "Info" at bounding box center [17, 124] width 16 height 11
click at [30, 27] on div "[STREET_ADDRESS] Bygning Tilbake" at bounding box center [88, 33] width 177 height 25
click at [32, 34] on button "[STREET_ADDRESS]" at bounding box center [32, 33] width 52 height 8
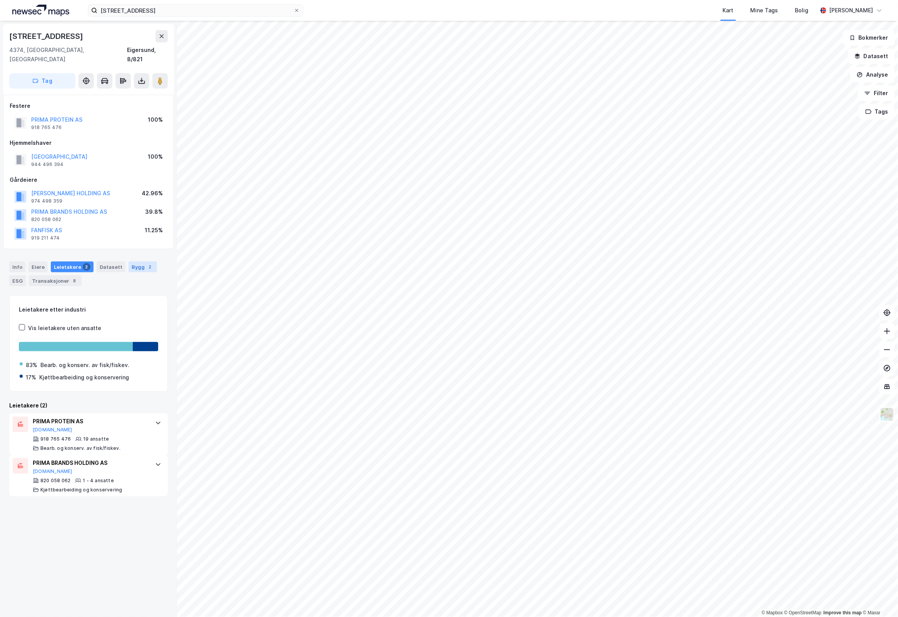
click at [136, 261] on div "Bygg 2" at bounding box center [143, 266] width 28 height 11
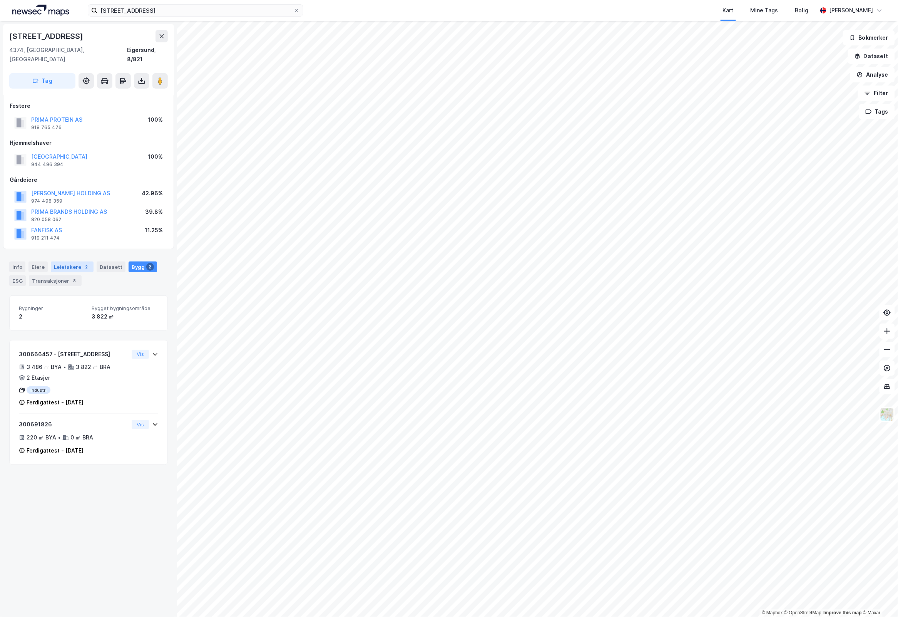
click at [74, 261] on div "Leietakere 2" at bounding box center [72, 266] width 43 height 11
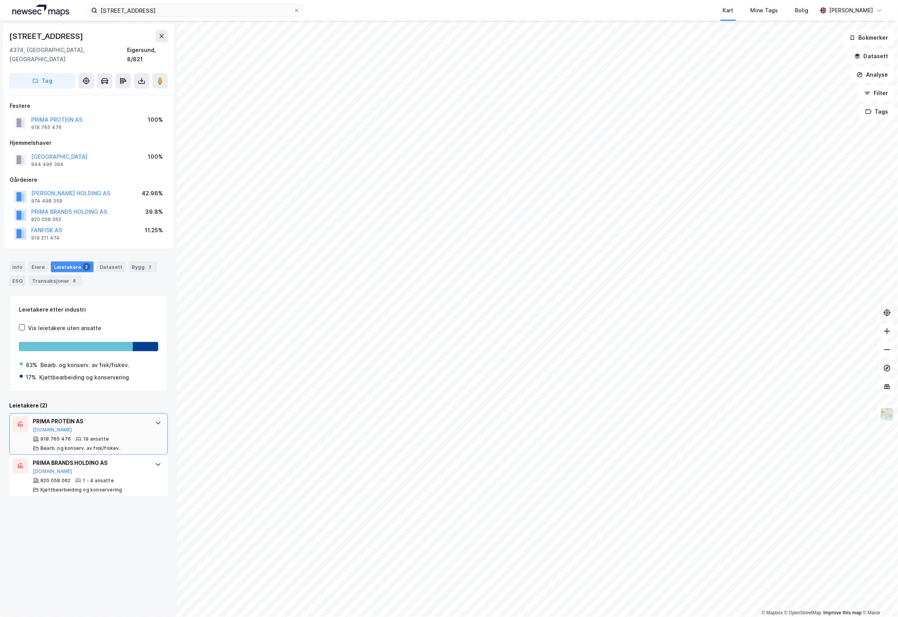
click at [155, 417] on div at bounding box center [158, 423] width 12 height 12
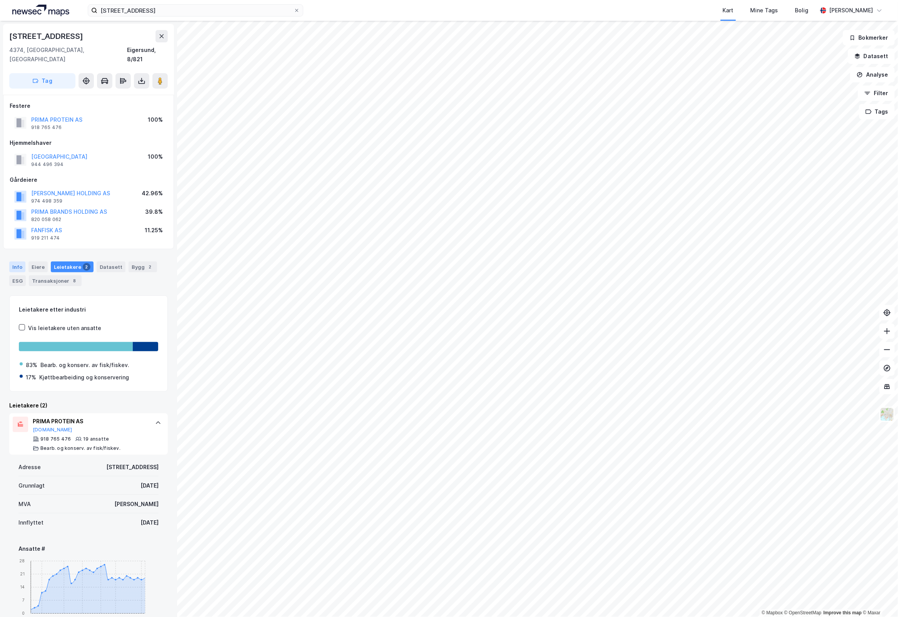
click at [22, 261] on div "Info" at bounding box center [17, 266] width 16 height 11
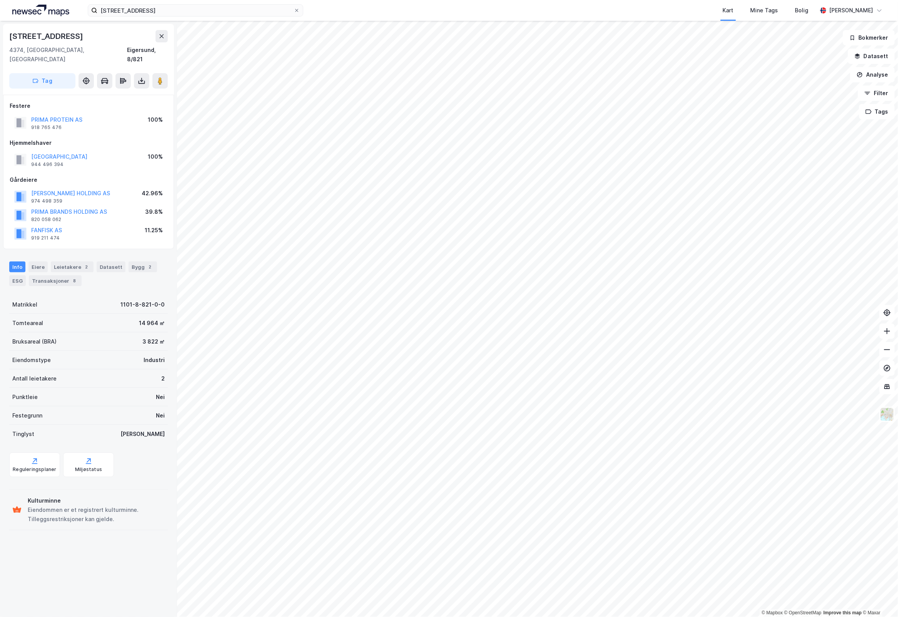
click at [70, 207] on div "PRIMA BRANDS HOLDING AS" at bounding box center [69, 211] width 76 height 9
click at [0, 0] on button "PRIMA BRANDS HOLDING AS" at bounding box center [0, 0] width 0 height 0
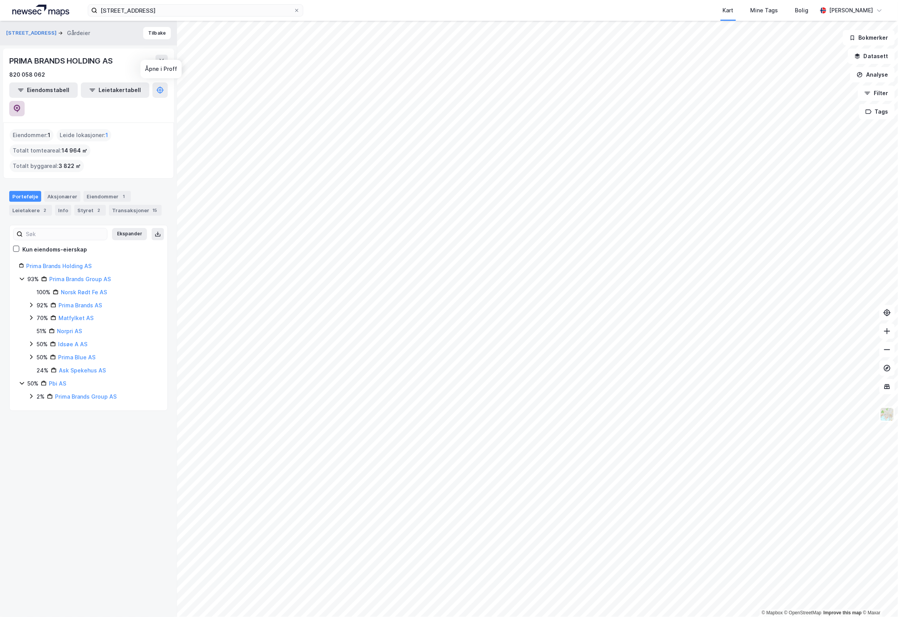
click at [25, 101] on button at bounding box center [16, 108] width 15 height 15
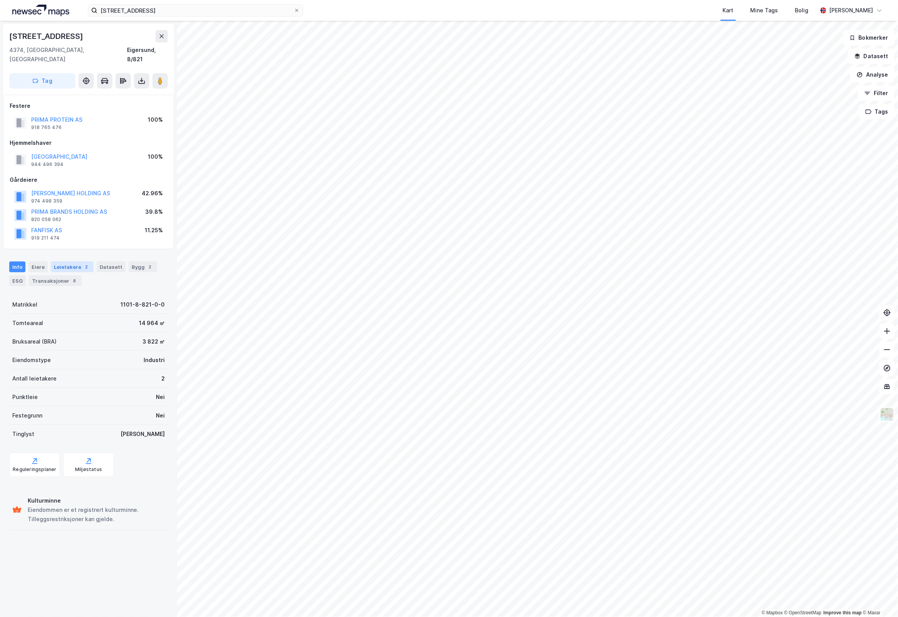
click at [72, 261] on div "Leietakere 2" at bounding box center [72, 266] width 43 height 11
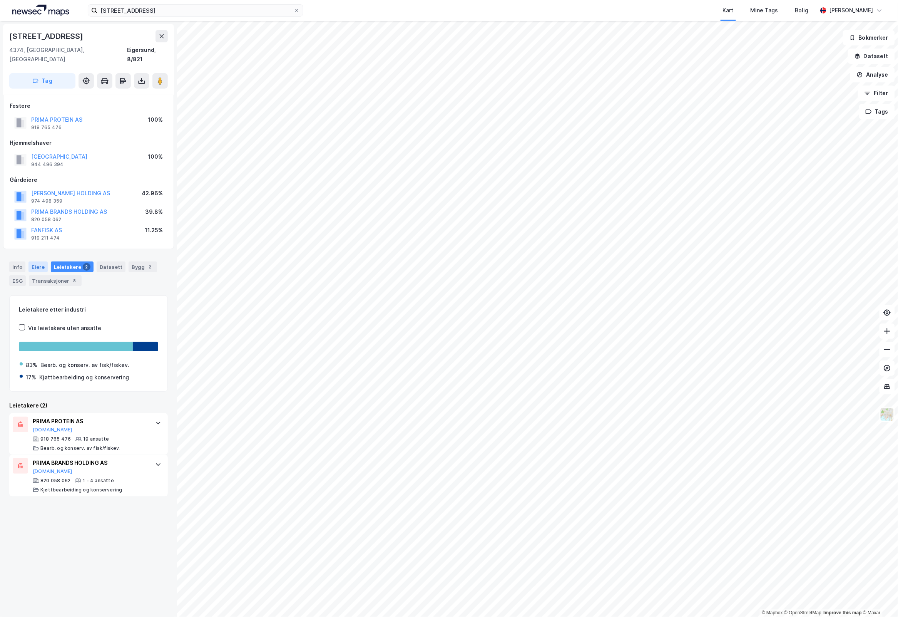
click at [42, 261] on div "Eiere" at bounding box center [37, 266] width 19 height 11
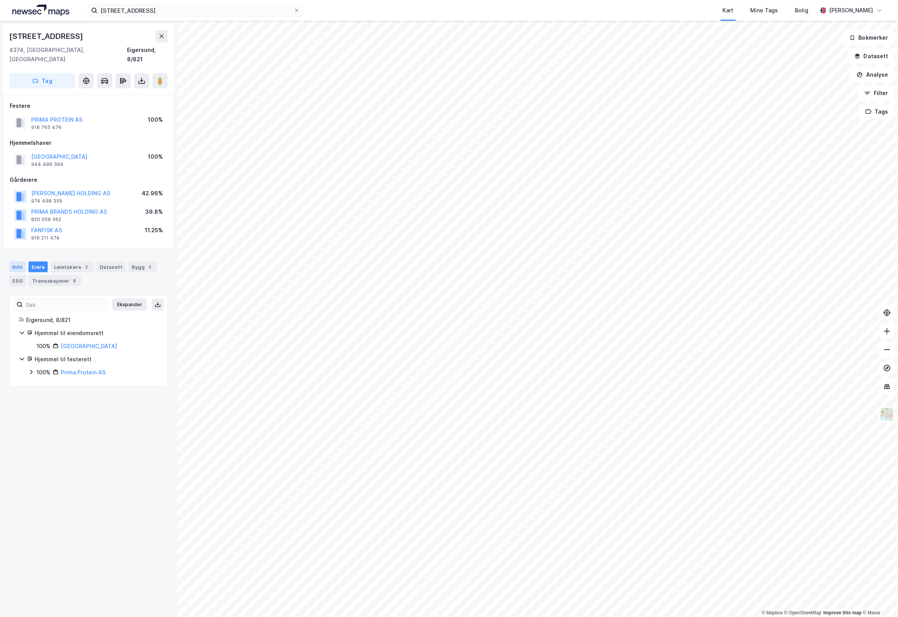
click at [21, 261] on div "Info" at bounding box center [17, 266] width 16 height 11
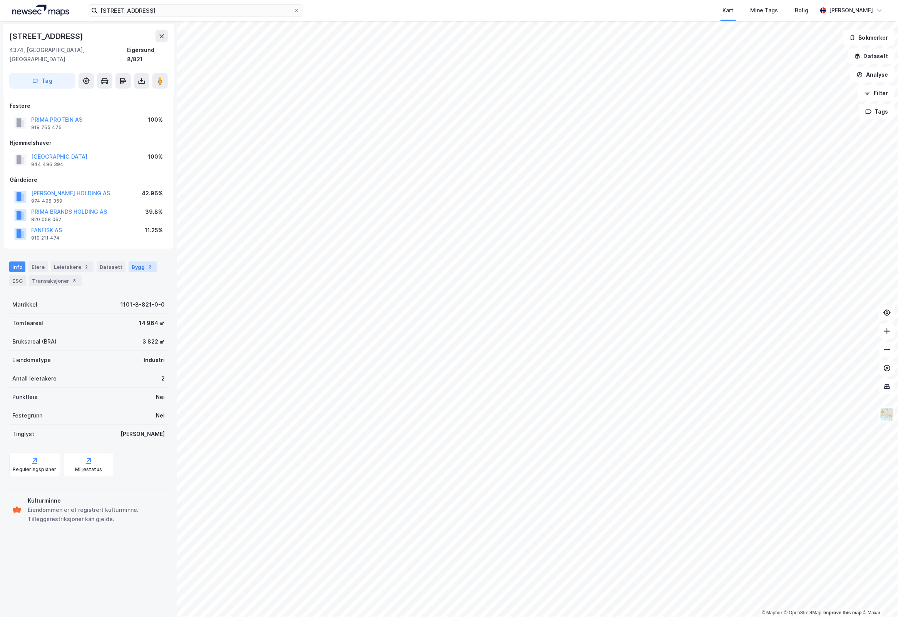
click at [146, 263] on div "2" at bounding box center [150, 267] width 8 height 8
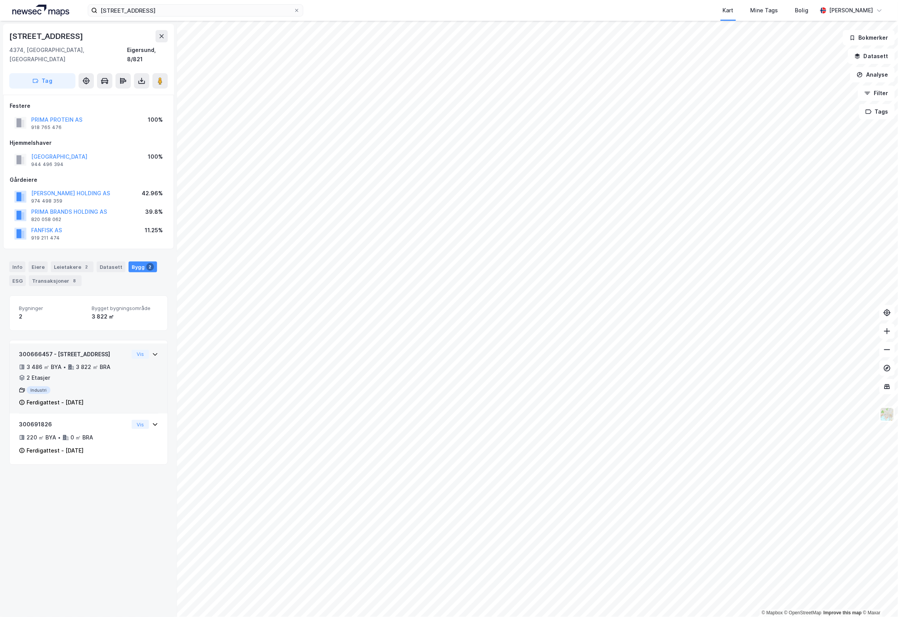
click at [152, 351] on icon at bounding box center [155, 354] width 6 height 6
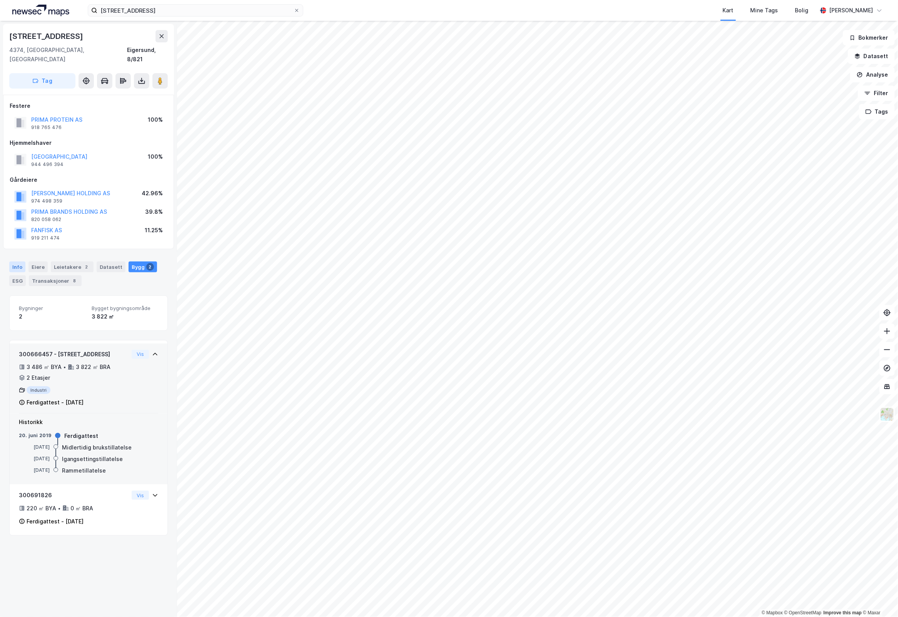
click at [19, 261] on div "Info" at bounding box center [17, 266] width 16 height 11
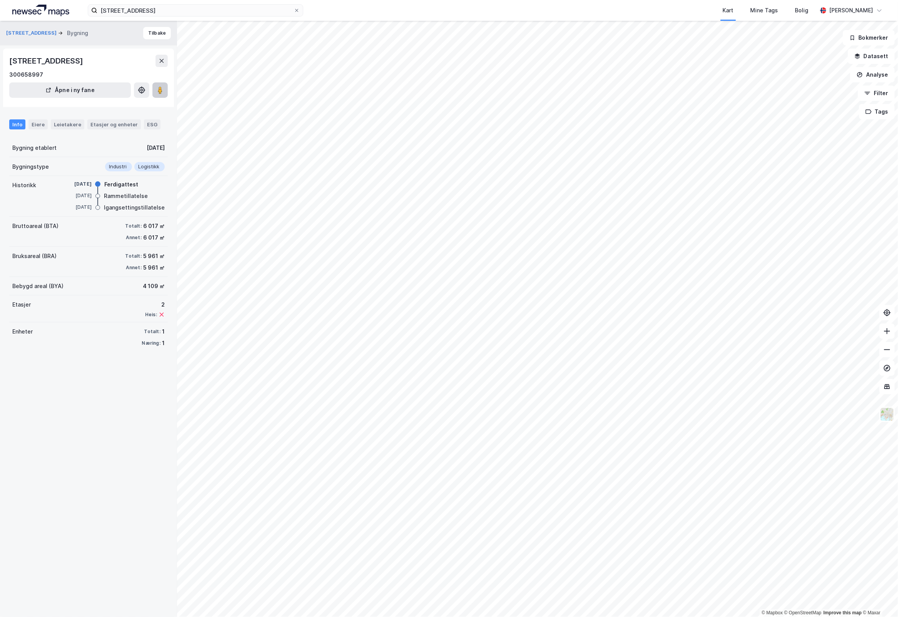
click at [164, 94] on icon at bounding box center [160, 90] width 8 height 8
click at [40, 126] on div "Eiere" at bounding box center [37, 124] width 19 height 10
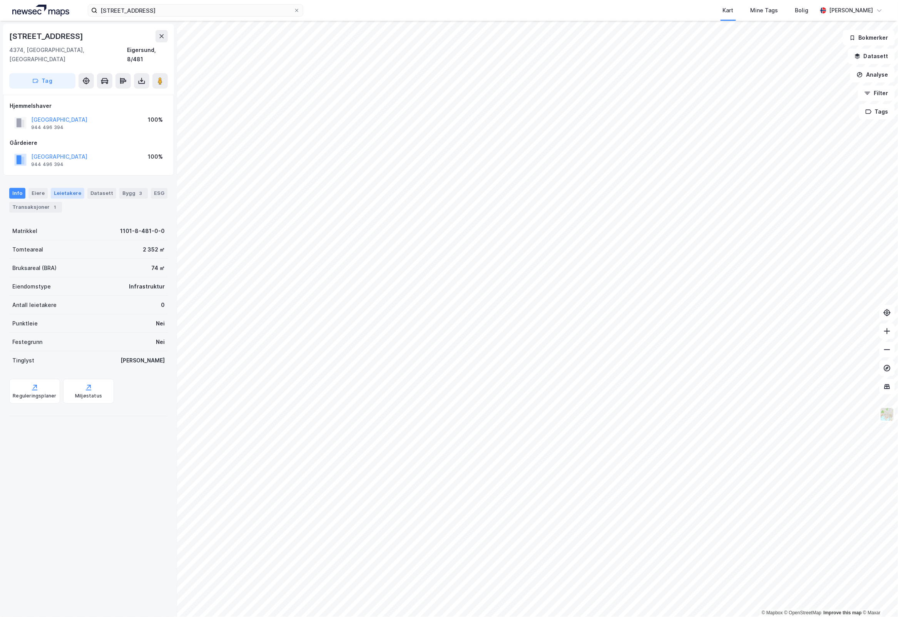
click at [65, 188] on div "Leietakere" at bounding box center [68, 193] width 34 height 11
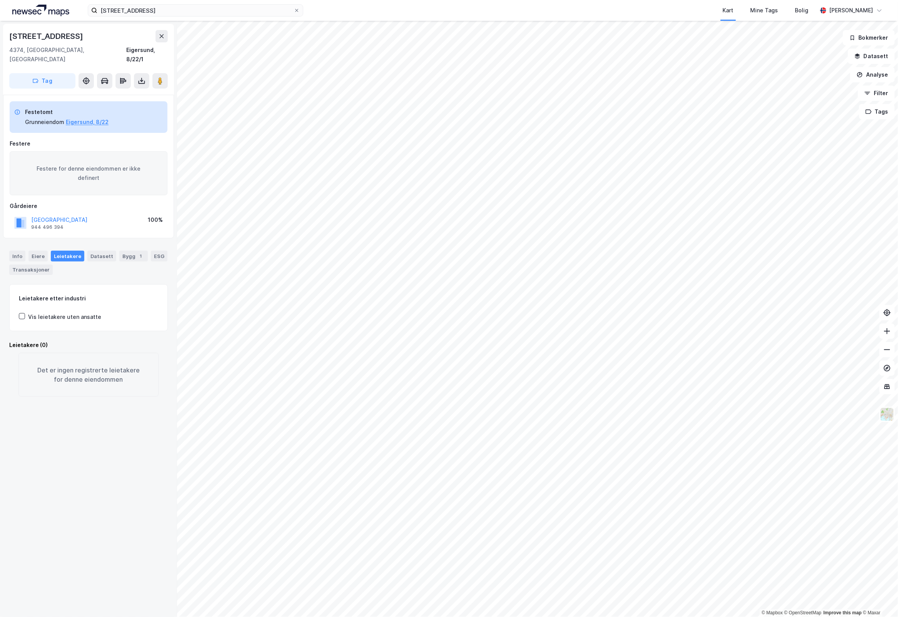
click at [125, 253] on div "Info [PERSON_NAME] Datasett Bygg 1 ESG Transaksjoner" at bounding box center [88, 263] width 159 height 24
click at [126, 251] on div "Bygg 1" at bounding box center [133, 256] width 28 height 11
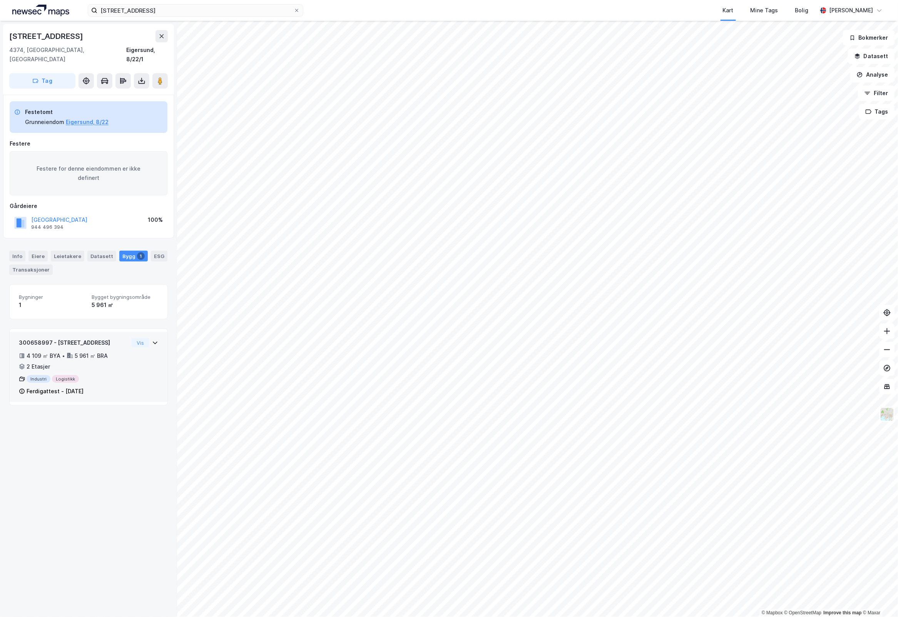
click at [152, 340] on icon at bounding box center [155, 343] width 6 height 6
click at [18, 251] on div "Info" at bounding box center [17, 256] width 16 height 11
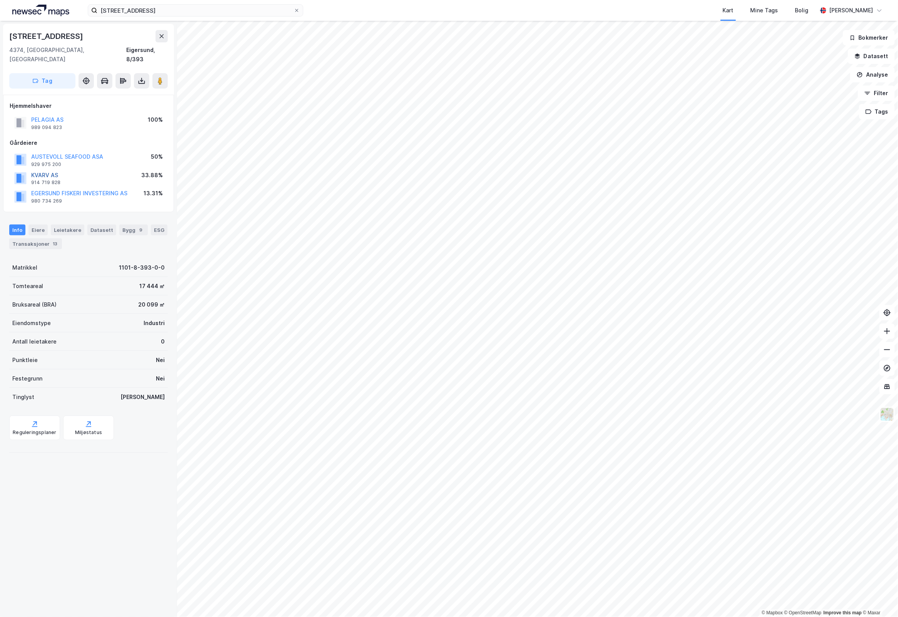
click at [0, 0] on button "KVARV AS" at bounding box center [0, 0] width 0 height 0
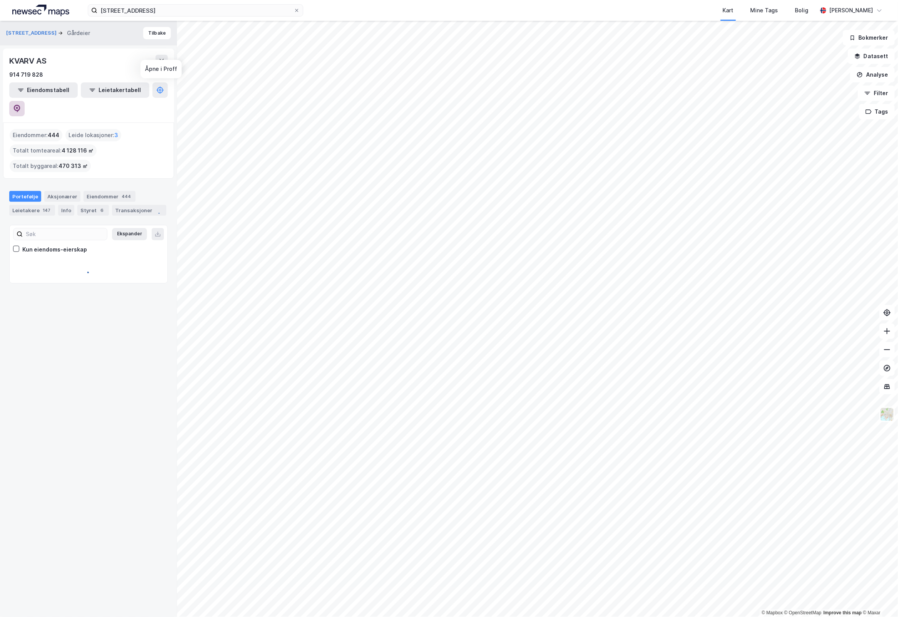
click at [21, 105] on icon at bounding box center [17, 109] width 8 height 8
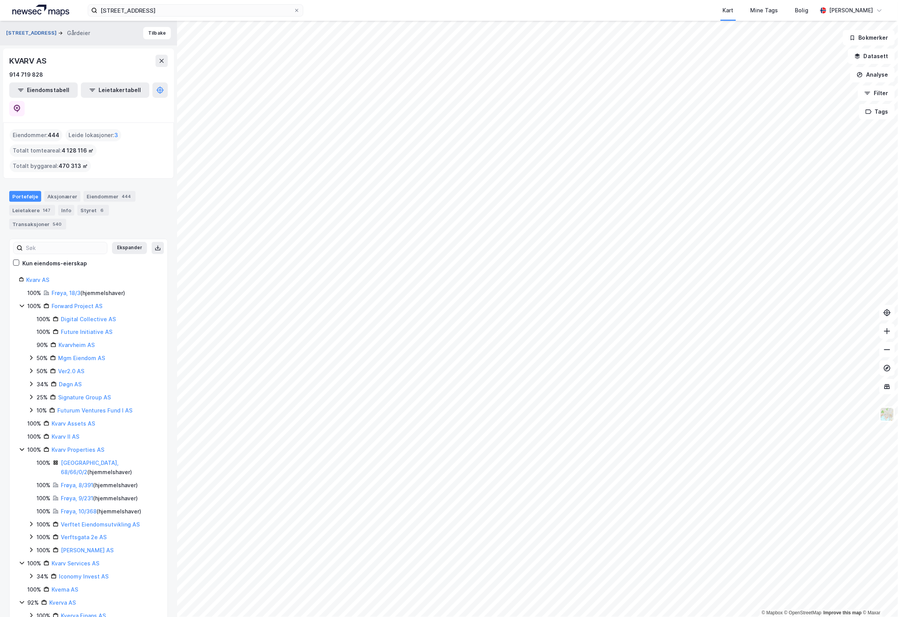
click at [33, 35] on button "[STREET_ADDRESS]" at bounding box center [32, 33] width 52 height 8
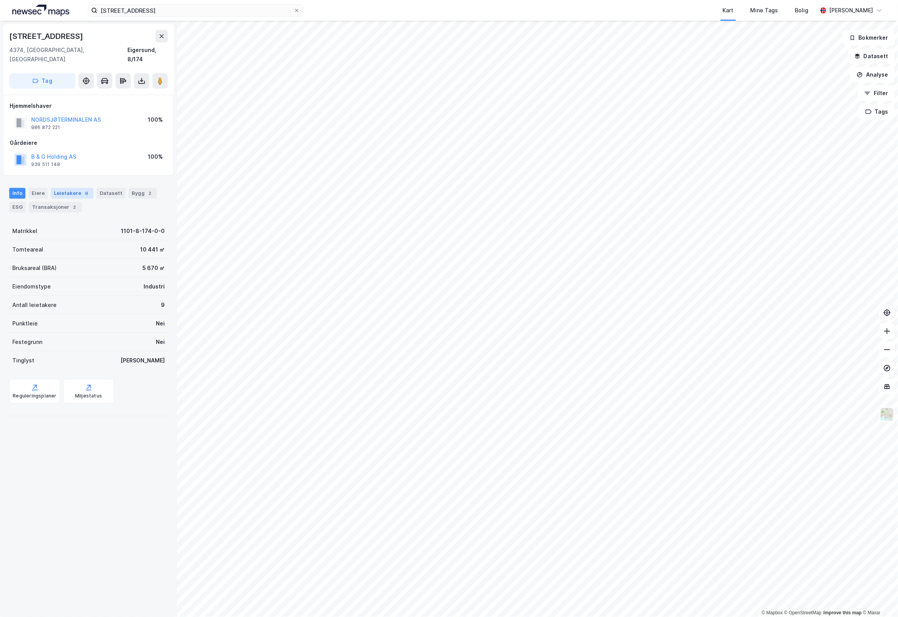
click at [74, 188] on div "Leietakere 9" at bounding box center [72, 193] width 43 height 11
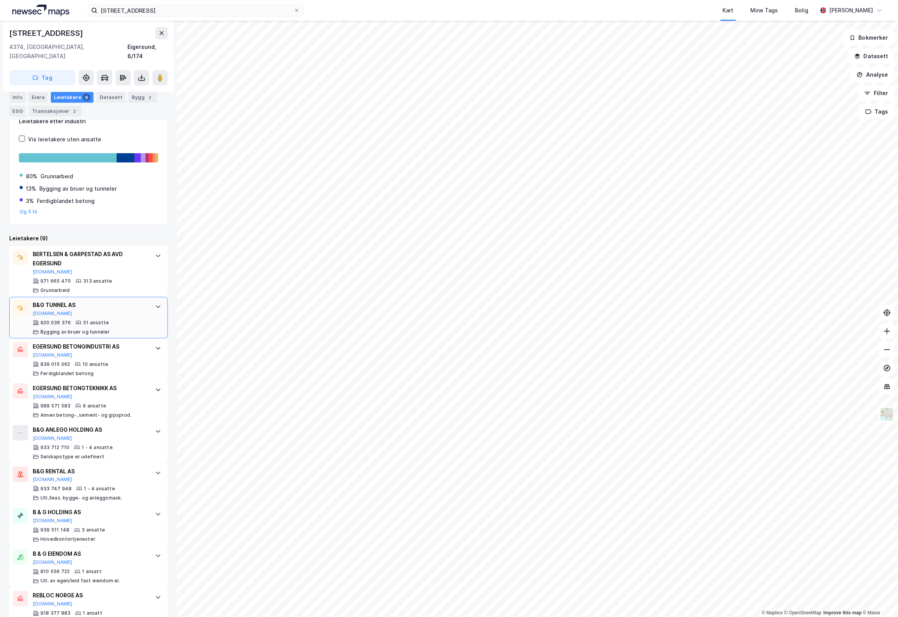
scroll to position [127, 0]
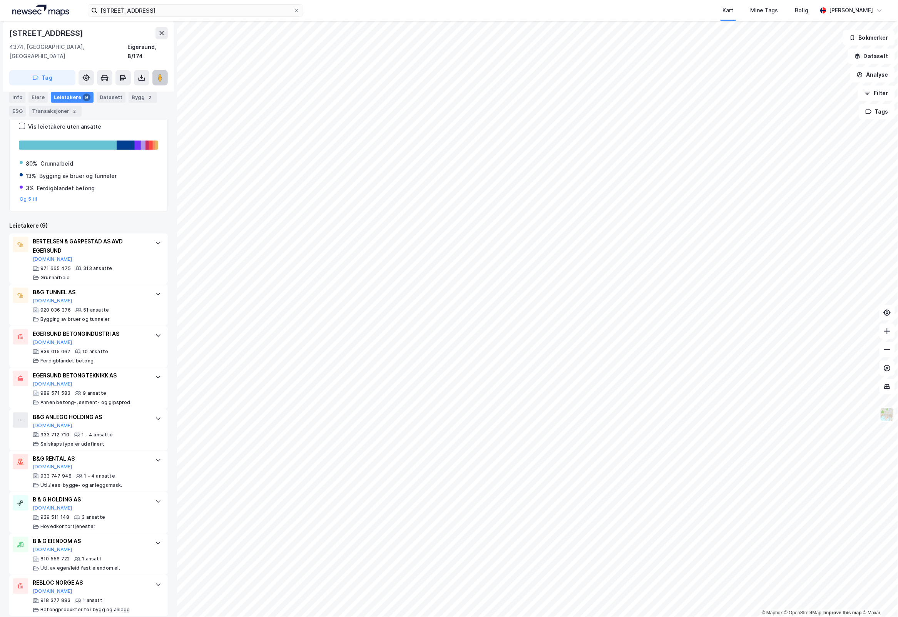
click at [162, 74] on button at bounding box center [160, 77] width 15 height 15
